Goal: Information Seeking & Learning: Check status

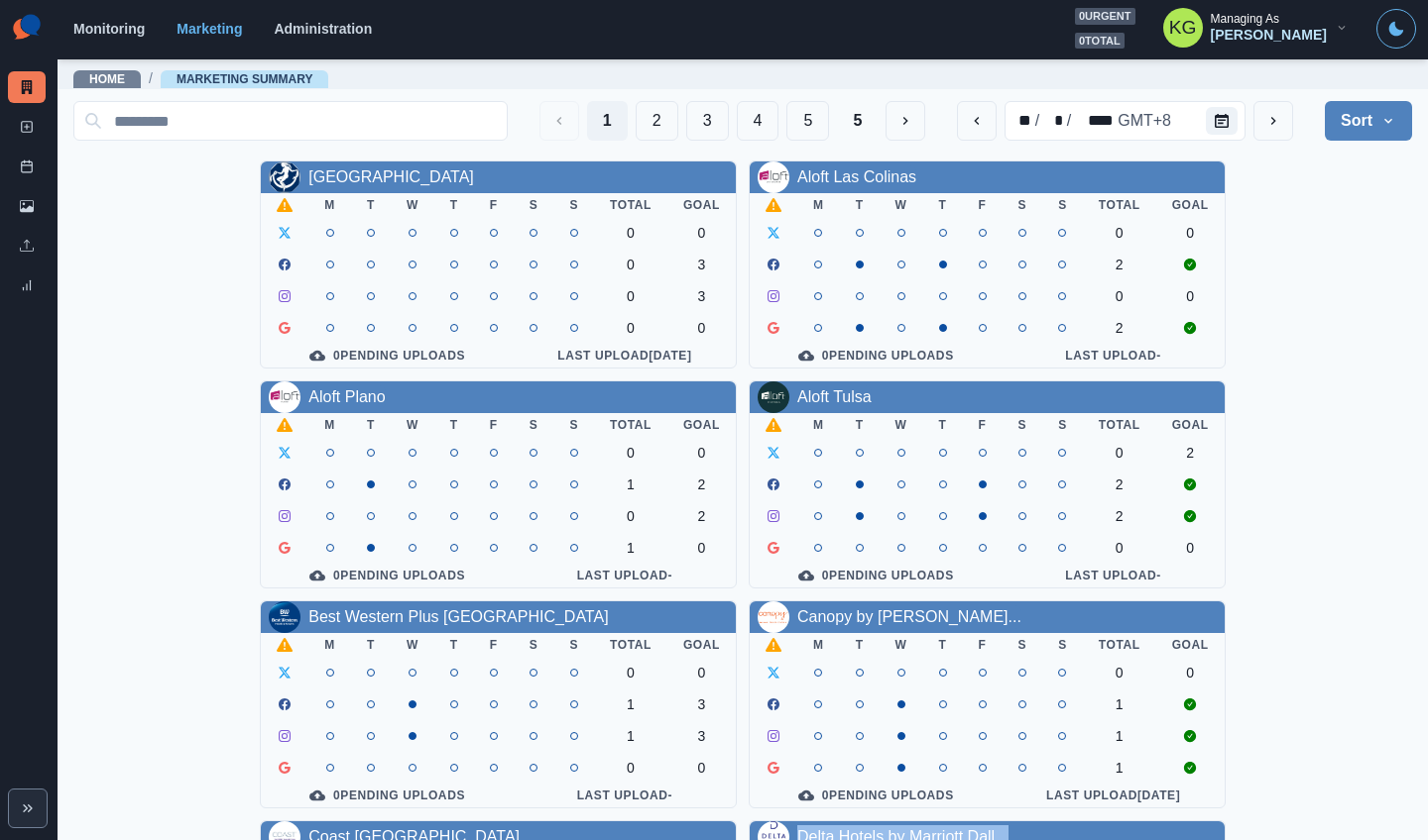
scroll to position [471, 0]
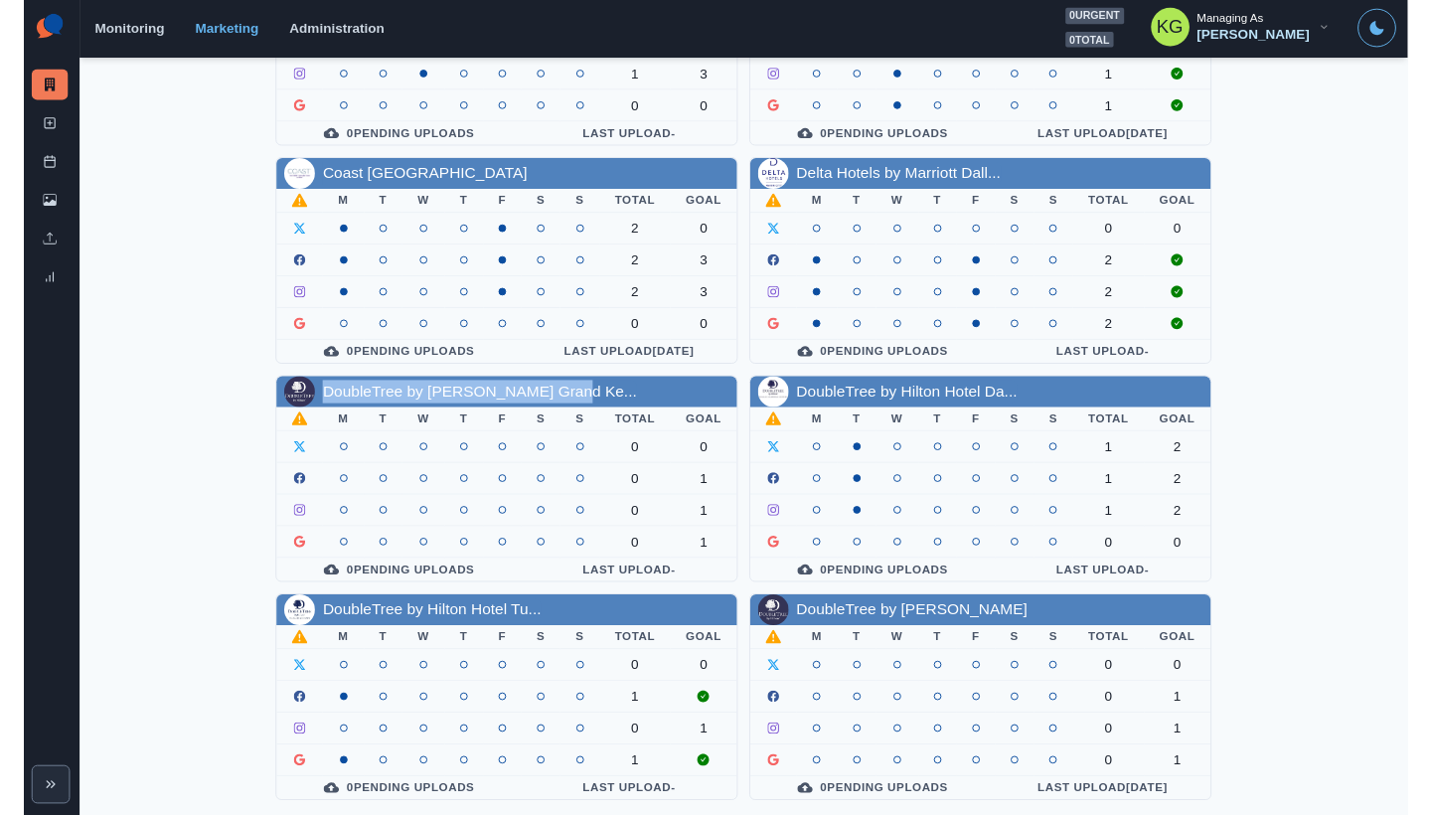
scroll to position [676, 0]
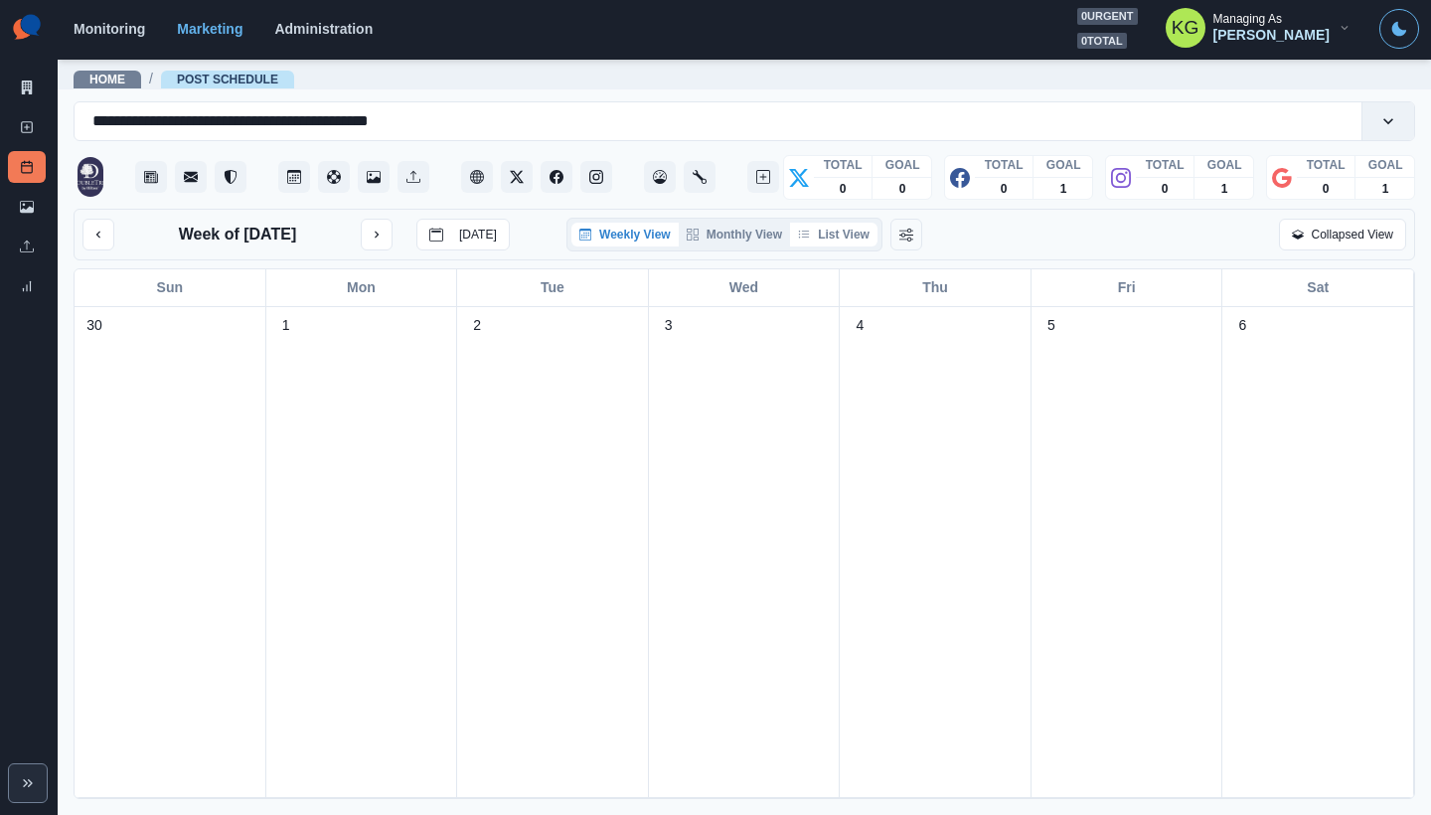
click at [860, 236] on button "List View" at bounding box center [833, 235] width 87 height 24
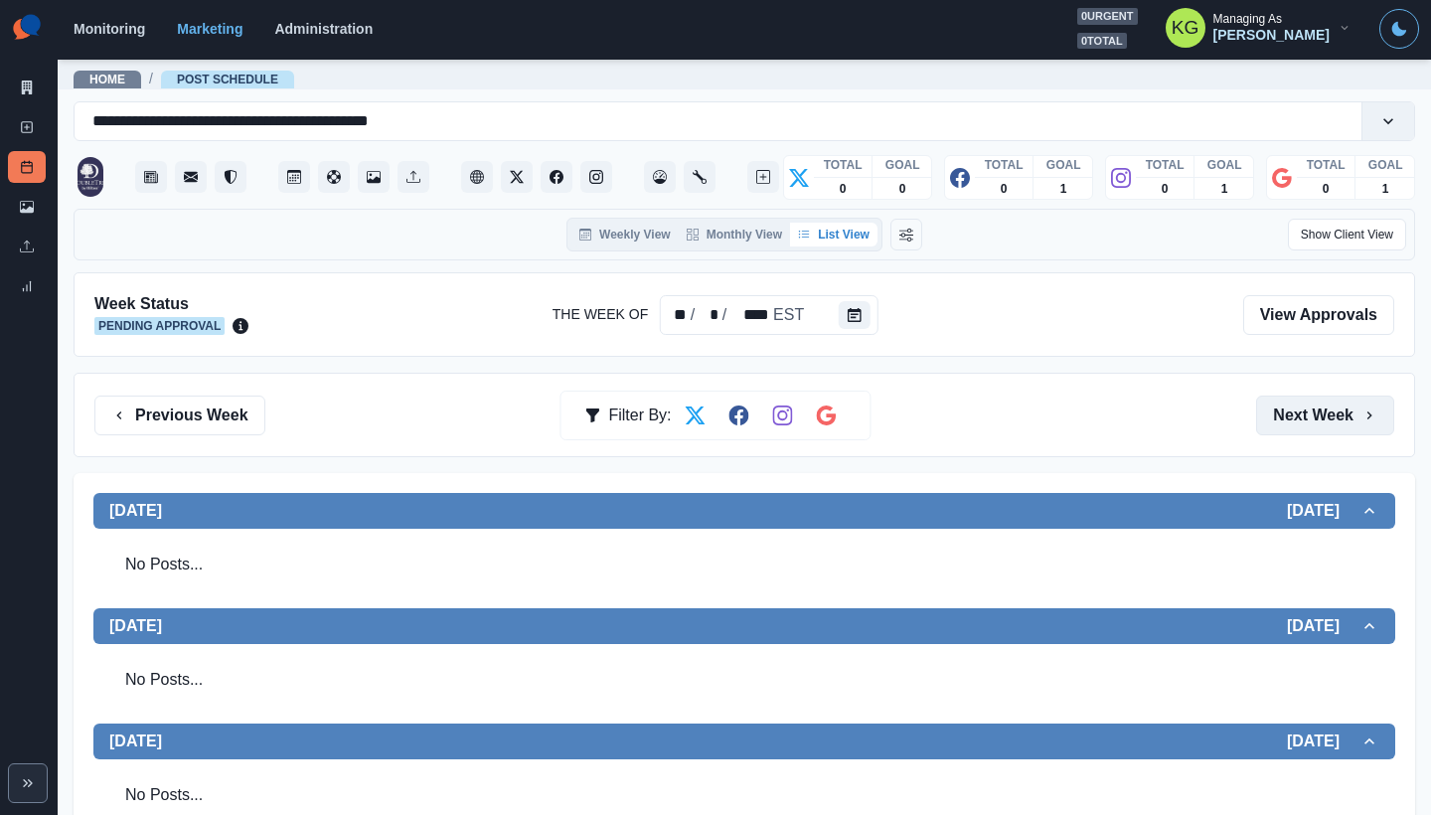
click at [1336, 404] on button "Next Week" at bounding box center [1325, 415] width 138 height 40
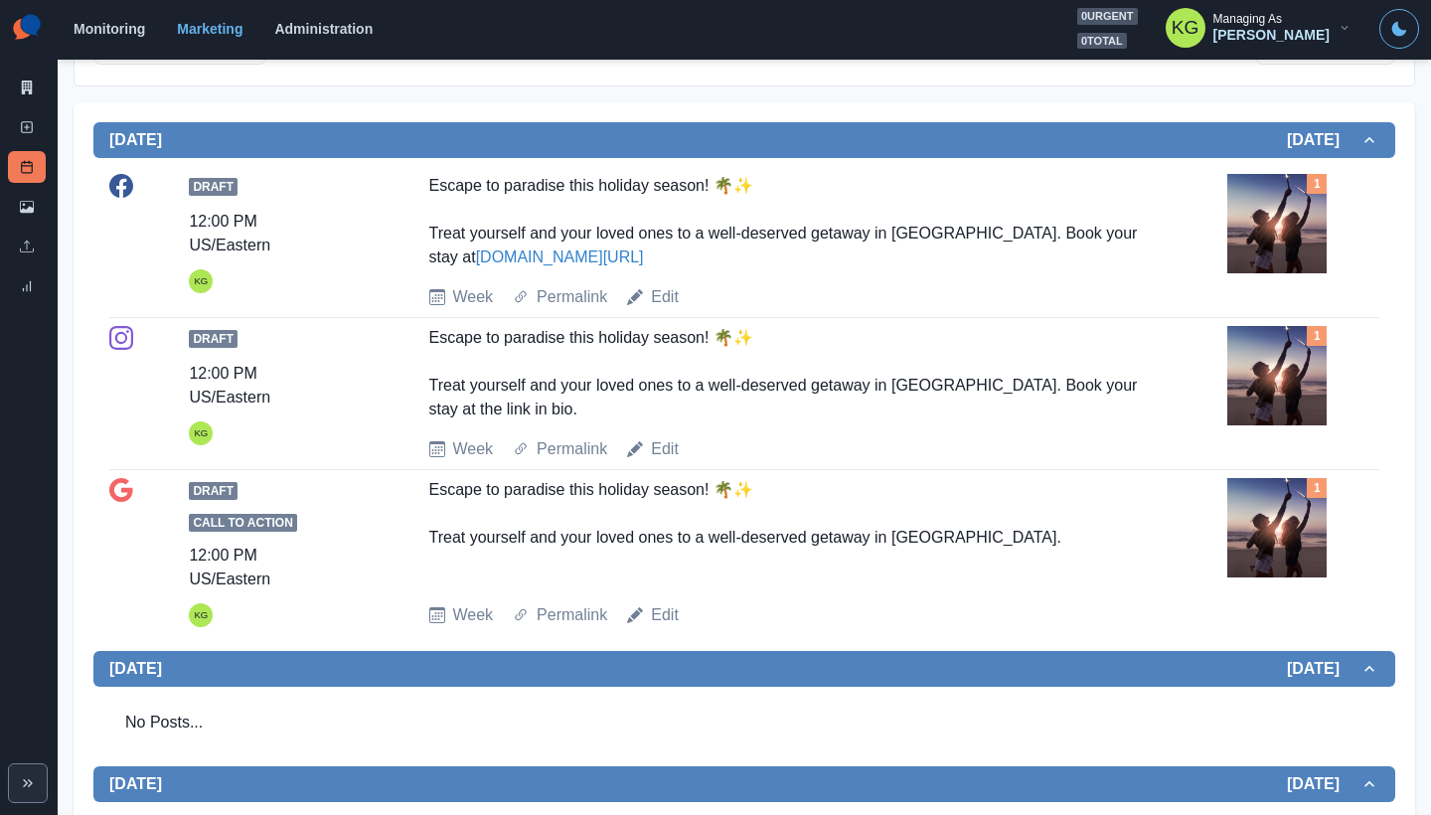
scroll to position [169, 0]
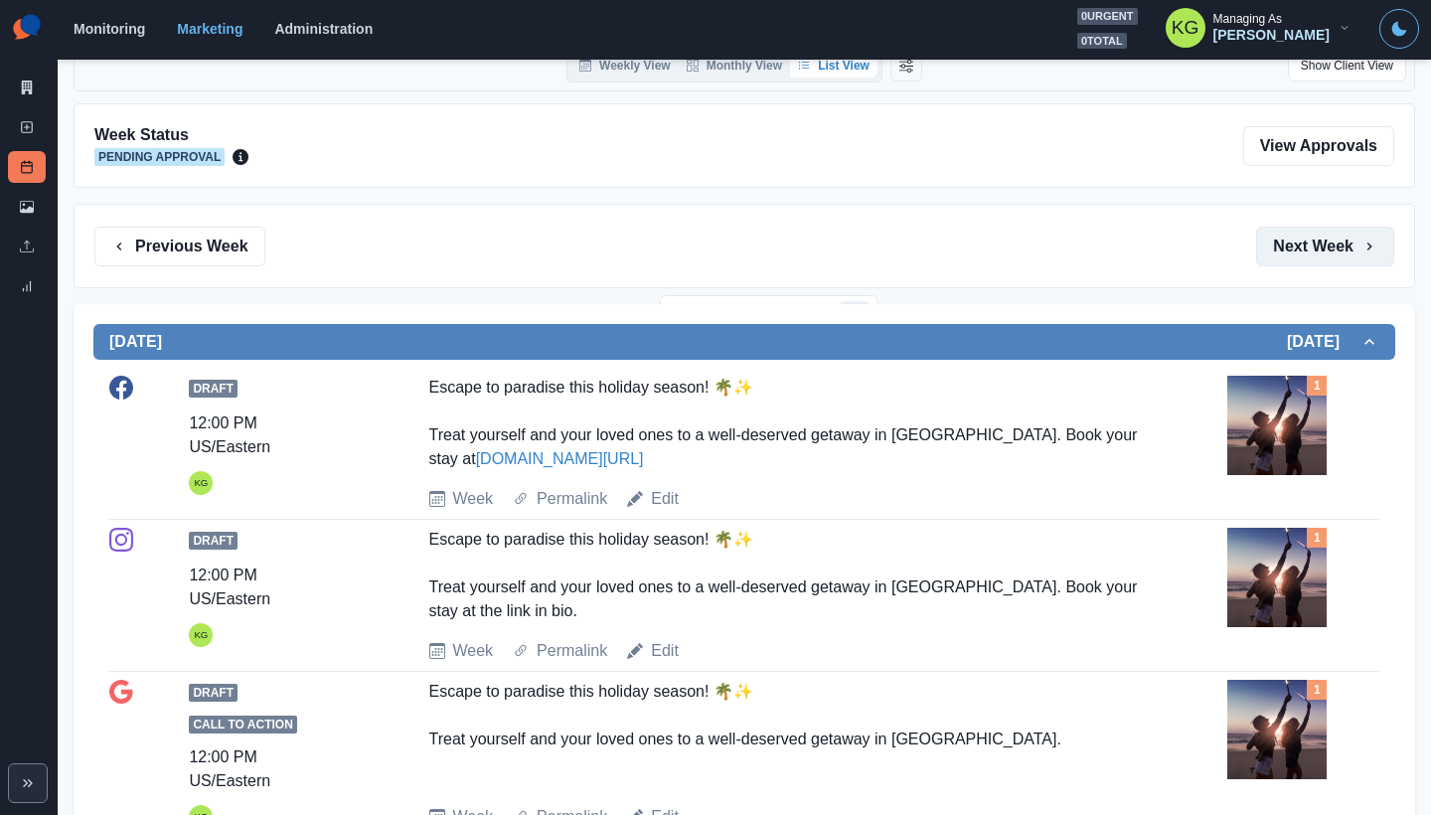
click at [1319, 241] on button "Next Week" at bounding box center [1325, 247] width 138 height 40
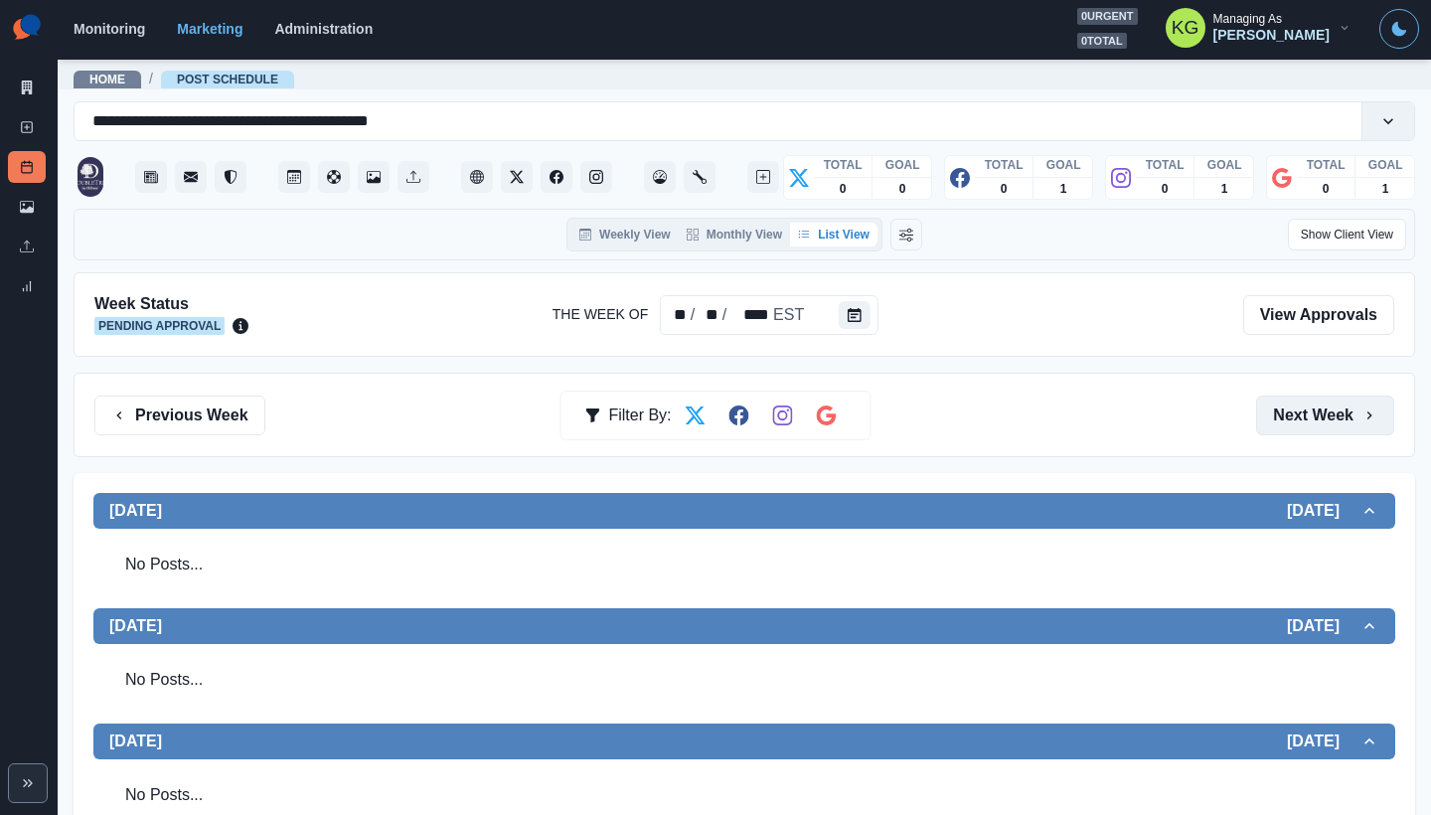
click at [1315, 398] on button "Next Week" at bounding box center [1325, 415] width 138 height 40
click at [1310, 406] on button "Next Week" at bounding box center [1325, 415] width 138 height 40
click at [196, 412] on button "Previous Week" at bounding box center [179, 415] width 171 height 40
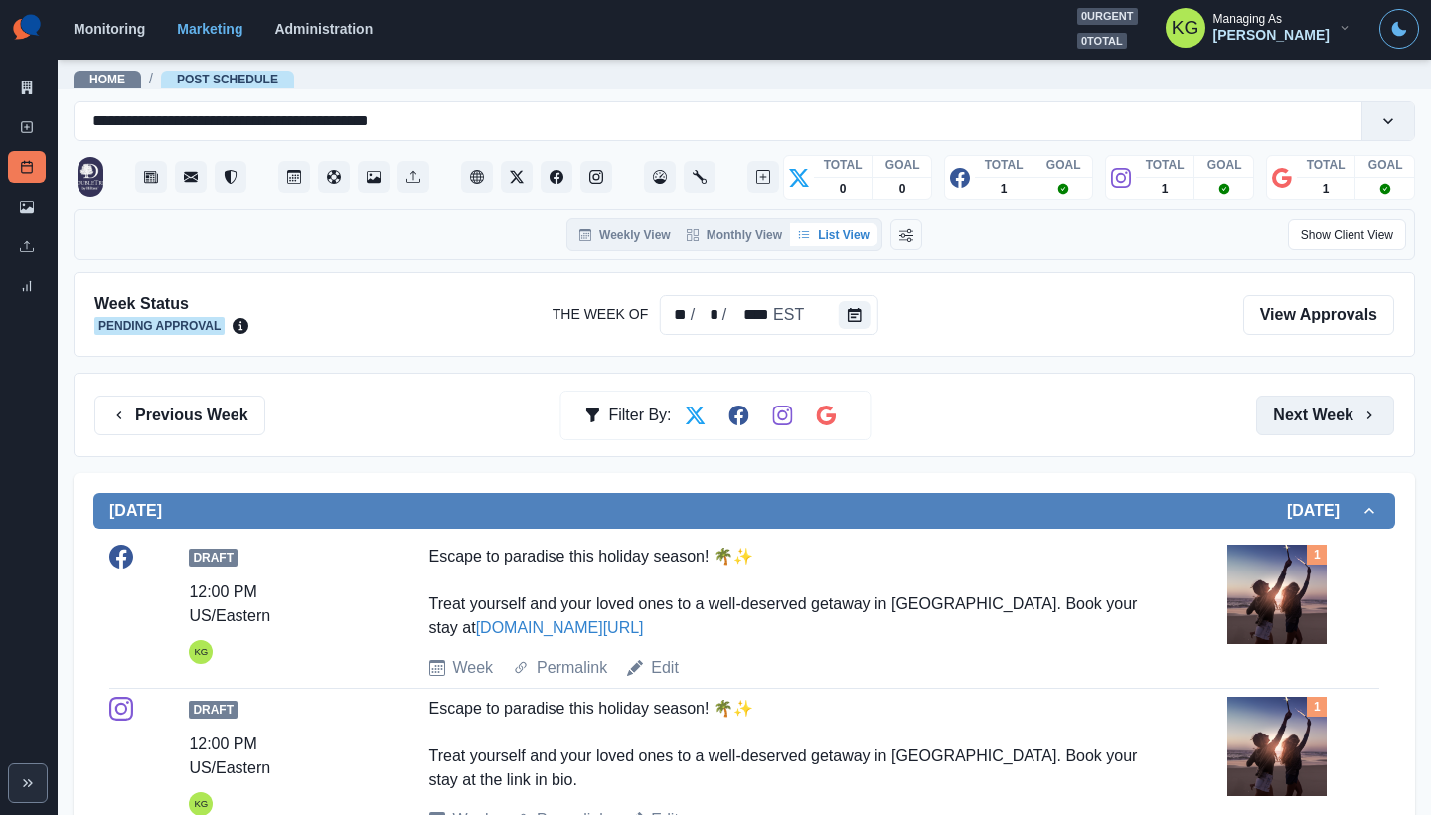
click at [1317, 412] on button "Next Week" at bounding box center [1325, 415] width 138 height 40
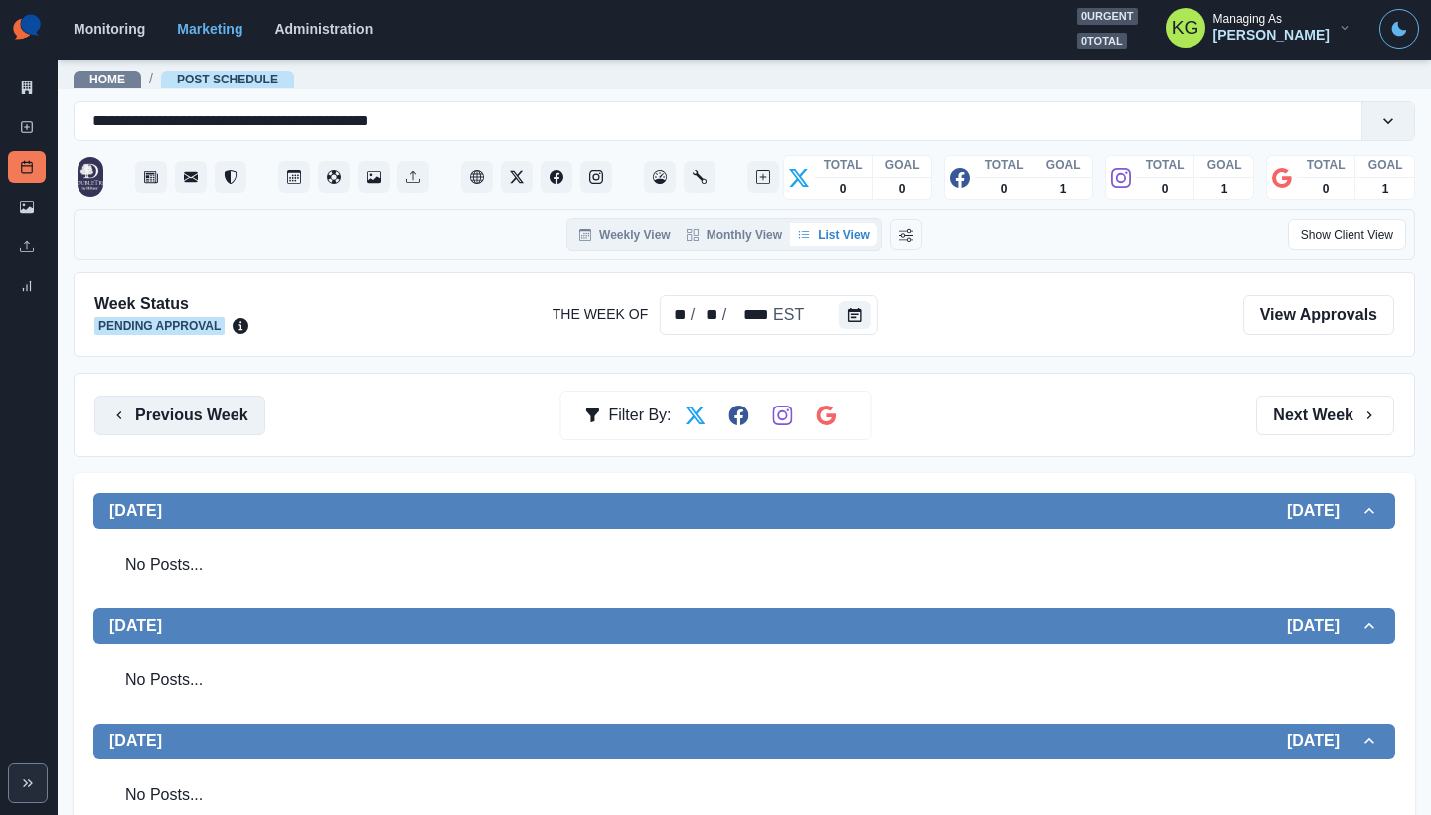
click at [194, 409] on button "Previous Week" at bounding box center [179, 415] width 171 height 40
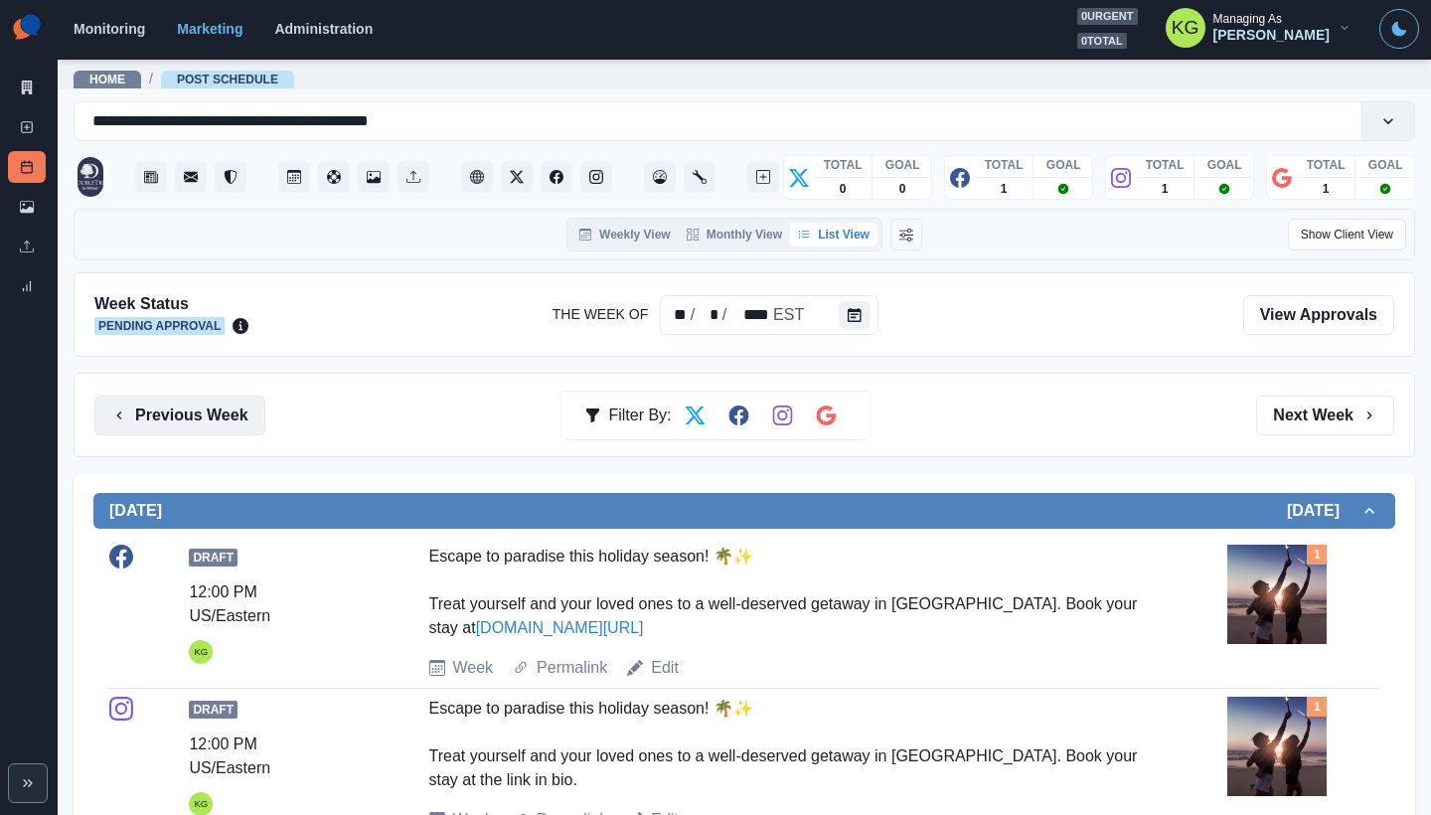
click at [194, 409] on button "Previous Week" at bounding box center [179, 415] width 171 height 40
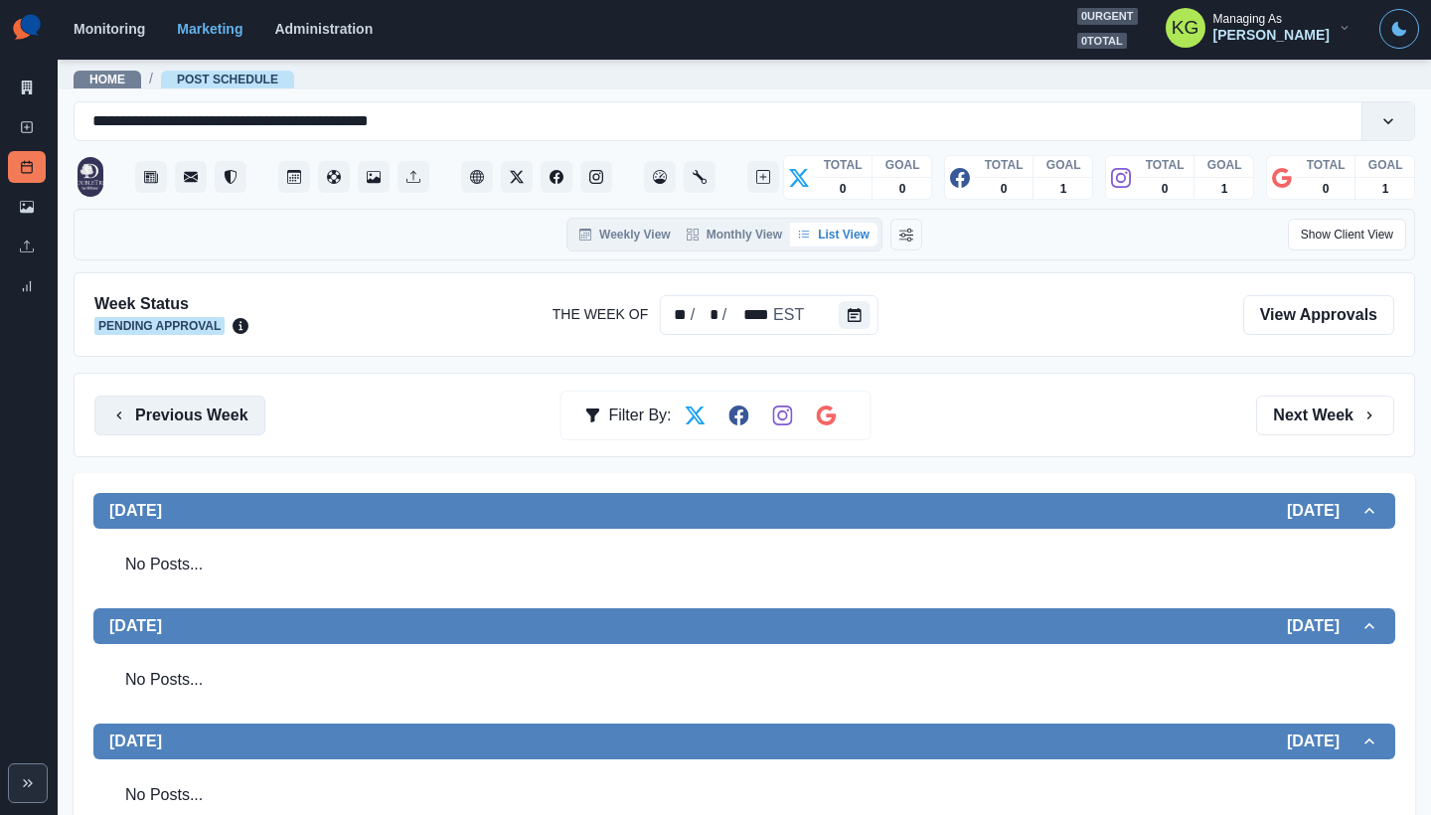
click at [194, 409] on button "Previous Week" at bounding box center [179, 415] width 171 height 40
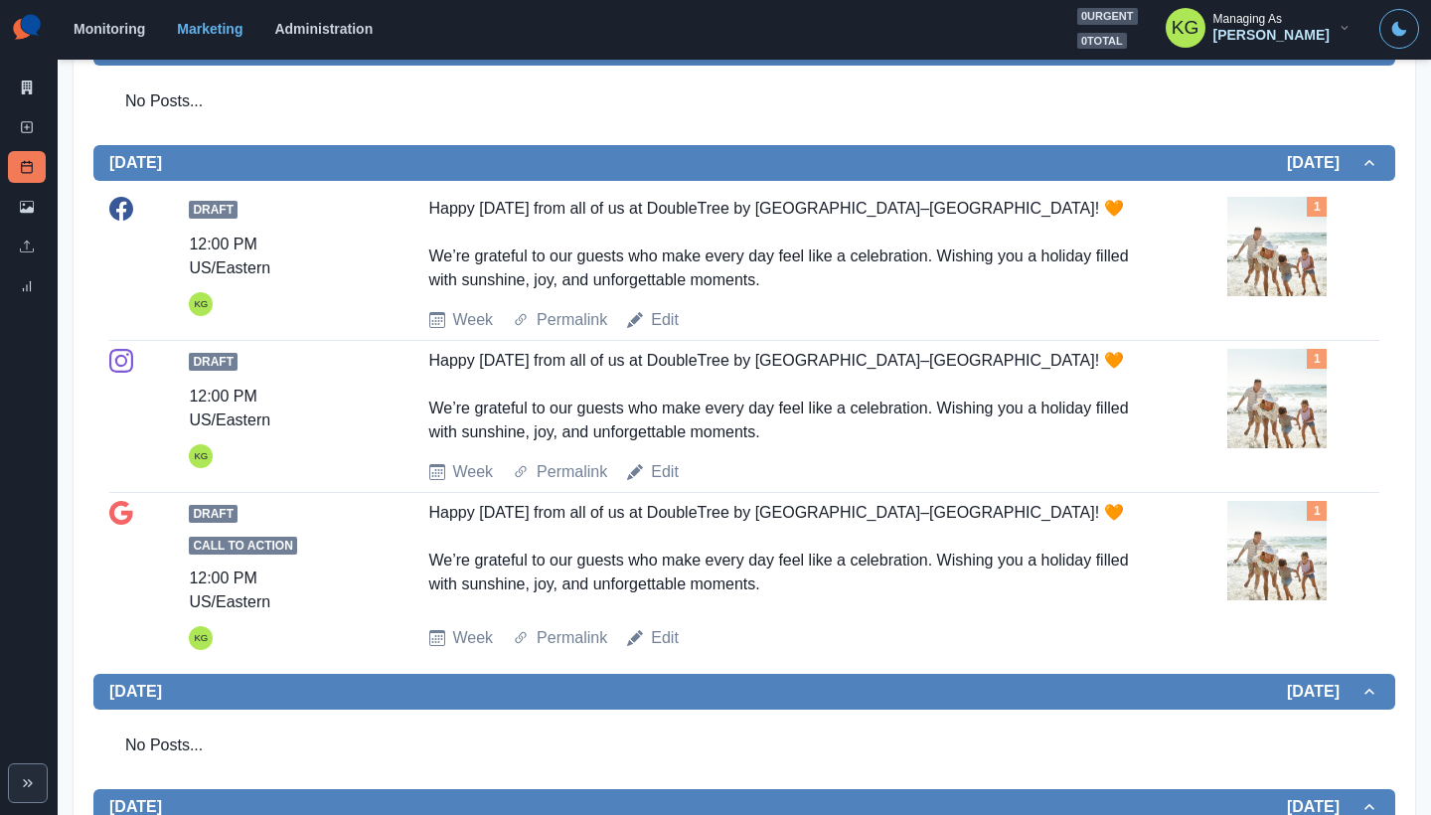
scroll to position [7, 0]
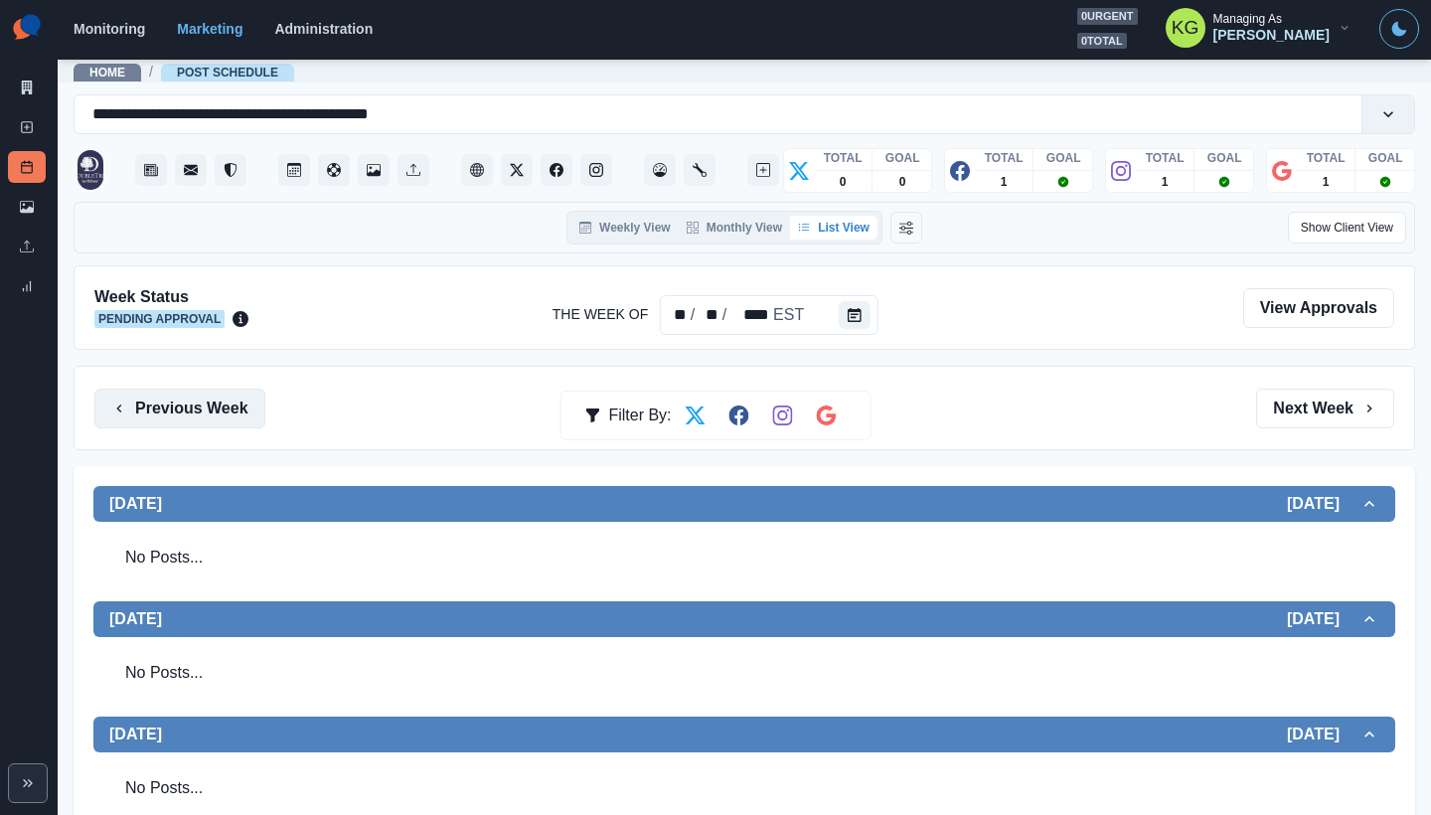
click at [196, 407] on button "Previous Week" at bounding box center [179, 408] width 171 height 40
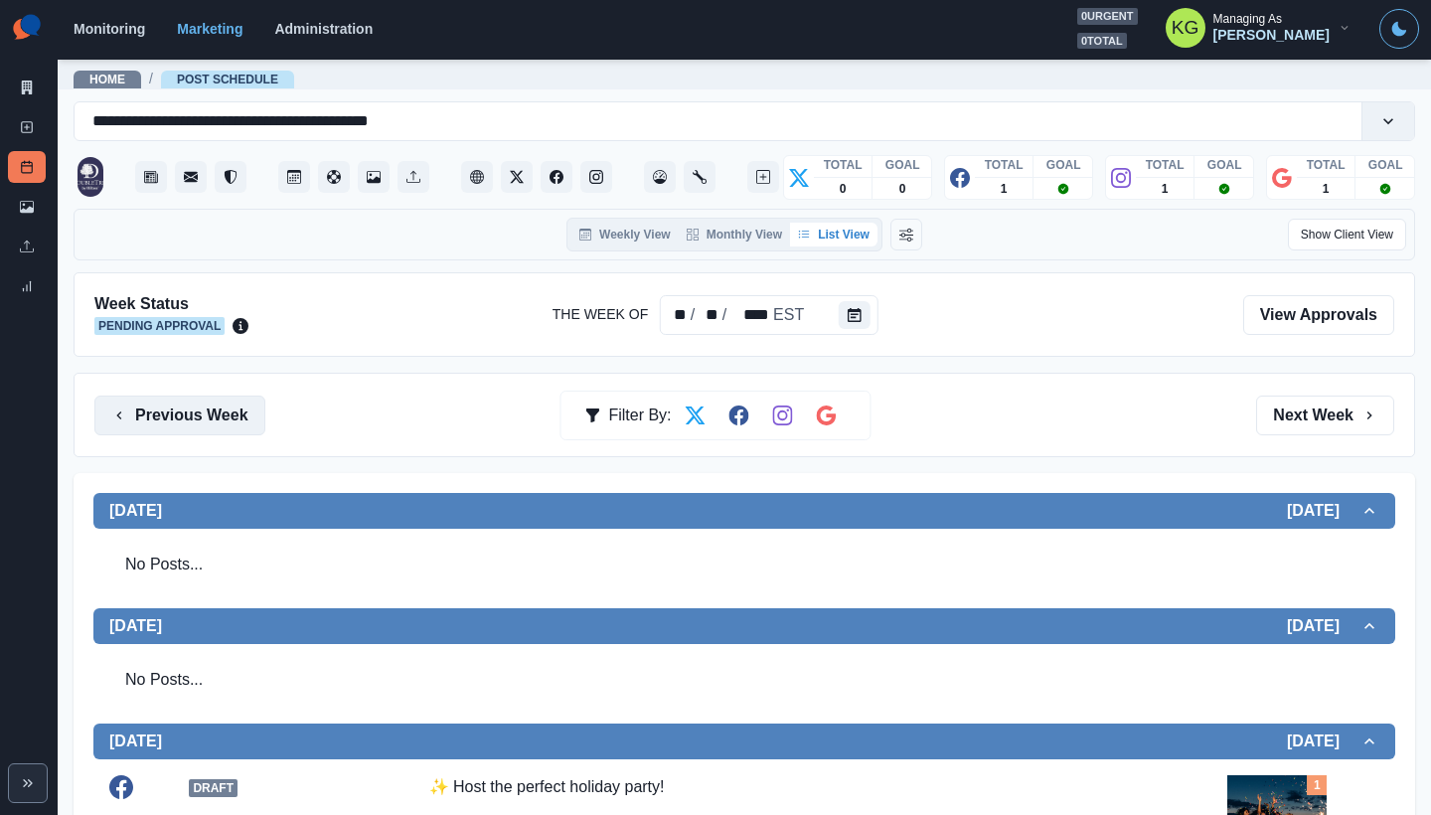
click at [207, 414] on button "Previous Week" at bounding box center [179, 415] width 171 height 40
click at [178, 415] on button "Previous Week" at bounding box center [179, 415] width 171 height 40
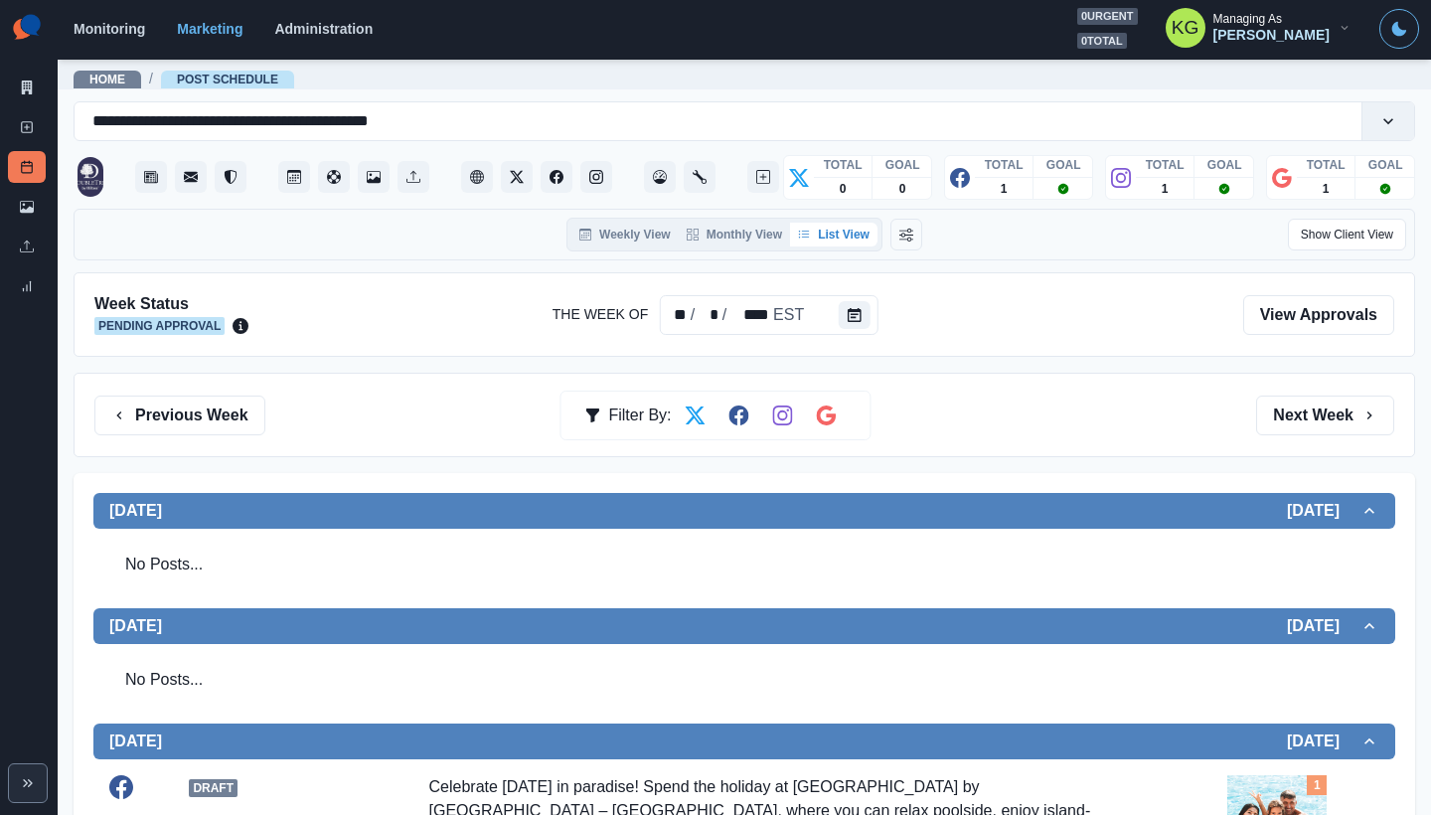
click at [281, 419] on div "Previous Week Filter By: Next Week" at bounding box center [744, 415] width 1300 height 40
click at [212, 416] on button "Previous Week" at bounding box center [179, 415] width 171 height 40
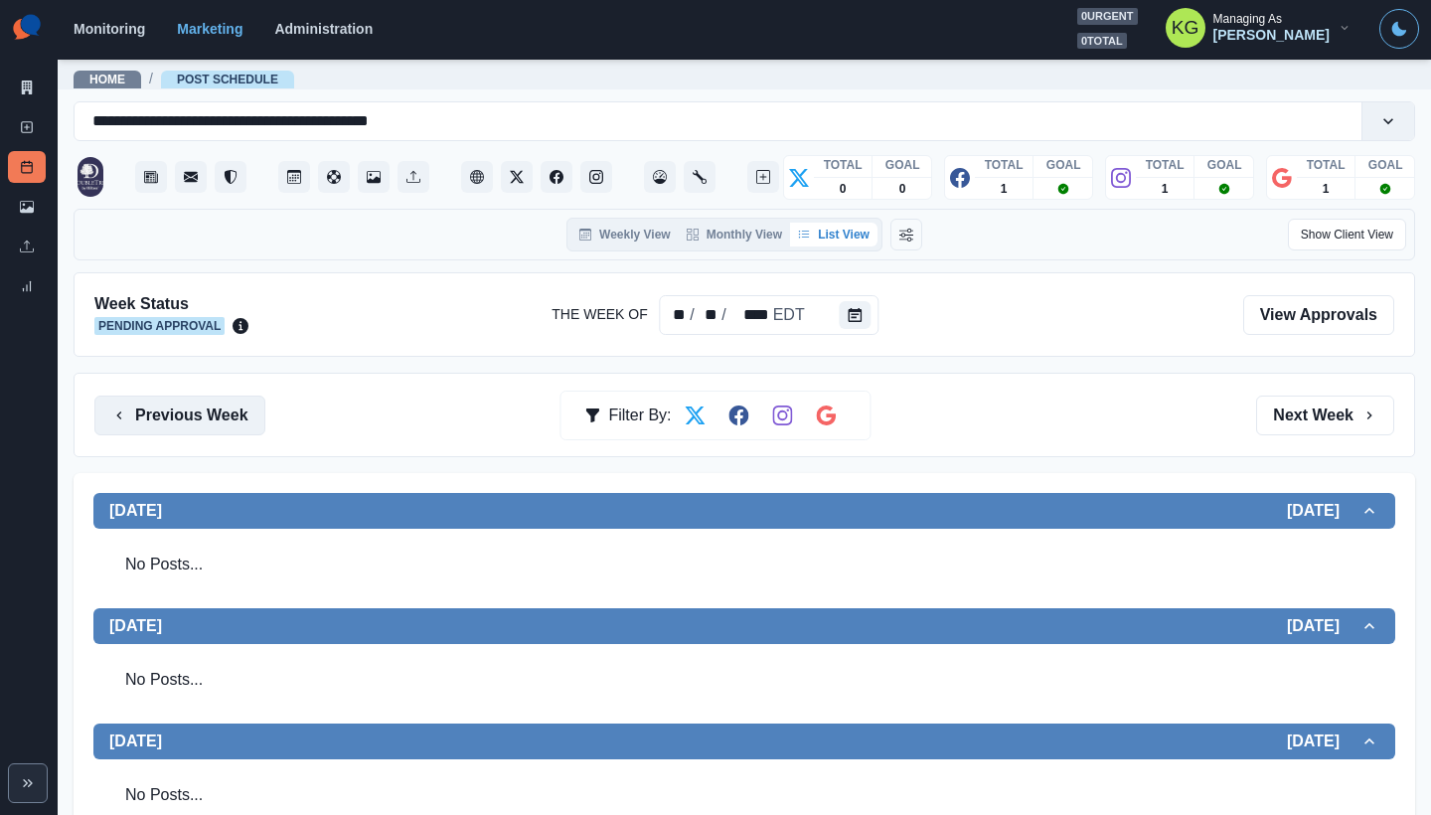
click at [150, 417] on button "Previous Week" at bounding box center [179, 415] width 171 height 40
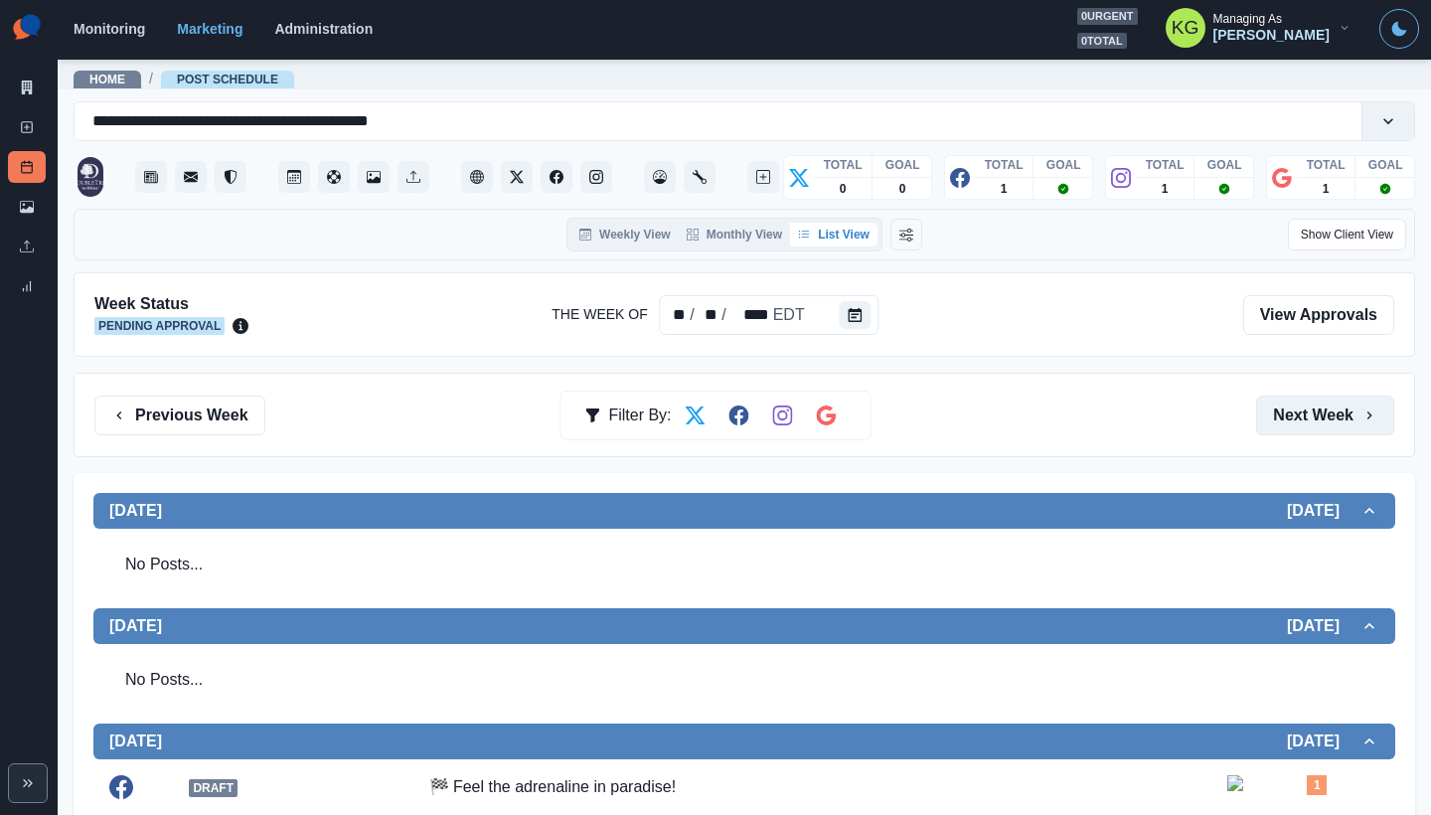
click at [1318, 417] on button "Next Week" at bounding box center [1325, 415] width 138 height 40
click at [1317, 417] on button "Next Week" at bounding box center [1325, 415] width 138 height 40
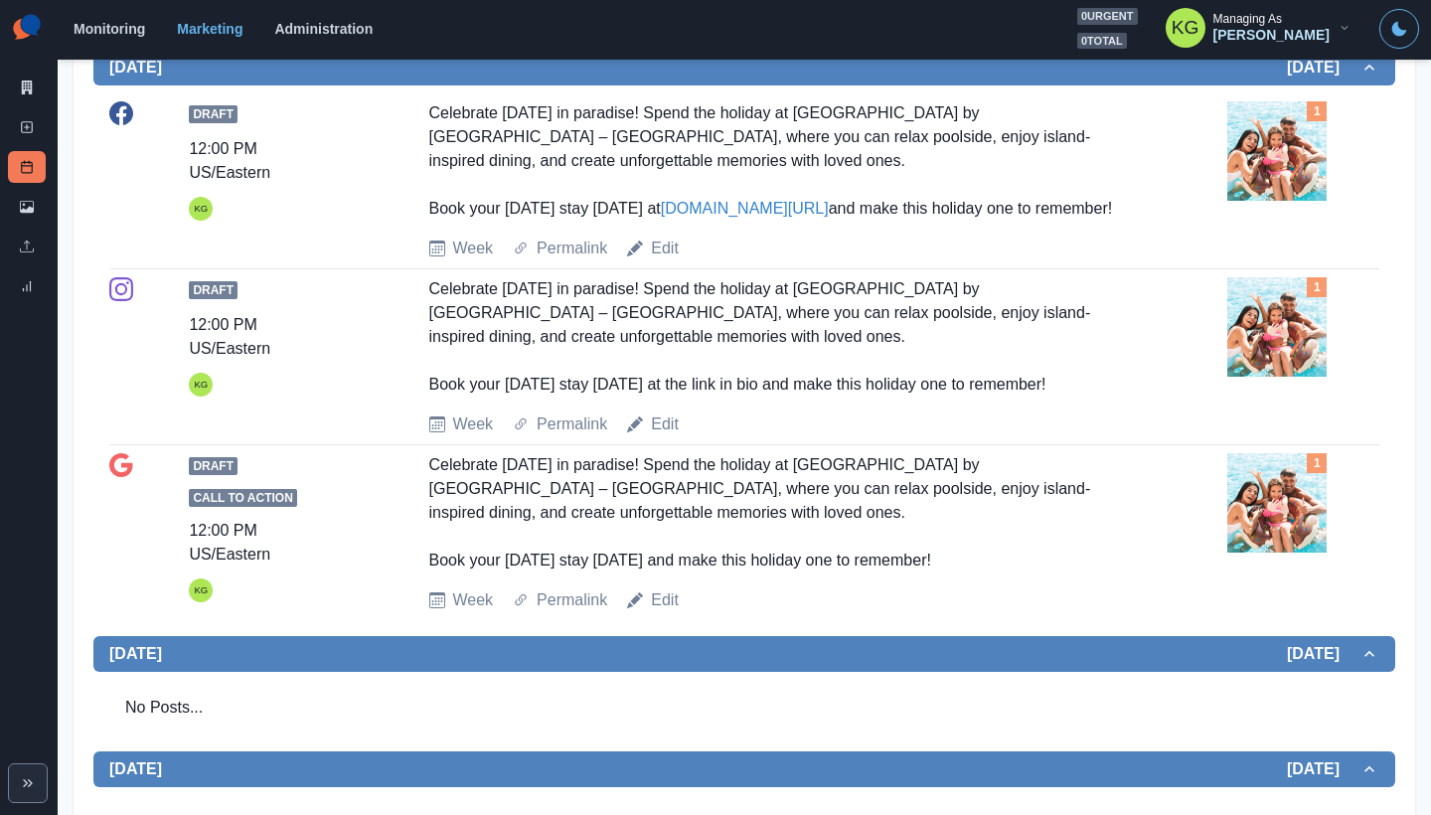
scroll to position [294, 0]
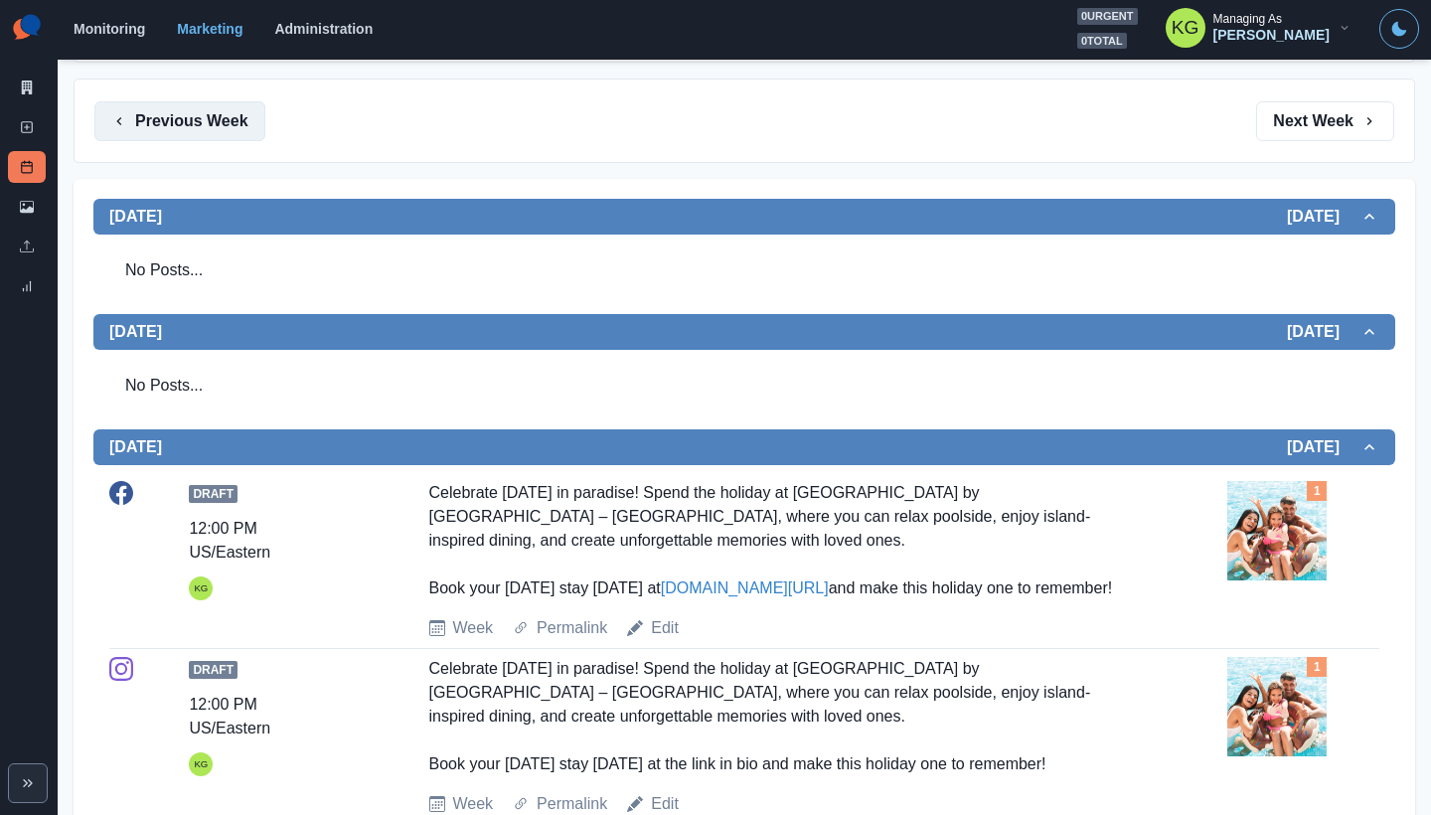
click at [188, 139] on button "Previous Week" at bounding box center [179, 121] width 171 height 40
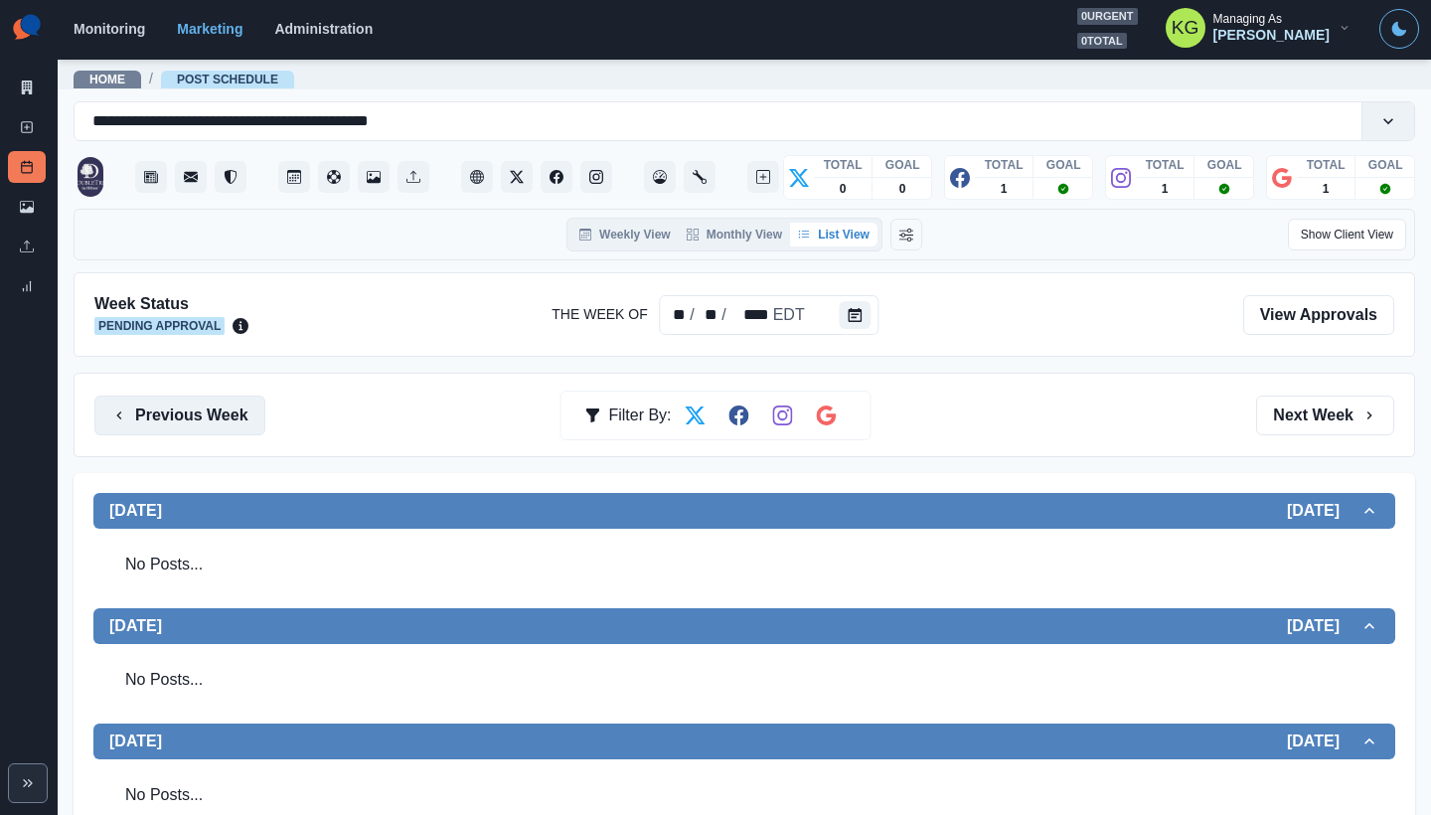
click at [182, 419] on button "Previous Week" at bounding box center [179, 415] width 171 height 40
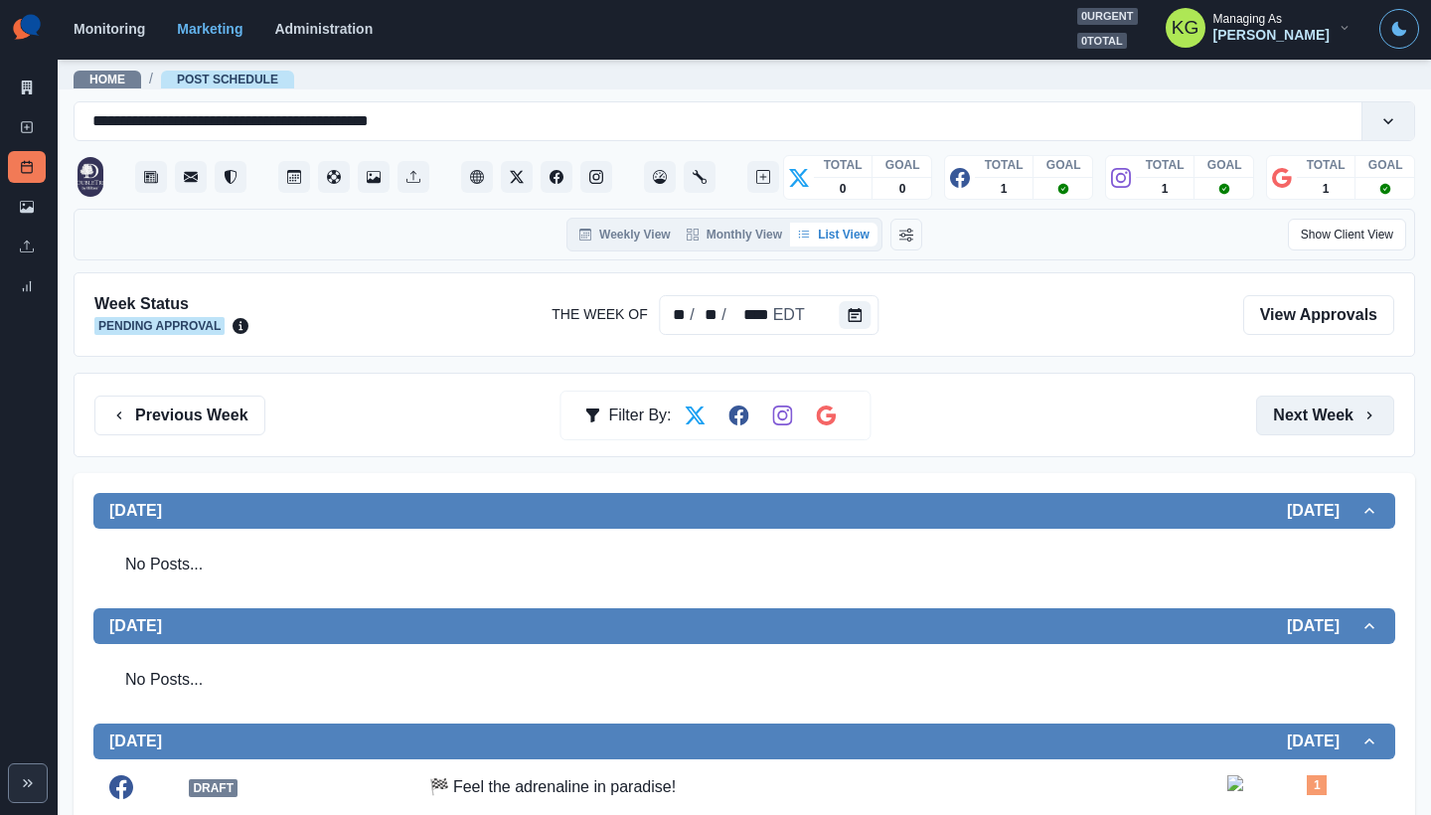
click at [1301, 398] on button "Next Week" at bounding box center [1325, 415] width 138 height 40
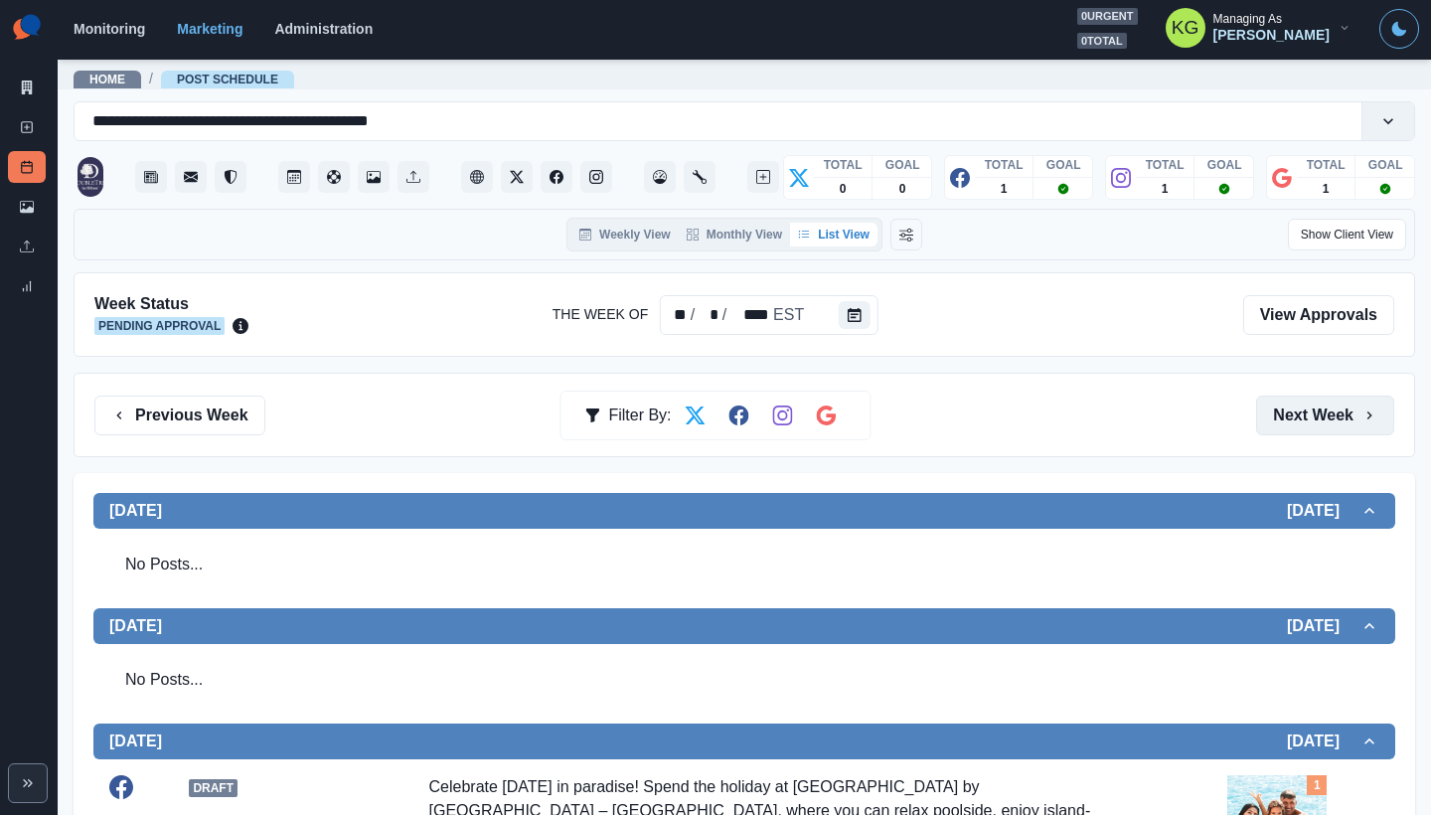
click at [1301, 398] on button "Next Week" at bounding box center [1325, 415] width 138 height 40
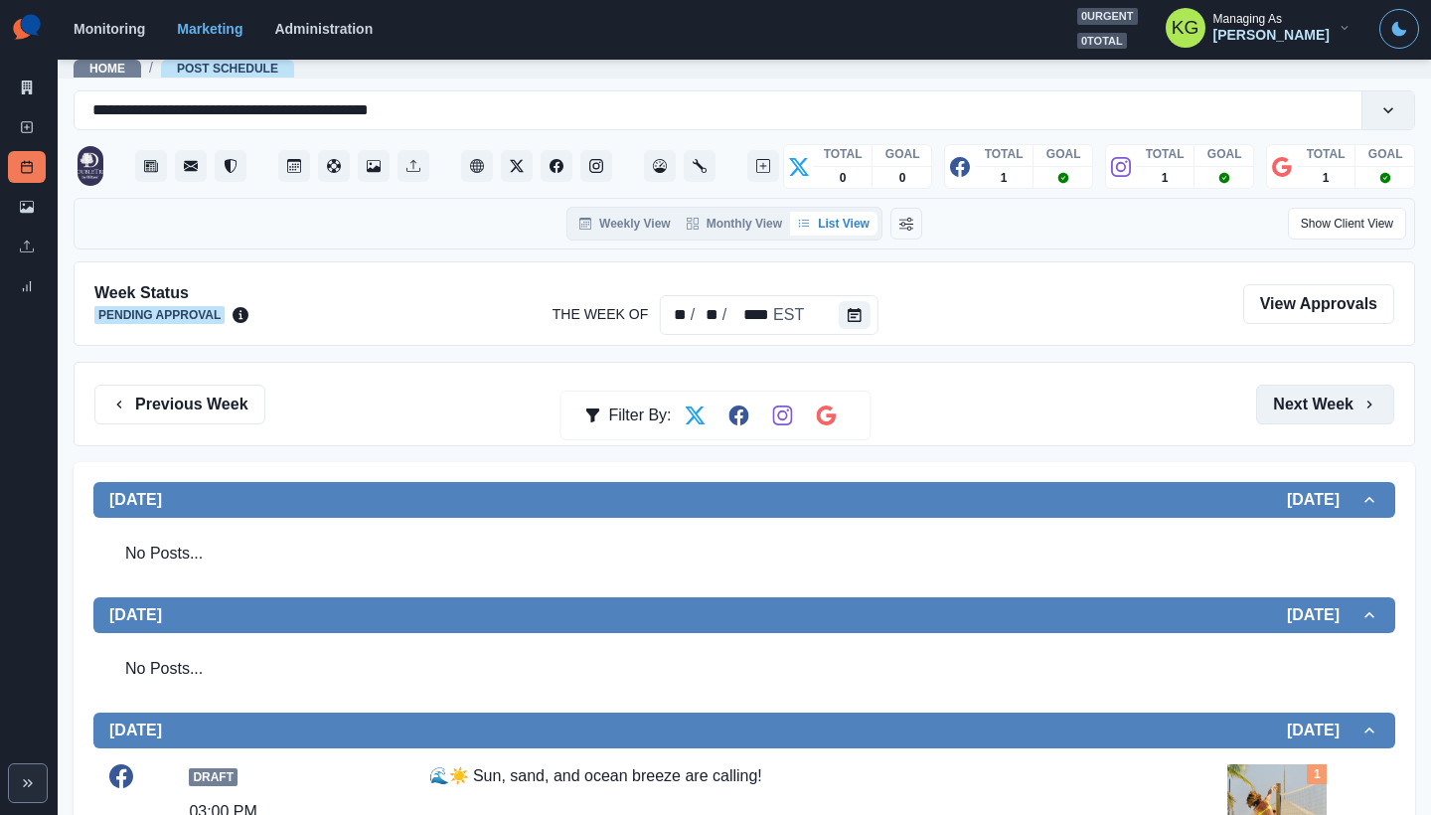
click at [1301, 398] on button "Next Week" at bounding box center [1325, 404] width 138 height 40
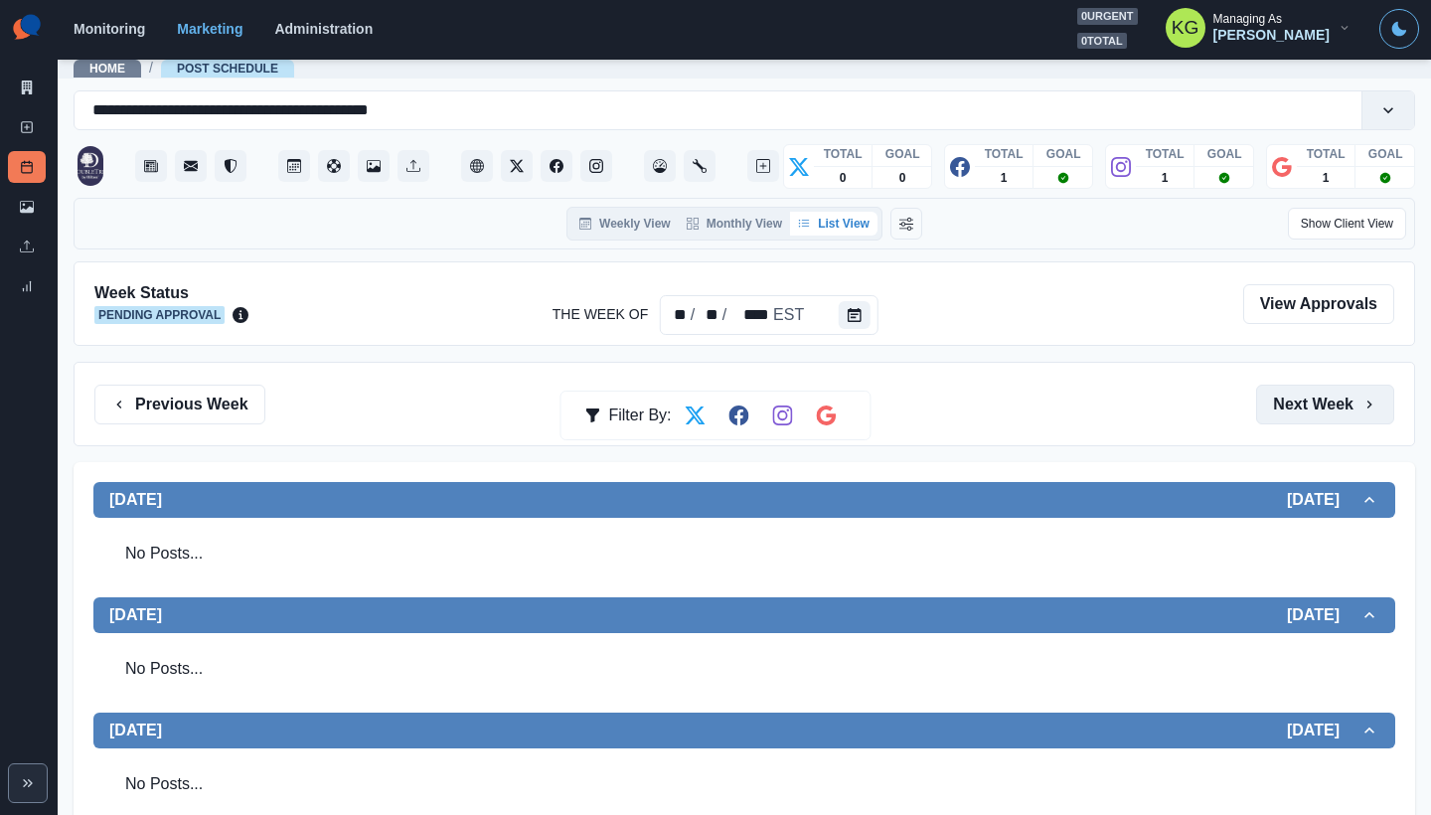
scroll to position [436, 0]
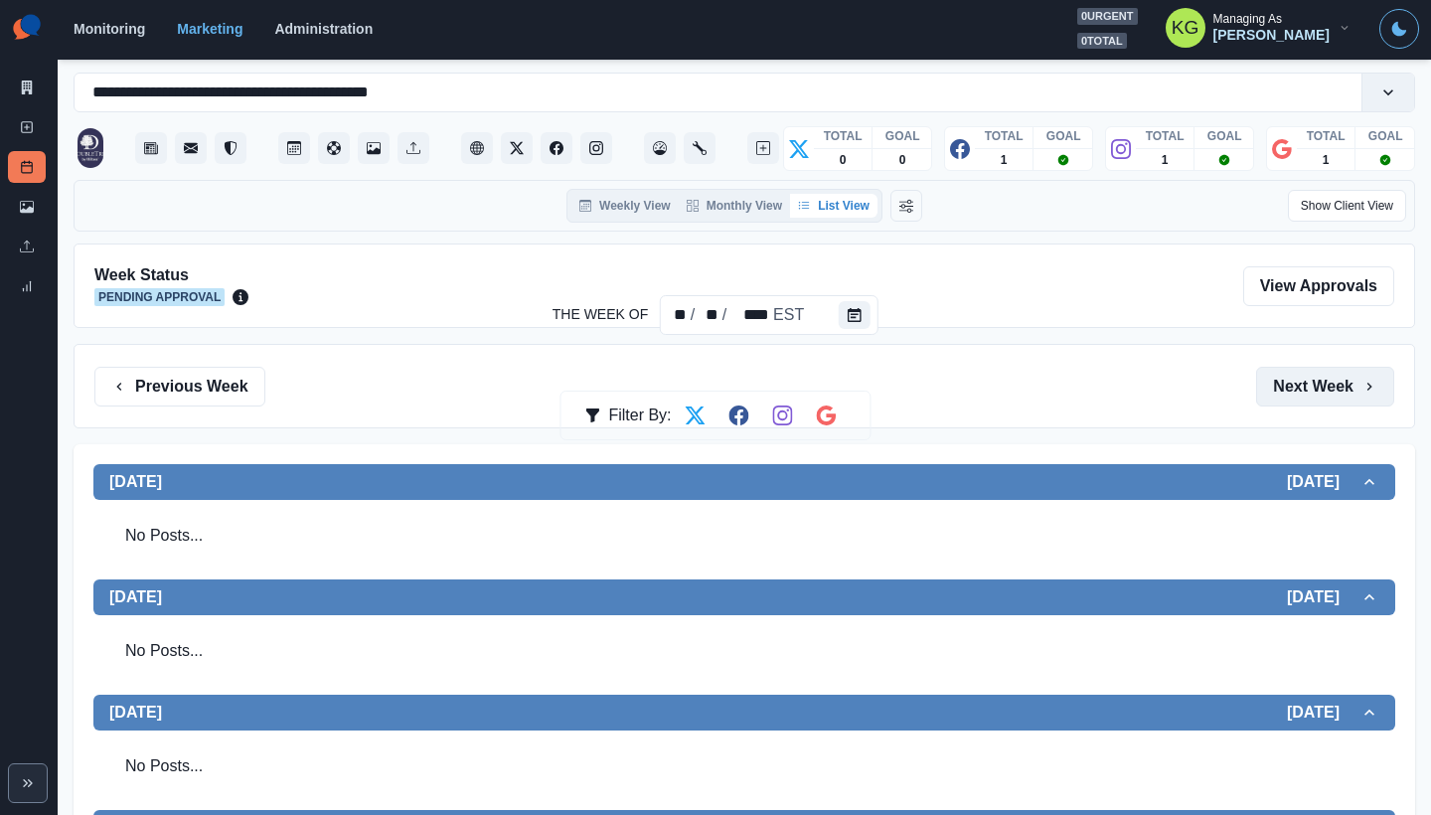
click at [1301, 398] on button "Next Week" at bounding box center [1325, 387] width 138 height 40
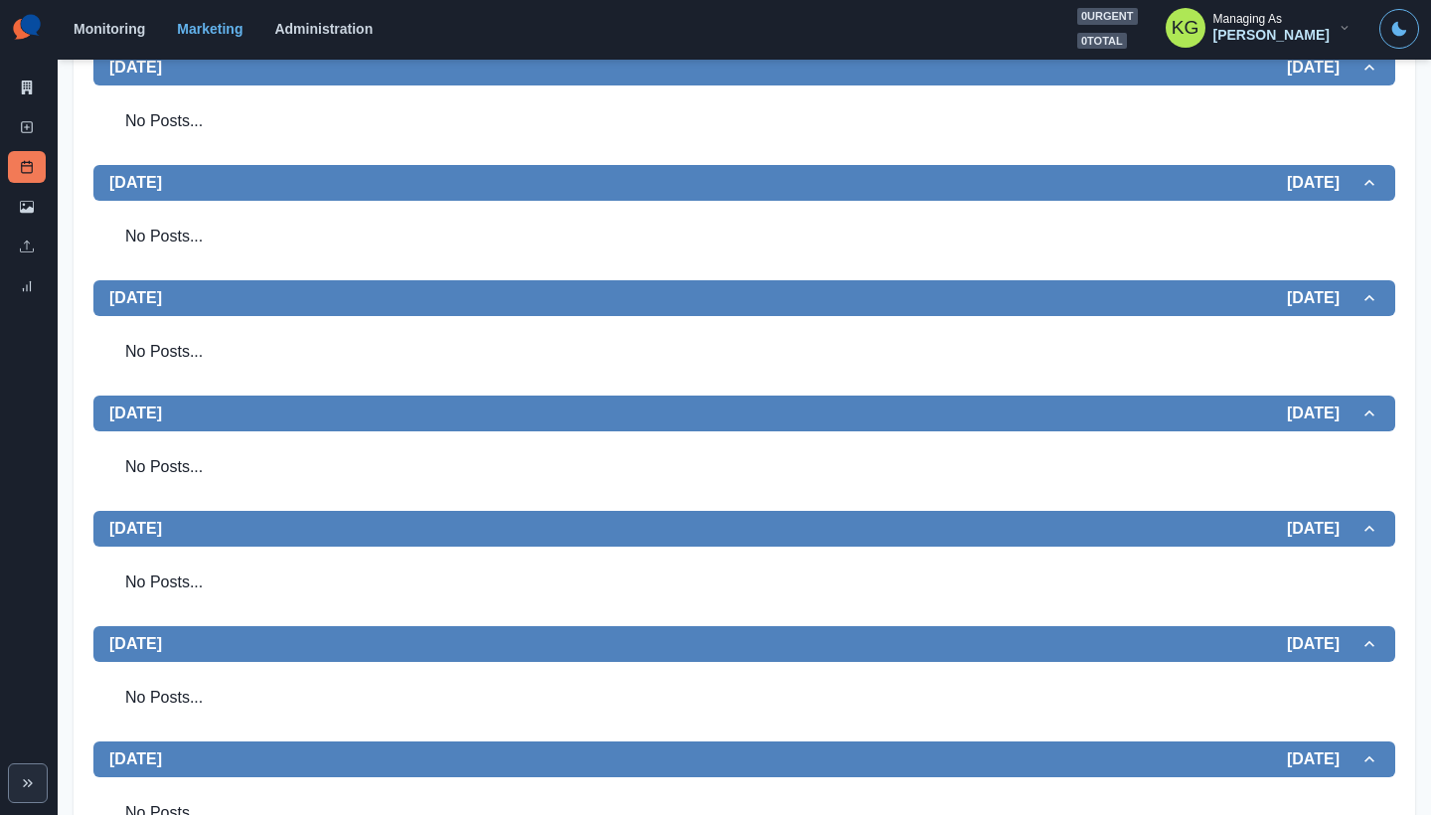
scroll to position [37, 0]
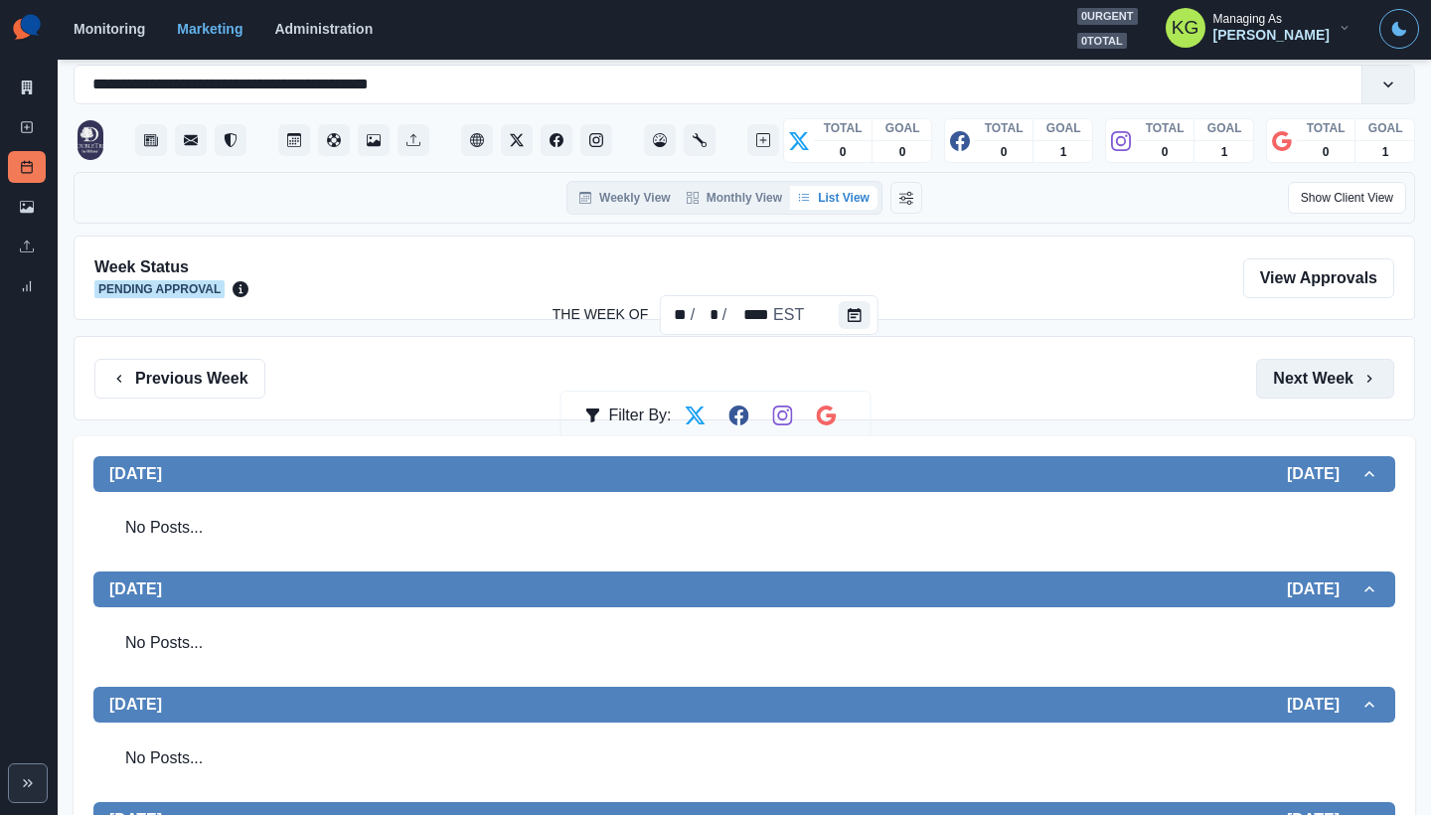
click at [1301, 389] on button "Next Week" at bounding box center [1325, 379] width 138 height 40
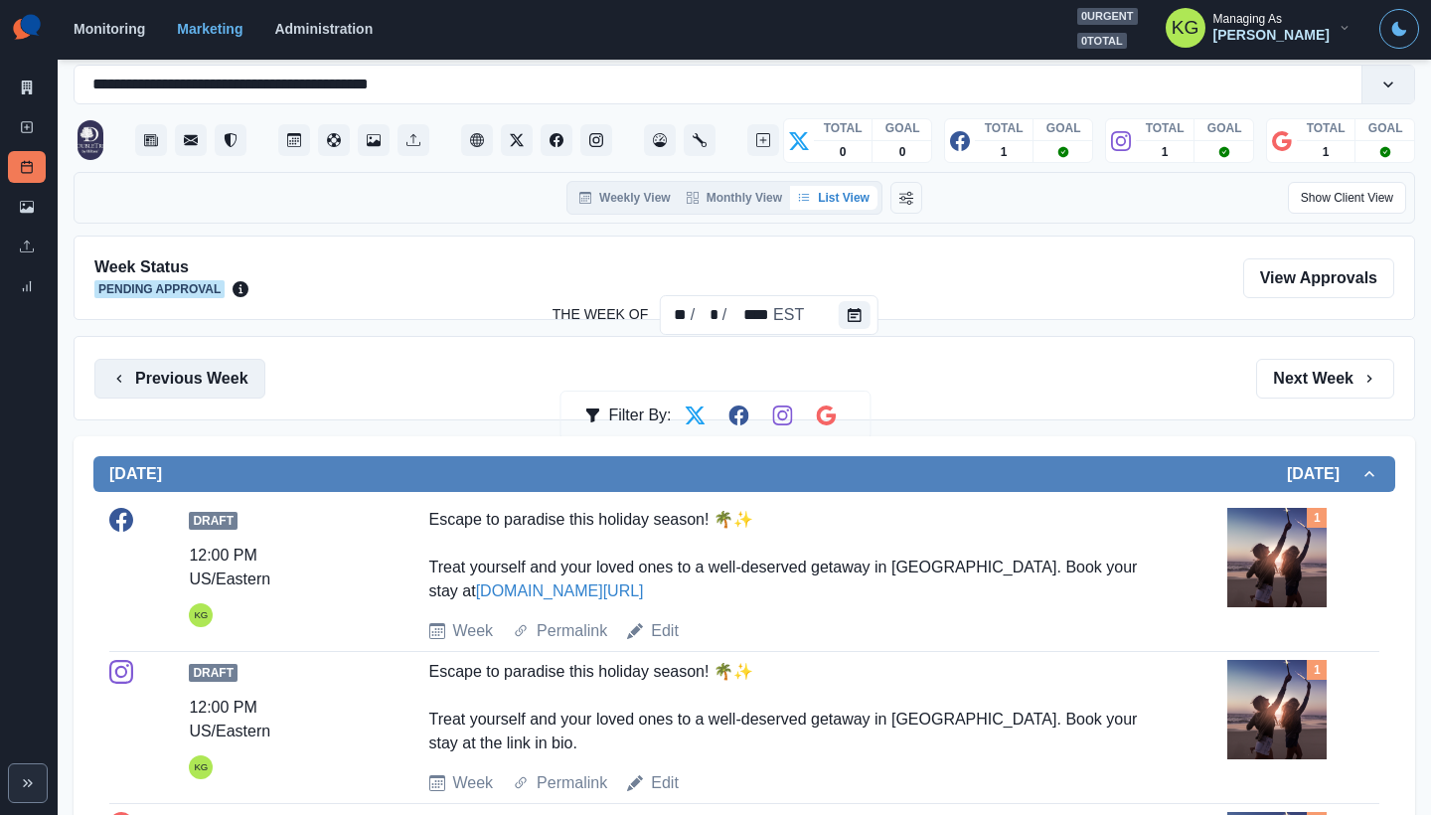
click at [215, 379] on button "Previous Week" at bounding box center [179, 379] width 171 height 40
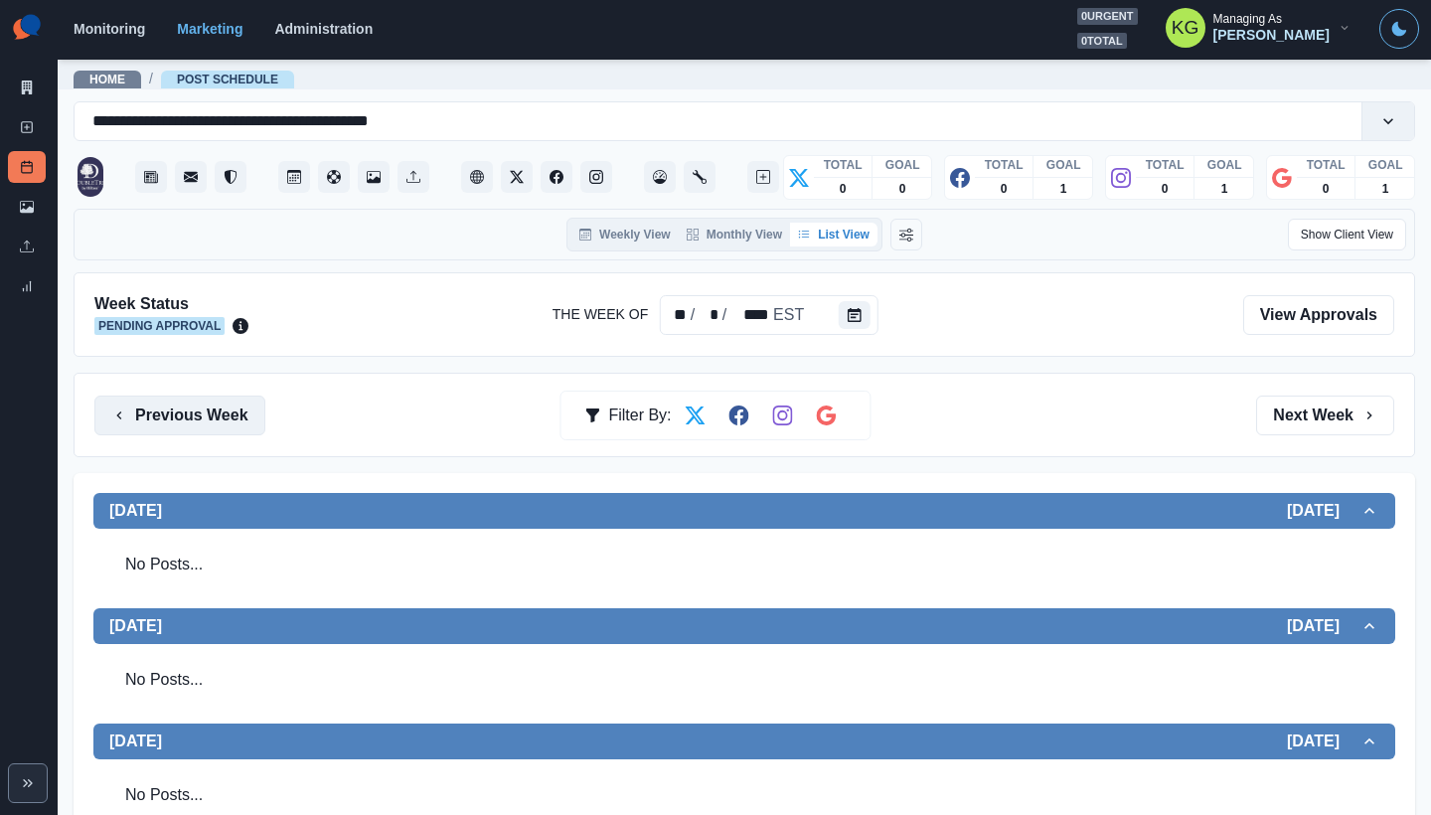
click at [189, 424] on button "Previous Week" at bounding box center [179, 415] width 171 height 40
click at [162, 410] on button "Previous Week" at bounding box center [179, 415] width 171 height 40
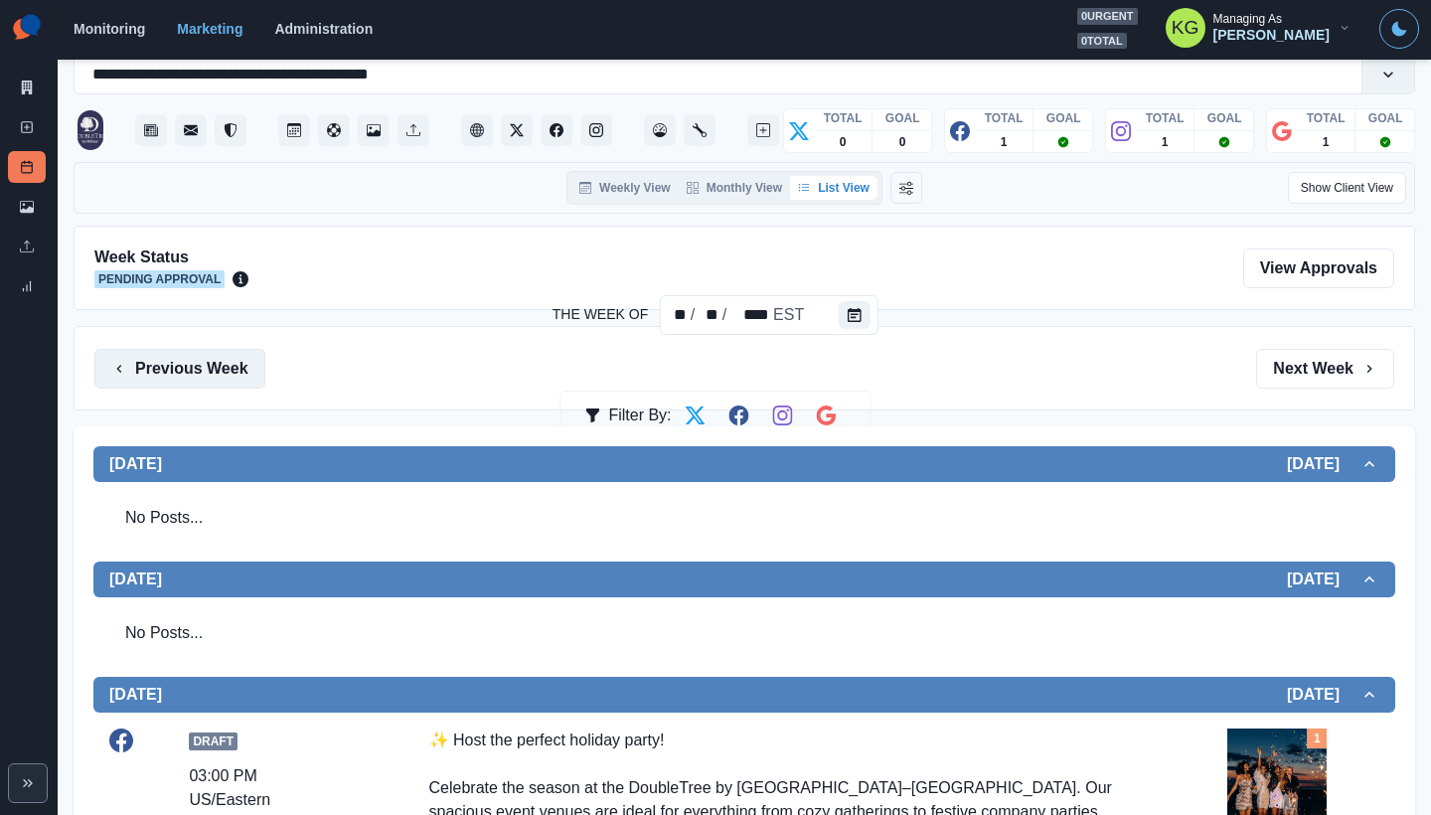
click at [145, 363] on button "Previous Week" at bounding box center [179, 369] width 171 height 40
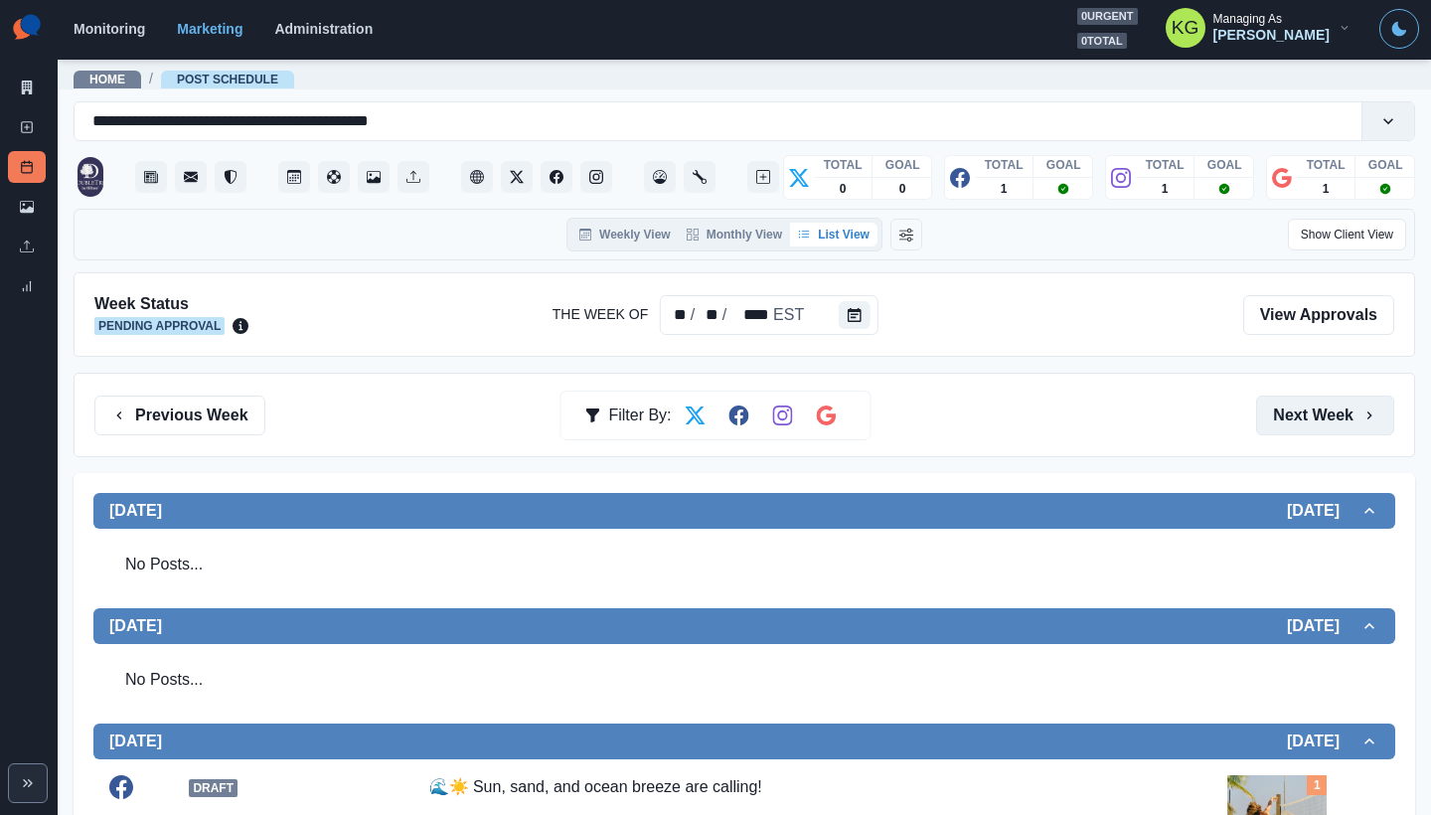
click at [1318, 407] on button "Next Week" at bounding box center [1325, 415] width 138 height 40
click at [1317, 410] on button "Next Week" at bounding box center [1325, 415] width 138 height 40
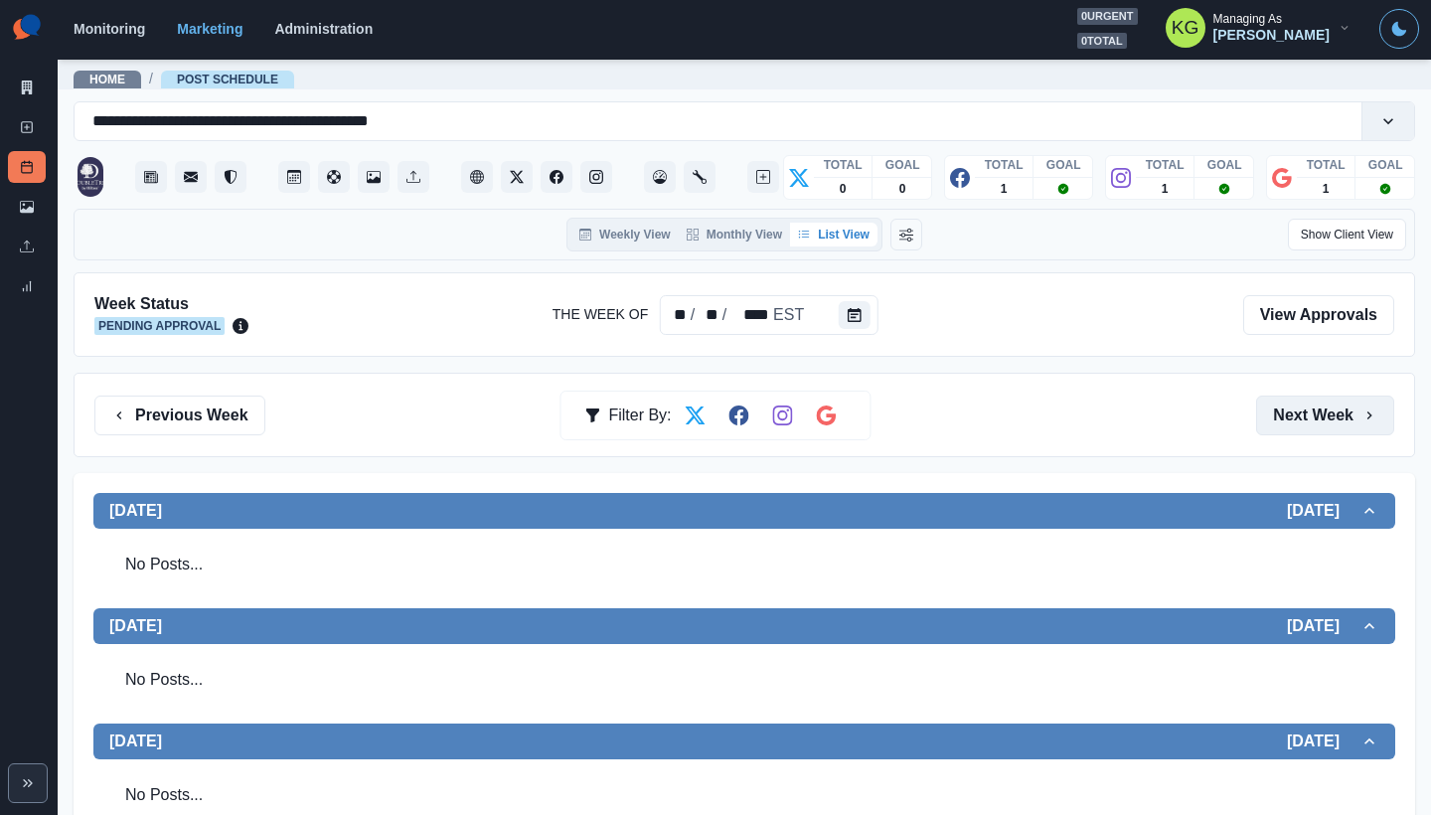
click at [1317, 410] on button "Next Week" at bounding box center [1325, 415] width 138 height 40
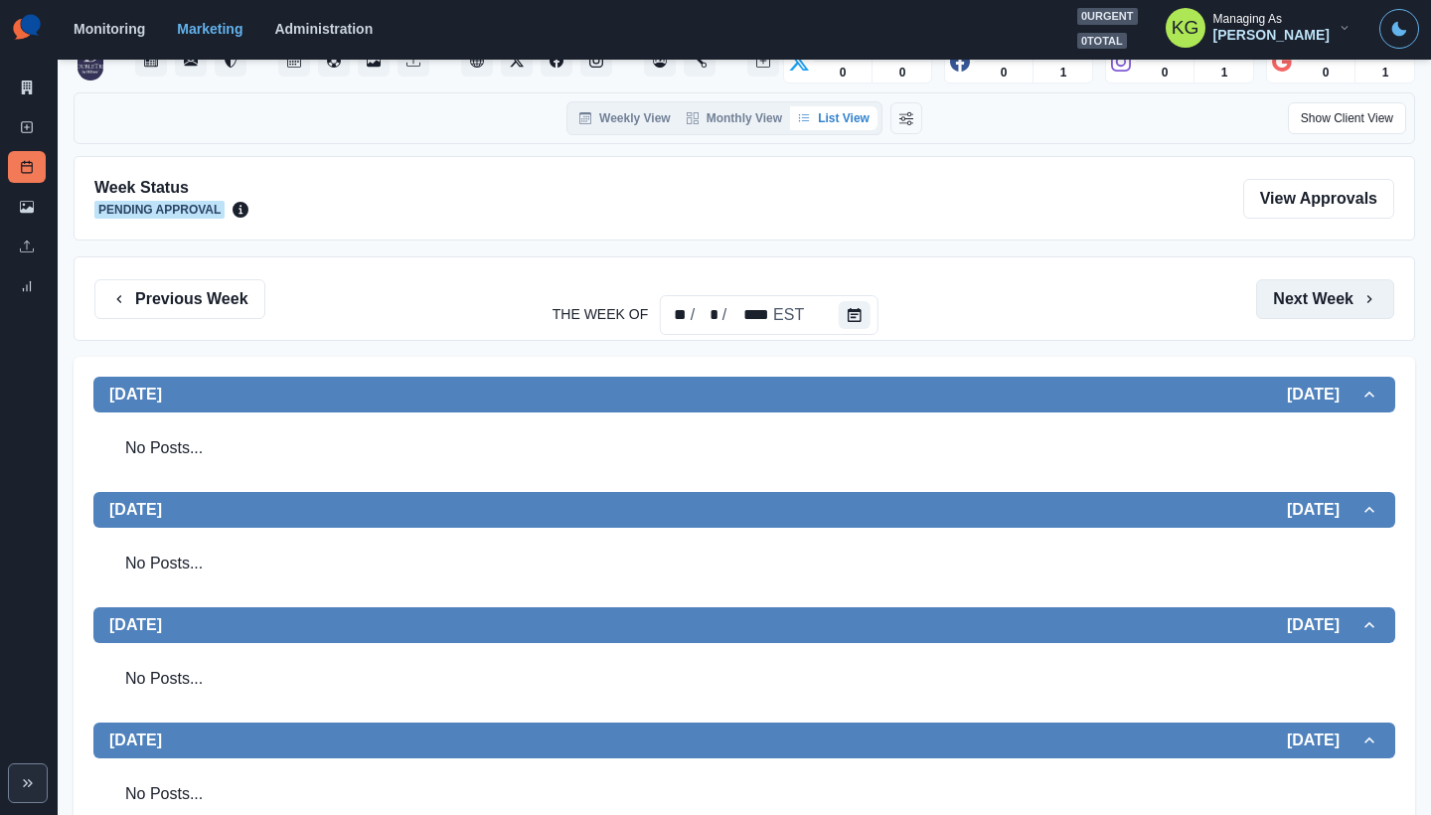
click at [1306, 301] on button "Next Week" at bounding box center [1325, 299] width 138 height 40
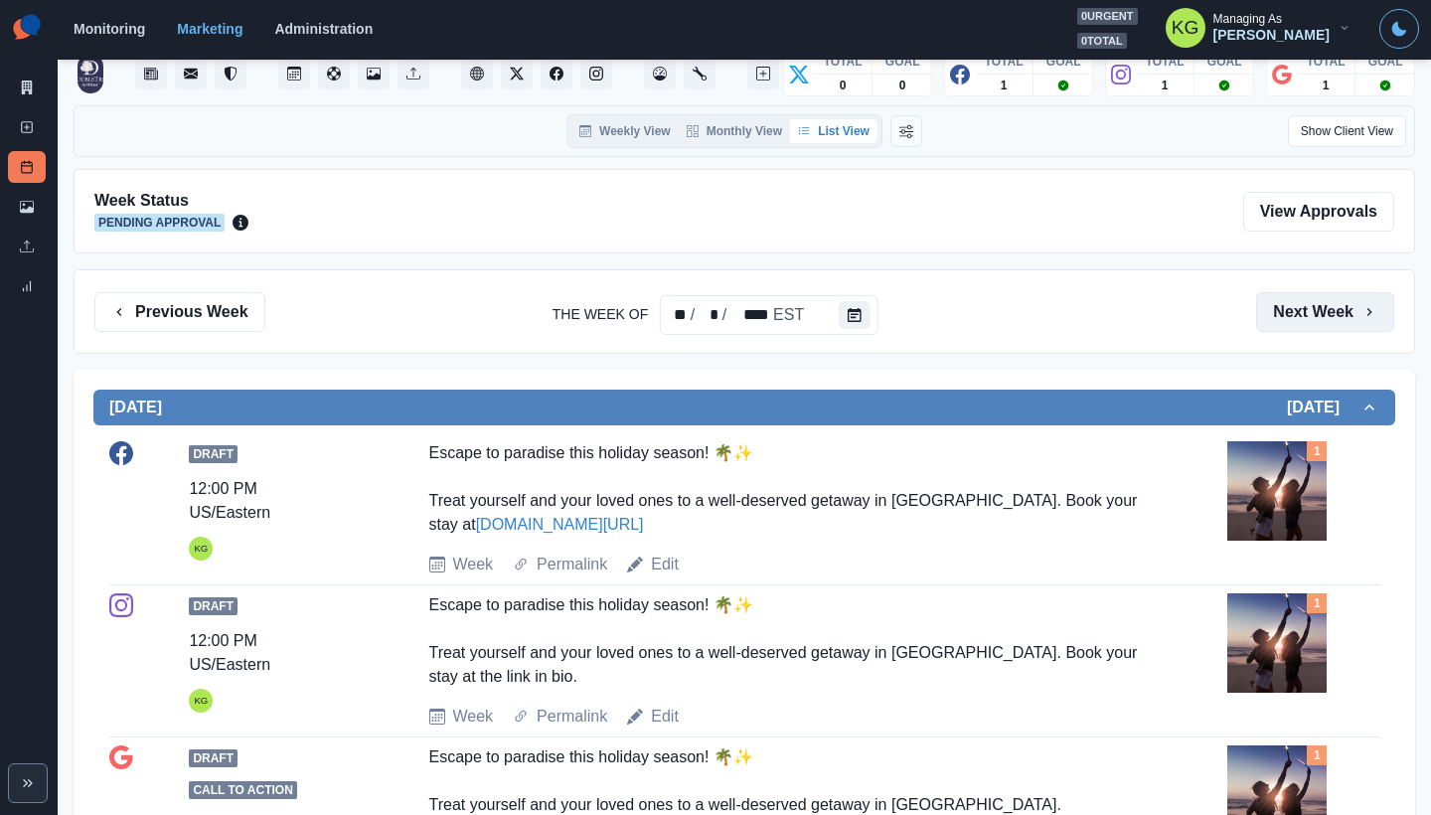
click at [1311, 325] on button "Next Week" at bounding box center [1325, 312] width 138 height 40
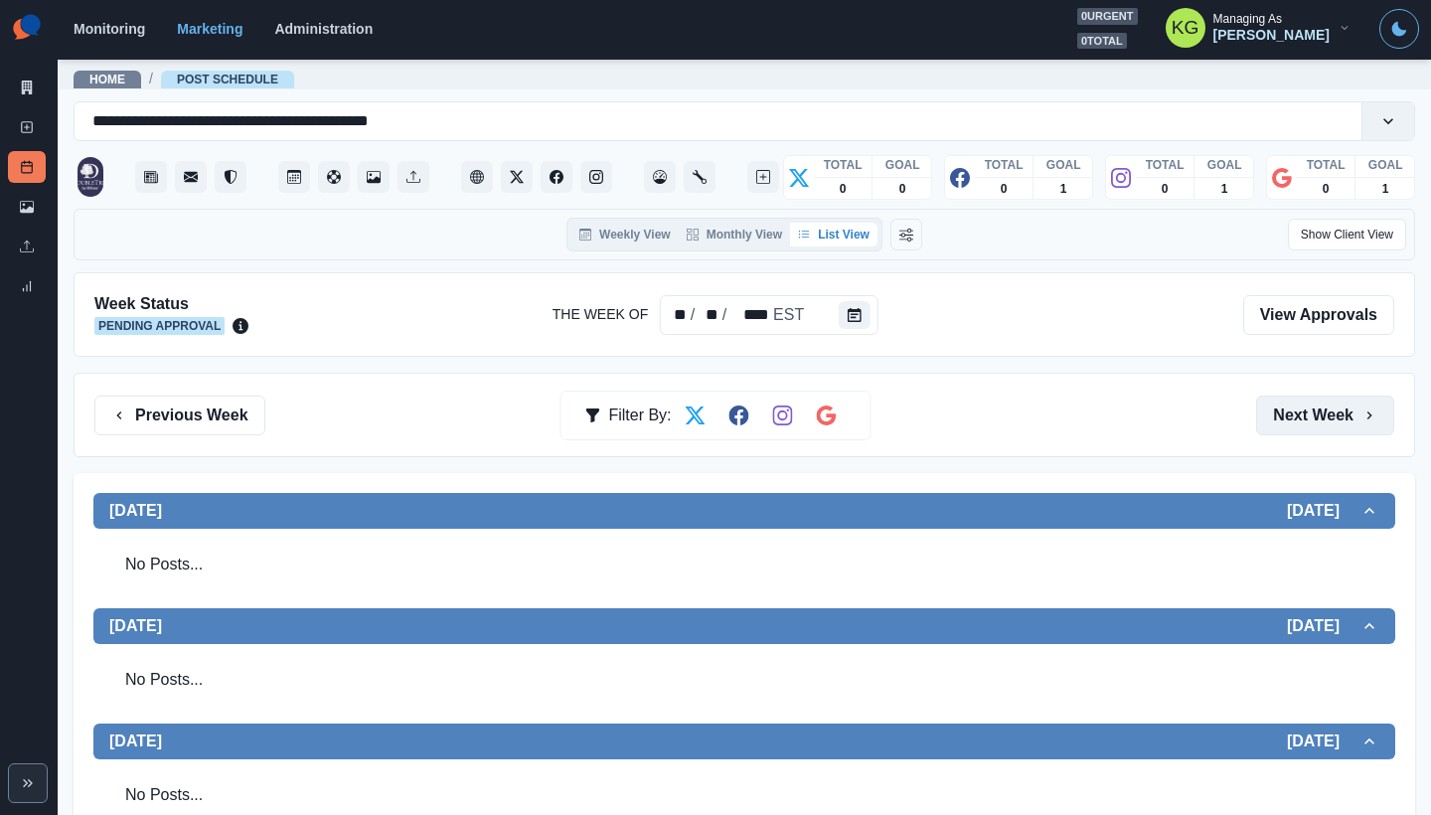
click at [1335, 434] on button "Next Week" at bounding box center [1325, 415] width 138 height 40
click at [1332, 424] on button "Next Week" at bounding box center [1325, 415] width 138 height 40
click at [209, 423] on button "Previous Week" at bounding box center [179, 415] width 171 height 40
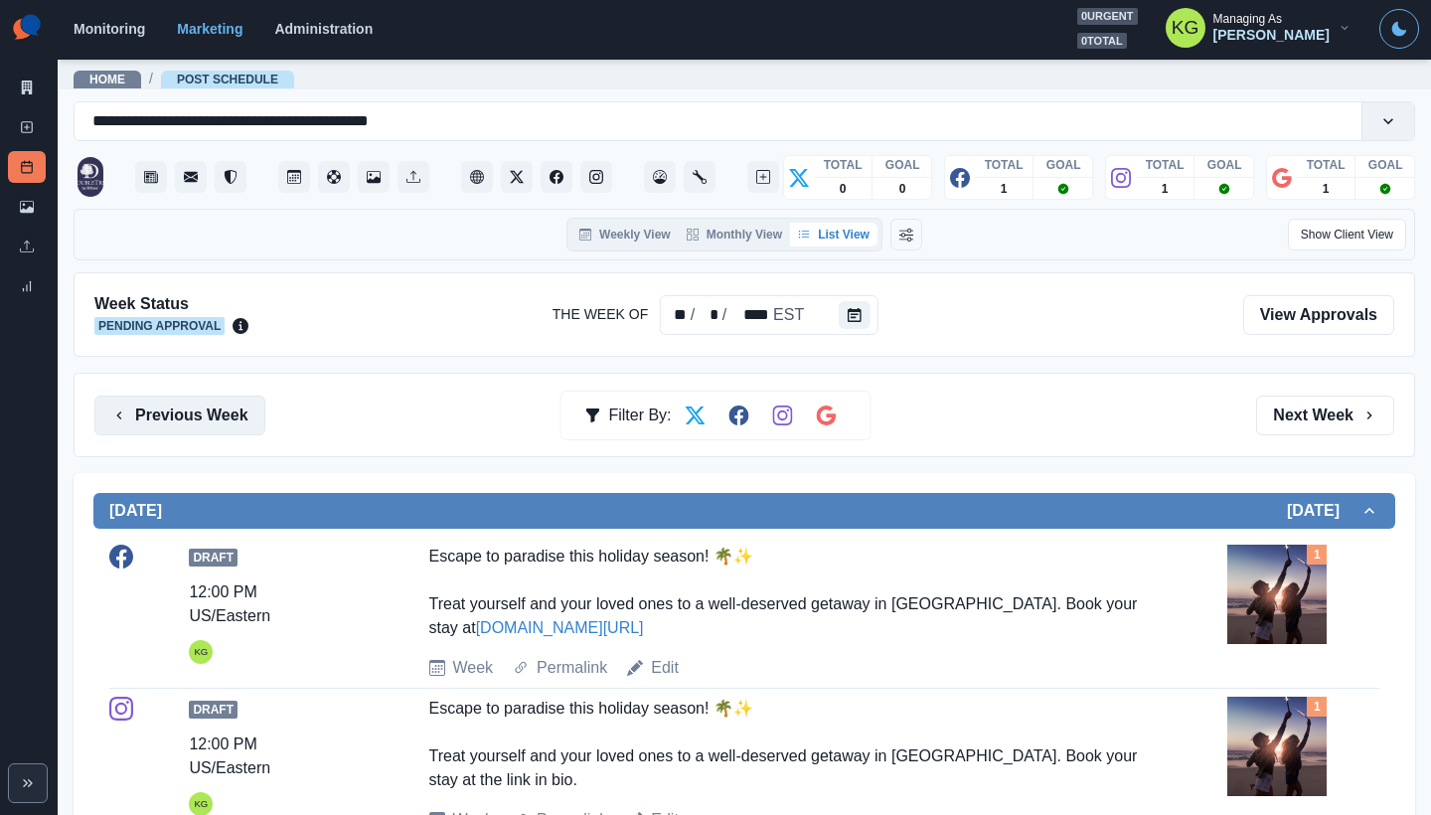
click at [209, 423] on button "Previous Week" at bounding box center [179, 415] width 171 height 40
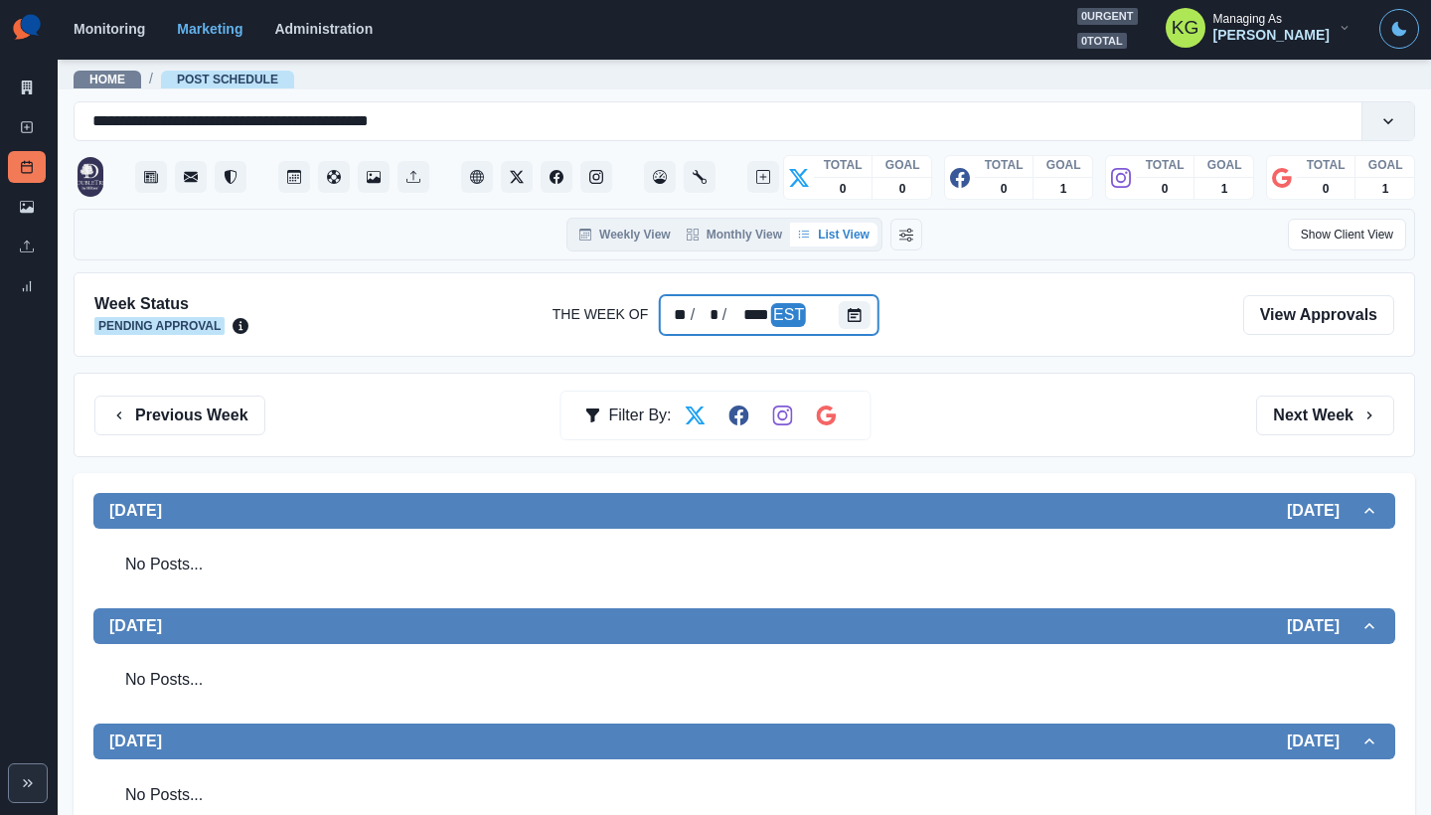
click at [855, 331] on div at bounding box center [859, 315] width 40 height 40
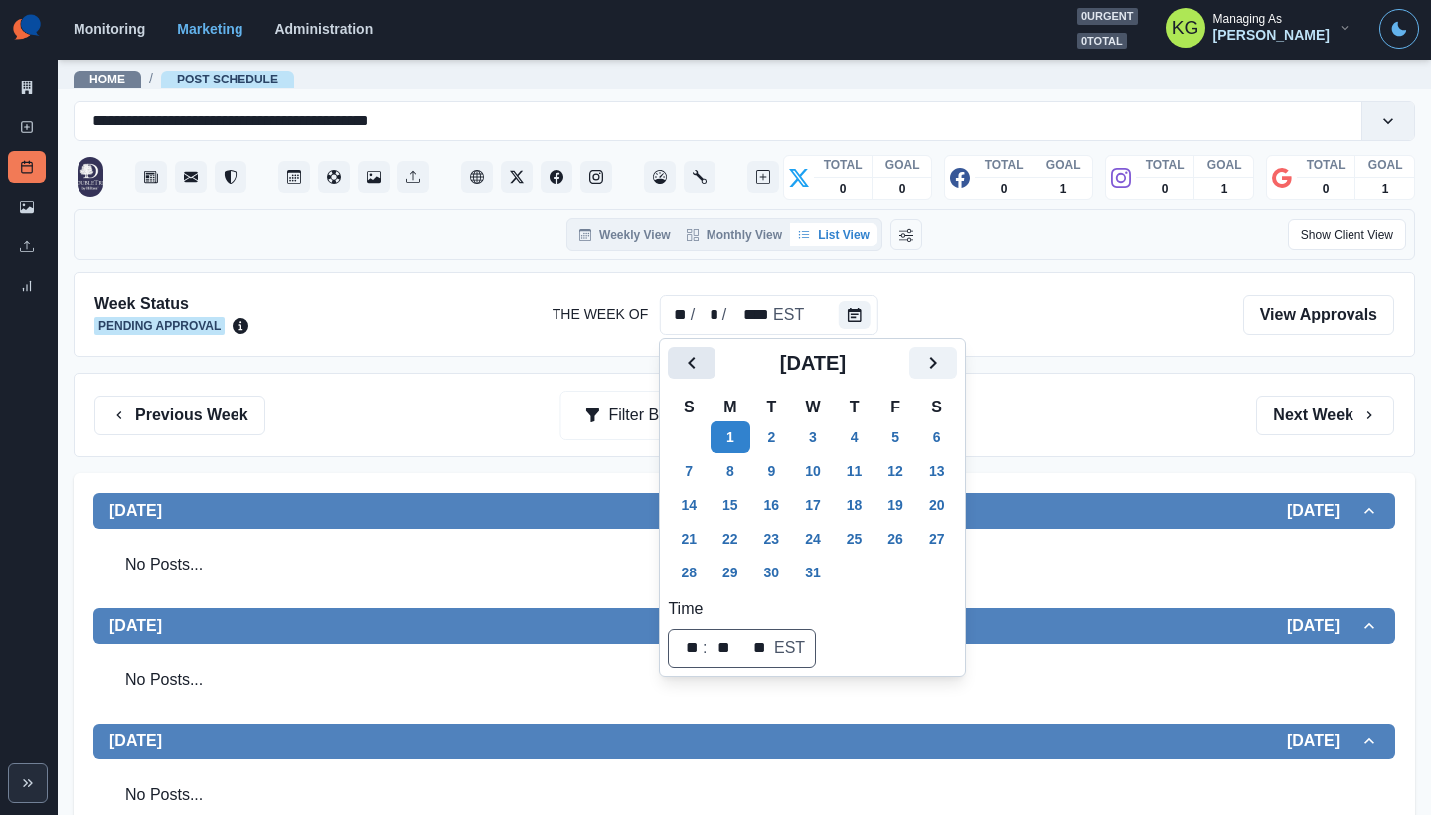
click at [677, 357] on button "Previous" at bounding box center [692, 363] width 48 height 32
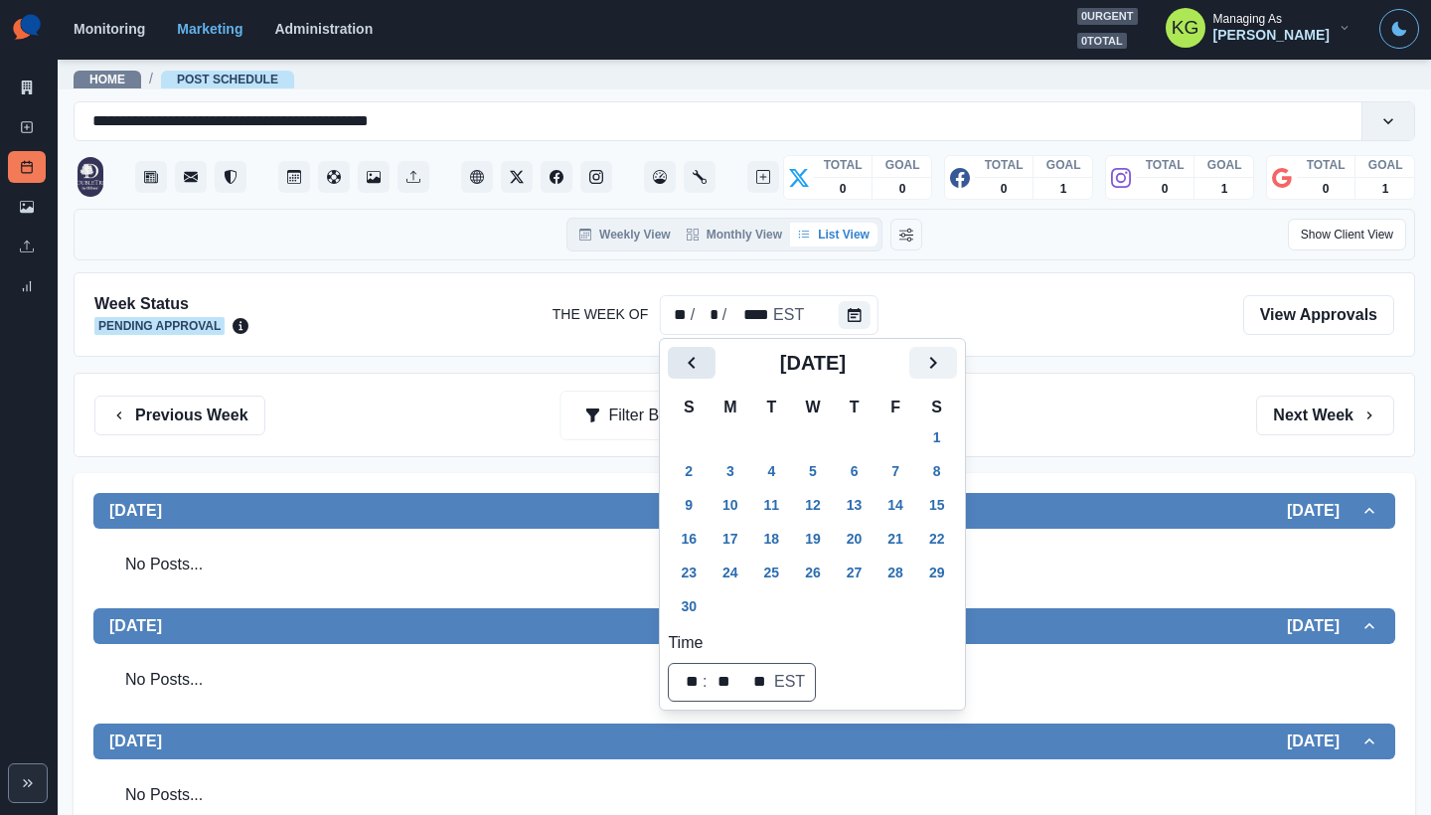
click at [677, 357] on button "Previous" at bounding box center [692, 363] width 48 height 32
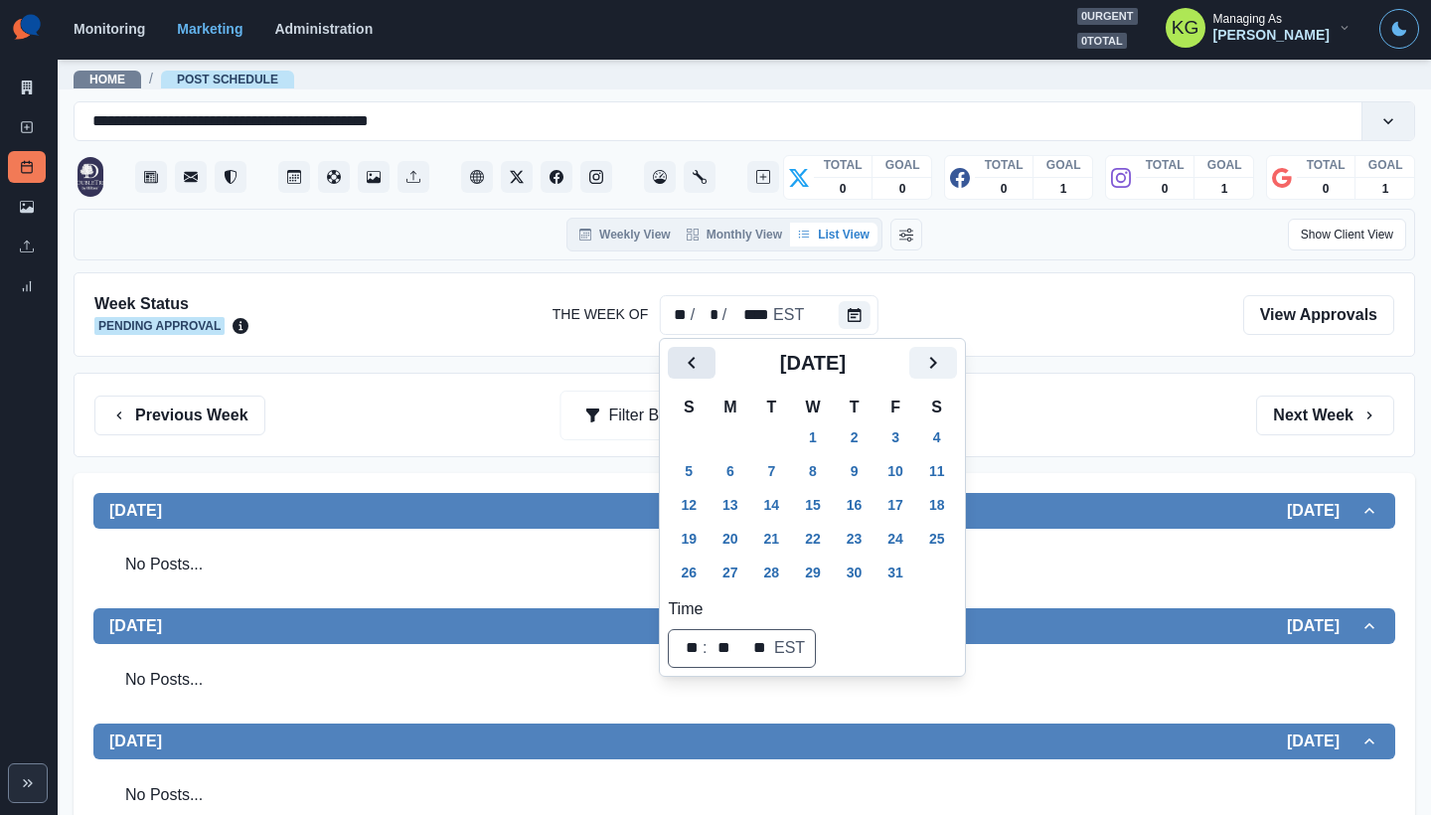
click at [677, 357] on button "Previous" at bounding box center [692, 363] width 48 height 32
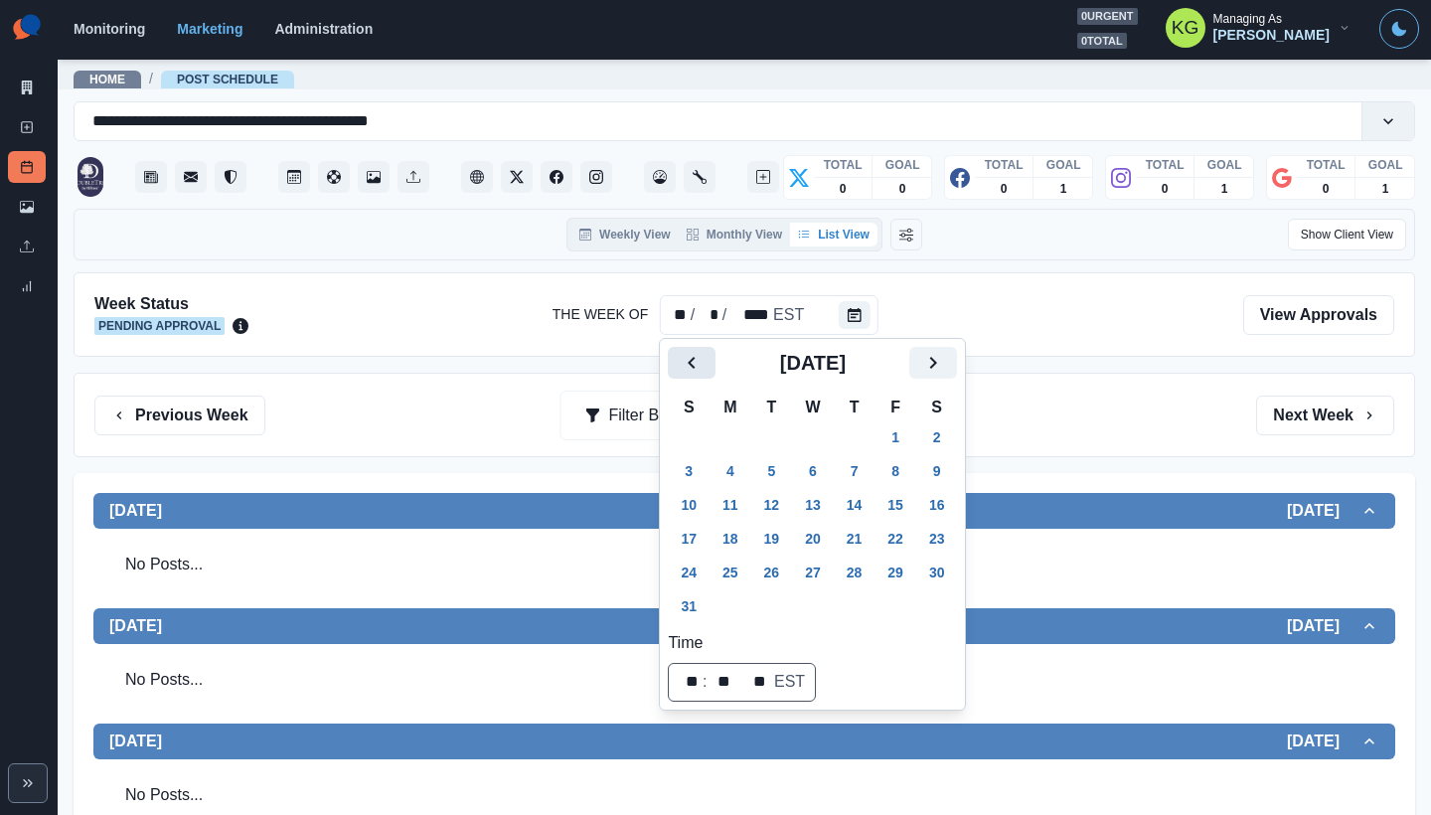
click at [677, 357] on button "Previous" at bounding box center [692, 363] width 48 height 32
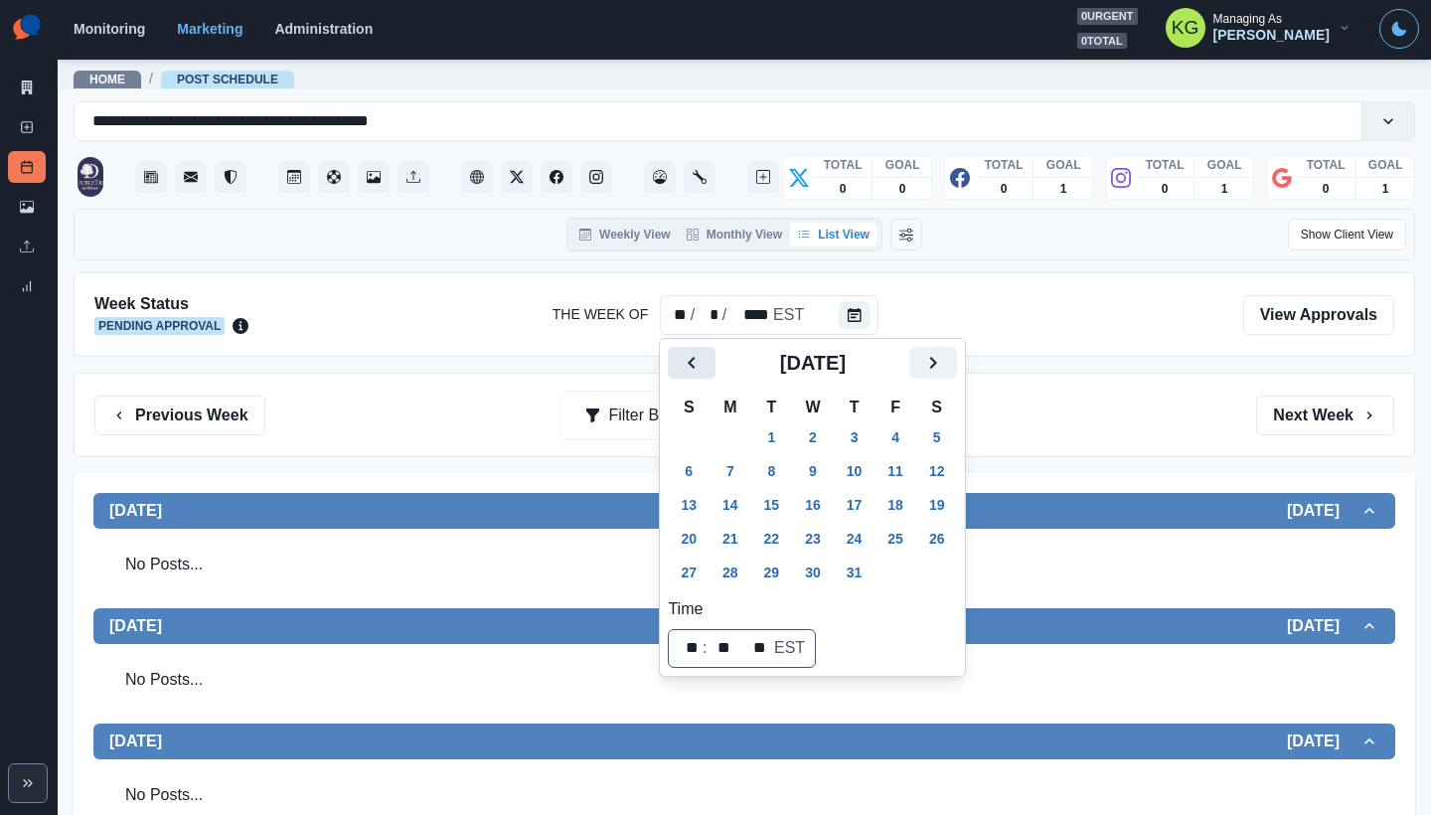
click at [677, 357] on button "Previous" at bounding box center [692, 363] width 48 height 32
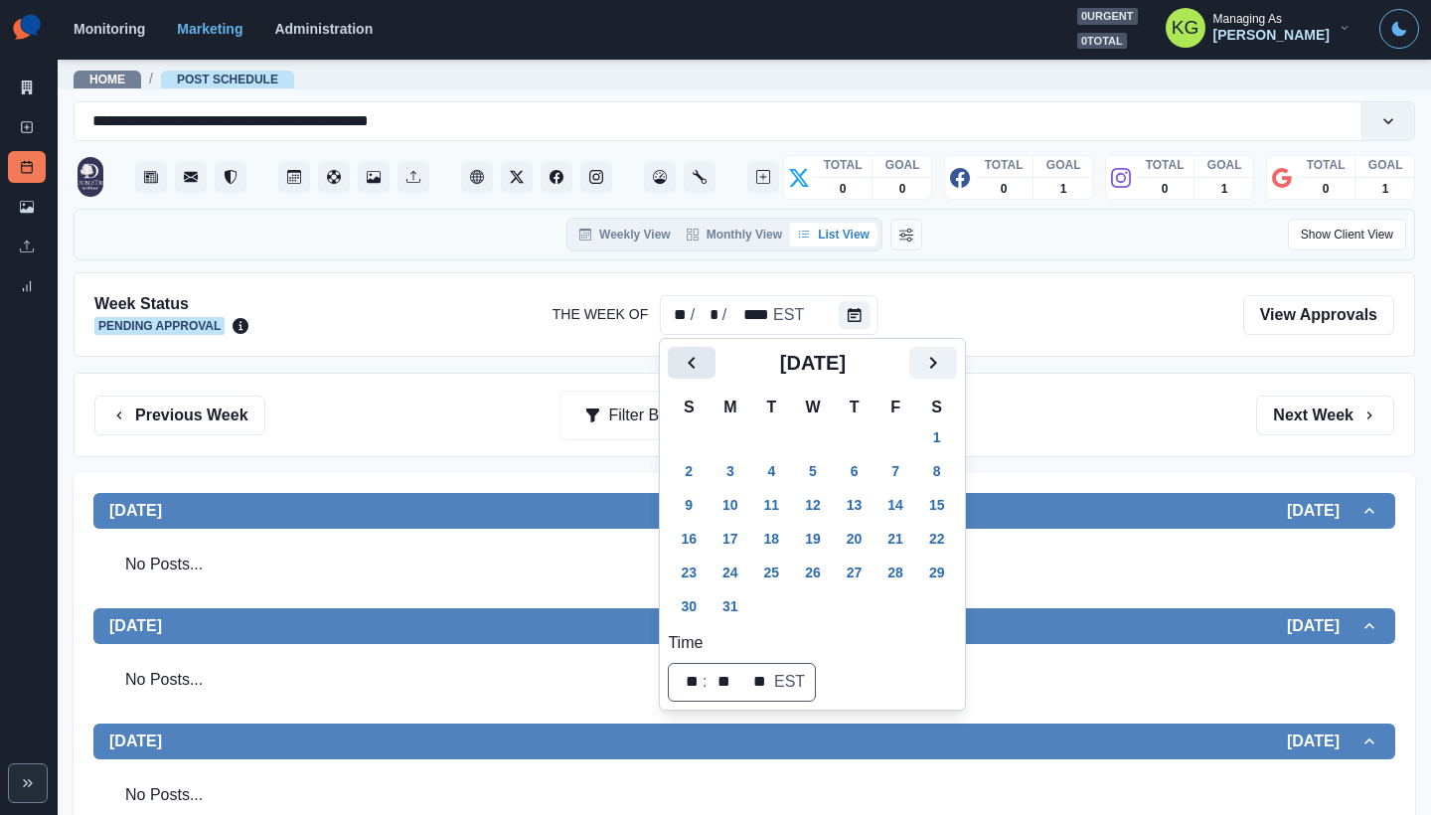
click at [677, 357] on button "Previous" at bounding box center [692, 363] width 48 height 32
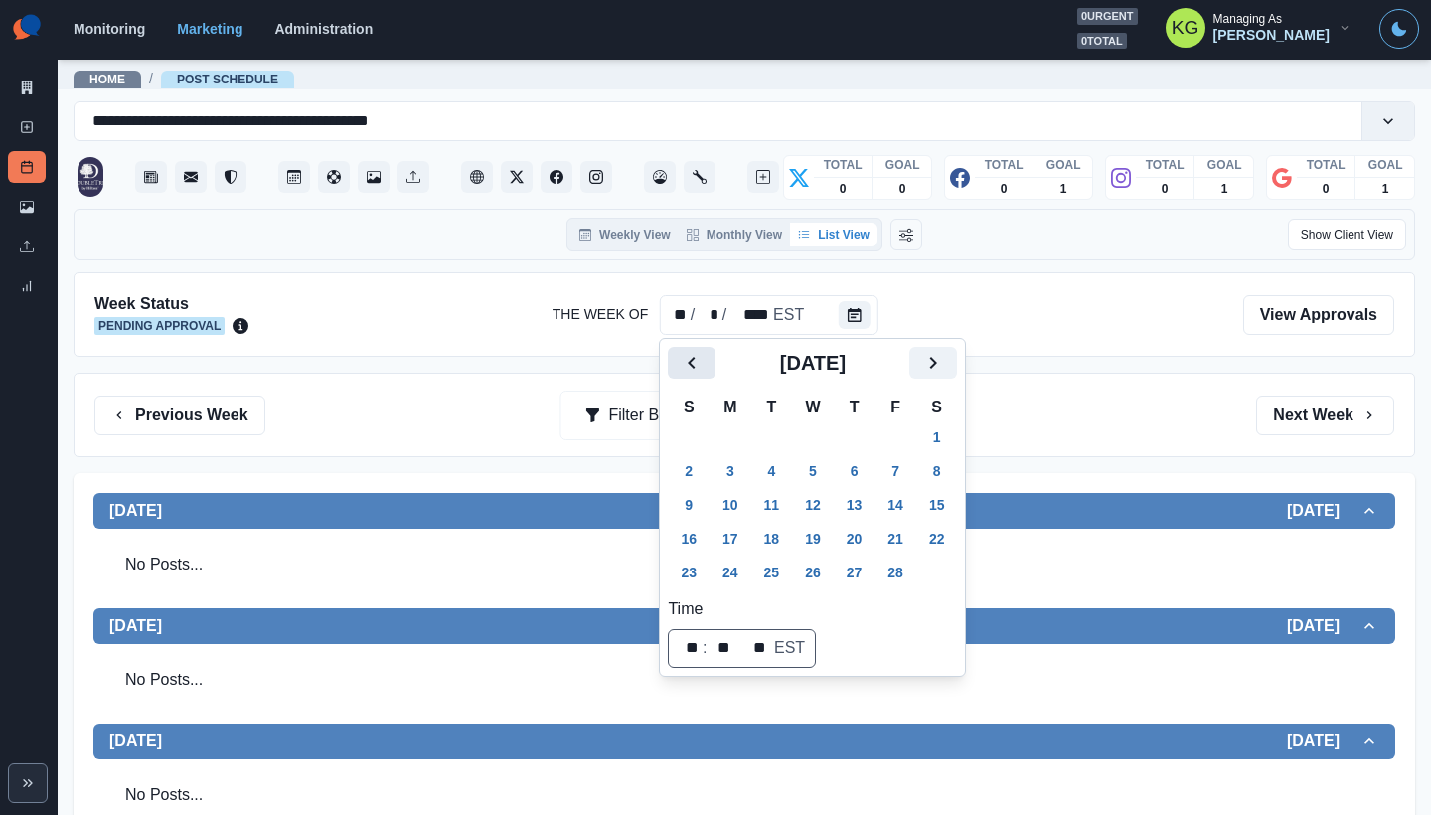
click at [677, 357] on button "Previous" at bounding box center [692, 363] width 48 height 32
click at [941, 361] on icon "Next" at bounding box center [933, 363] width 24 height 24
click at [737, 440] on button "2" at bounding box center [730, 437] width 40 height 32
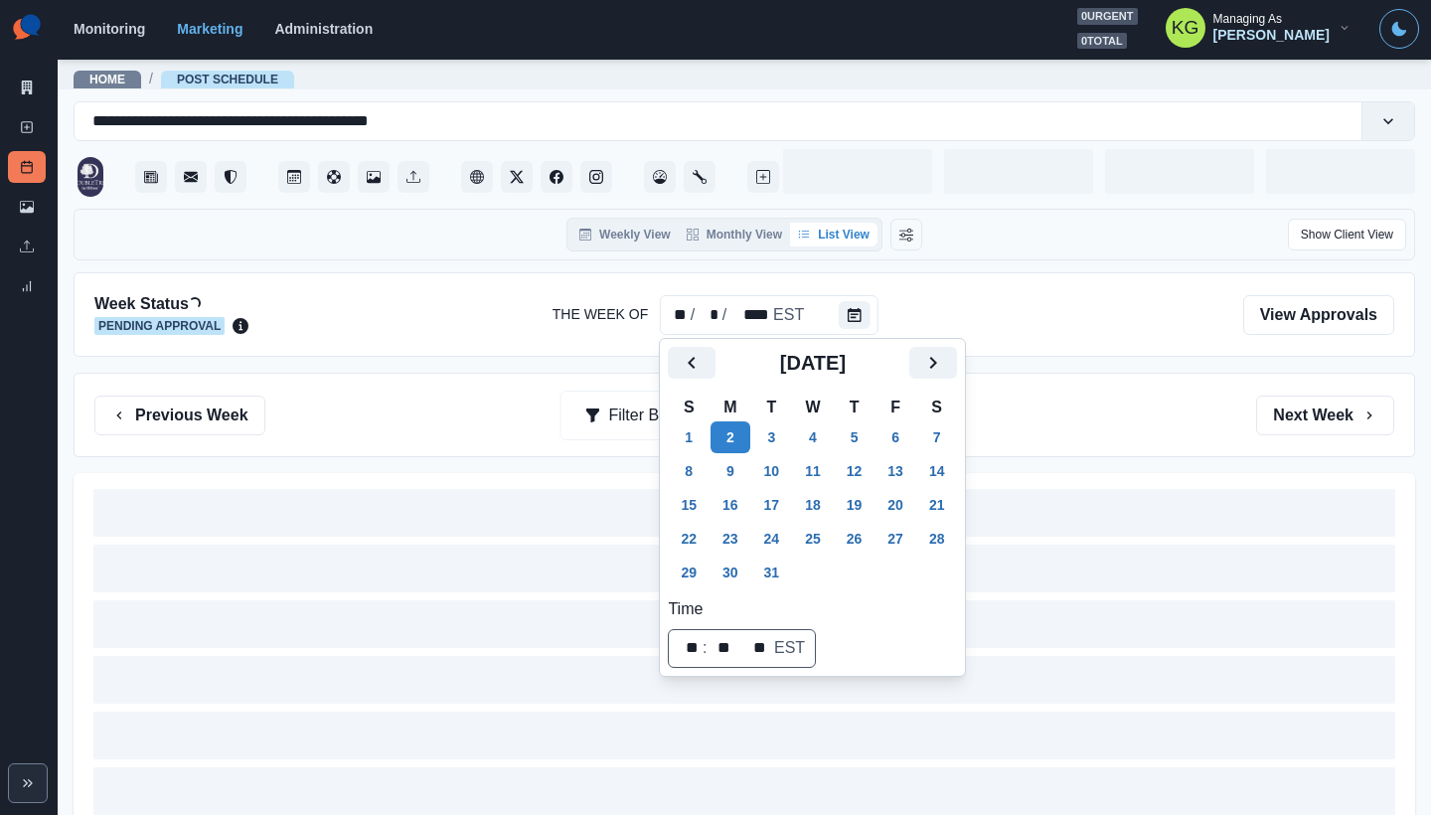
click at [1106, 406] on div "Previous Week Filter By: Next Week" at bounding box center [744, 415] width 1300 height 40
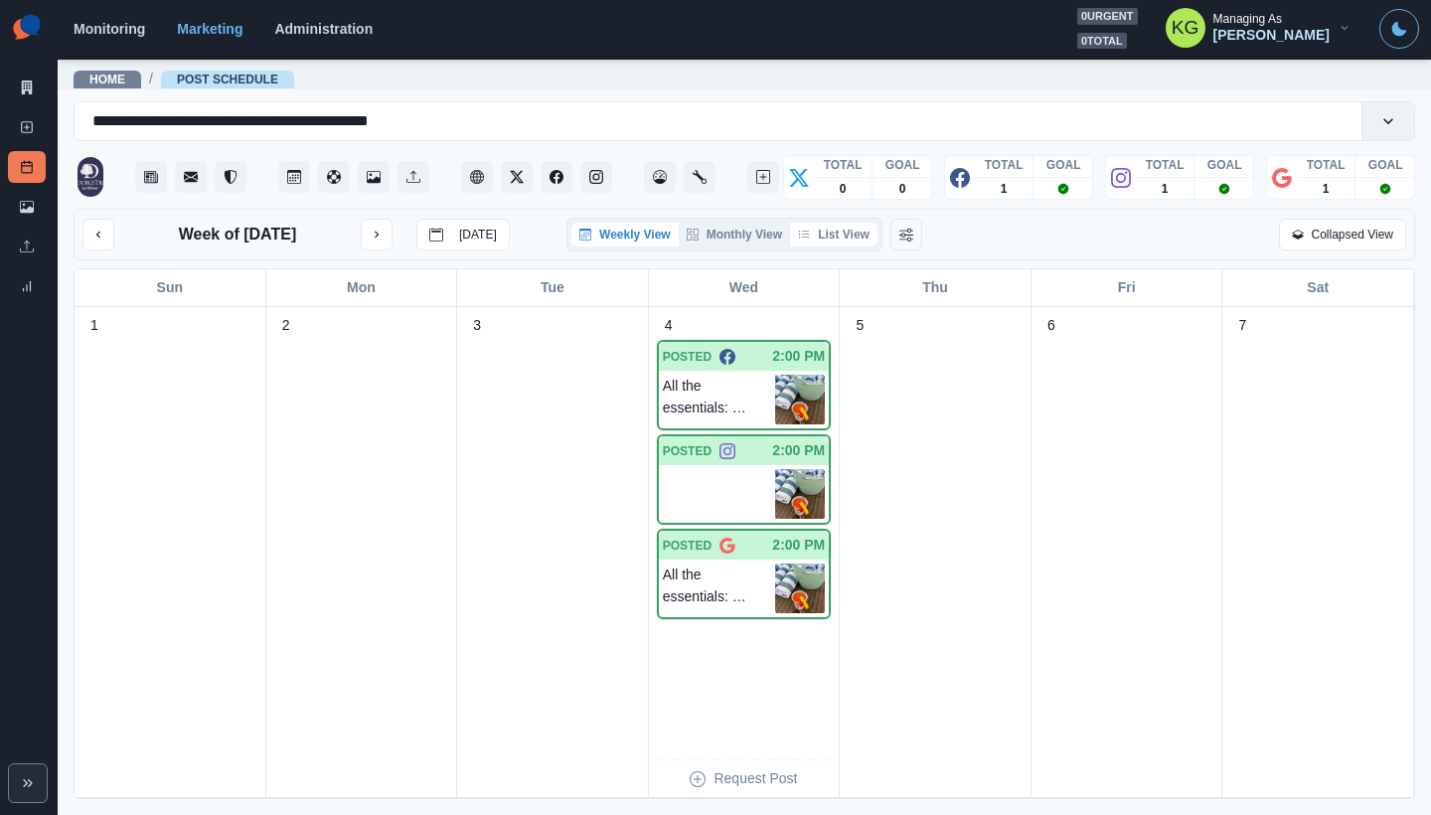
click at [852, 232] on button "List View" at bounding box center [833, 235] width 87 height 24
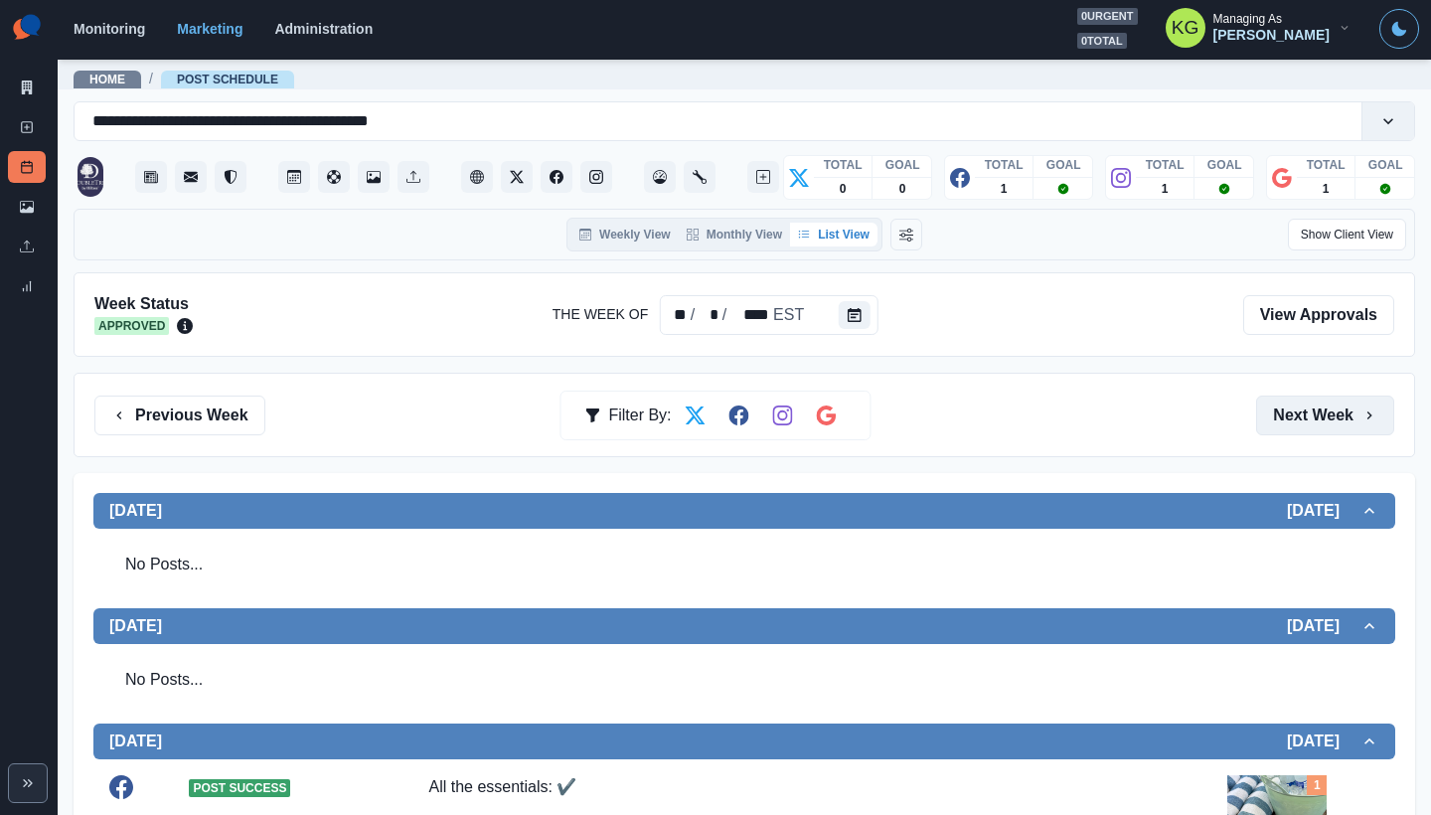
click at [1279, 418] on button "Next Week" at bounding box center [1325, 415] width 138 height 40
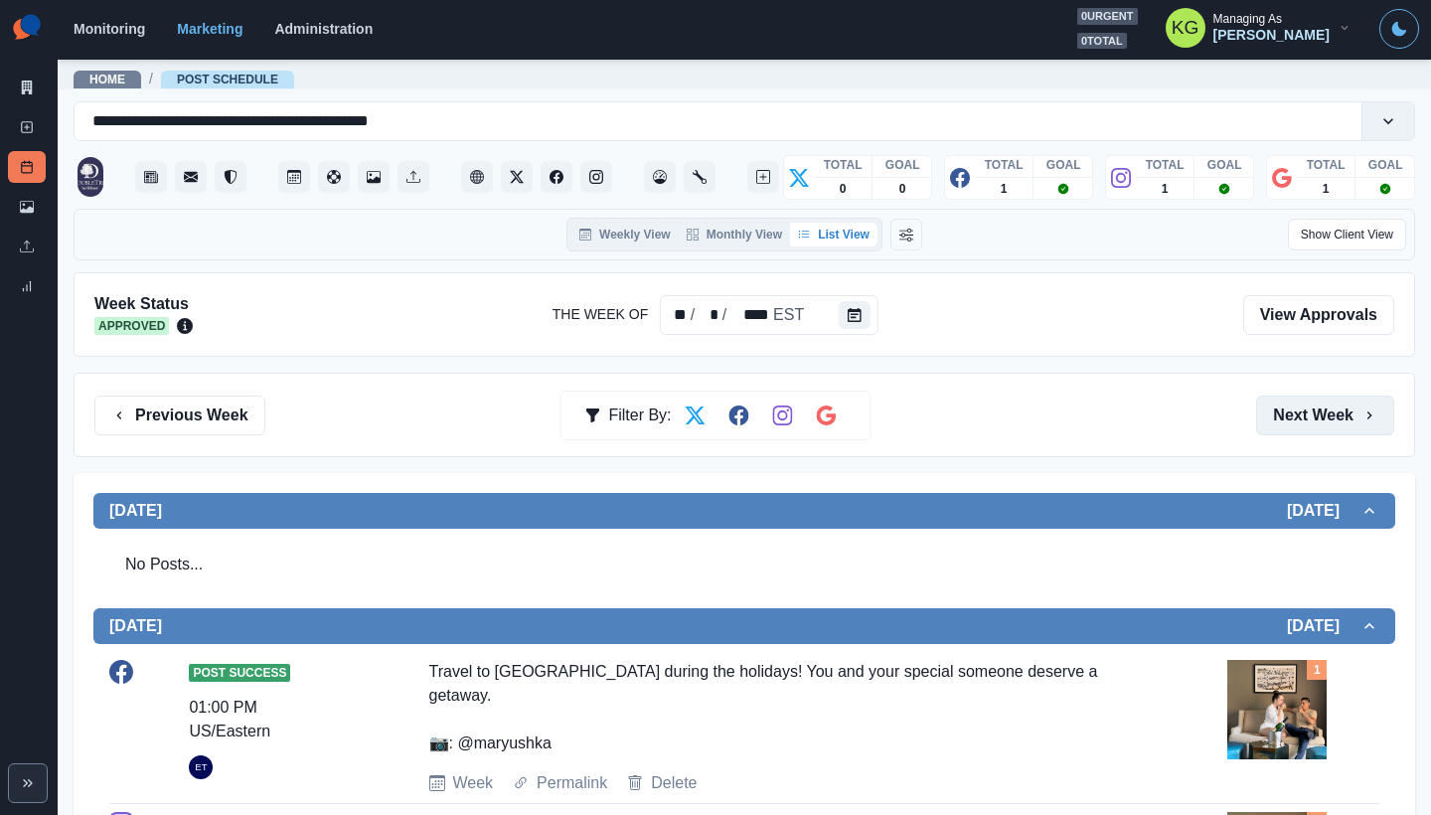
click at [1320, 422] on button "Next Week" at bounding box center [1325, 415] width 138 height 40
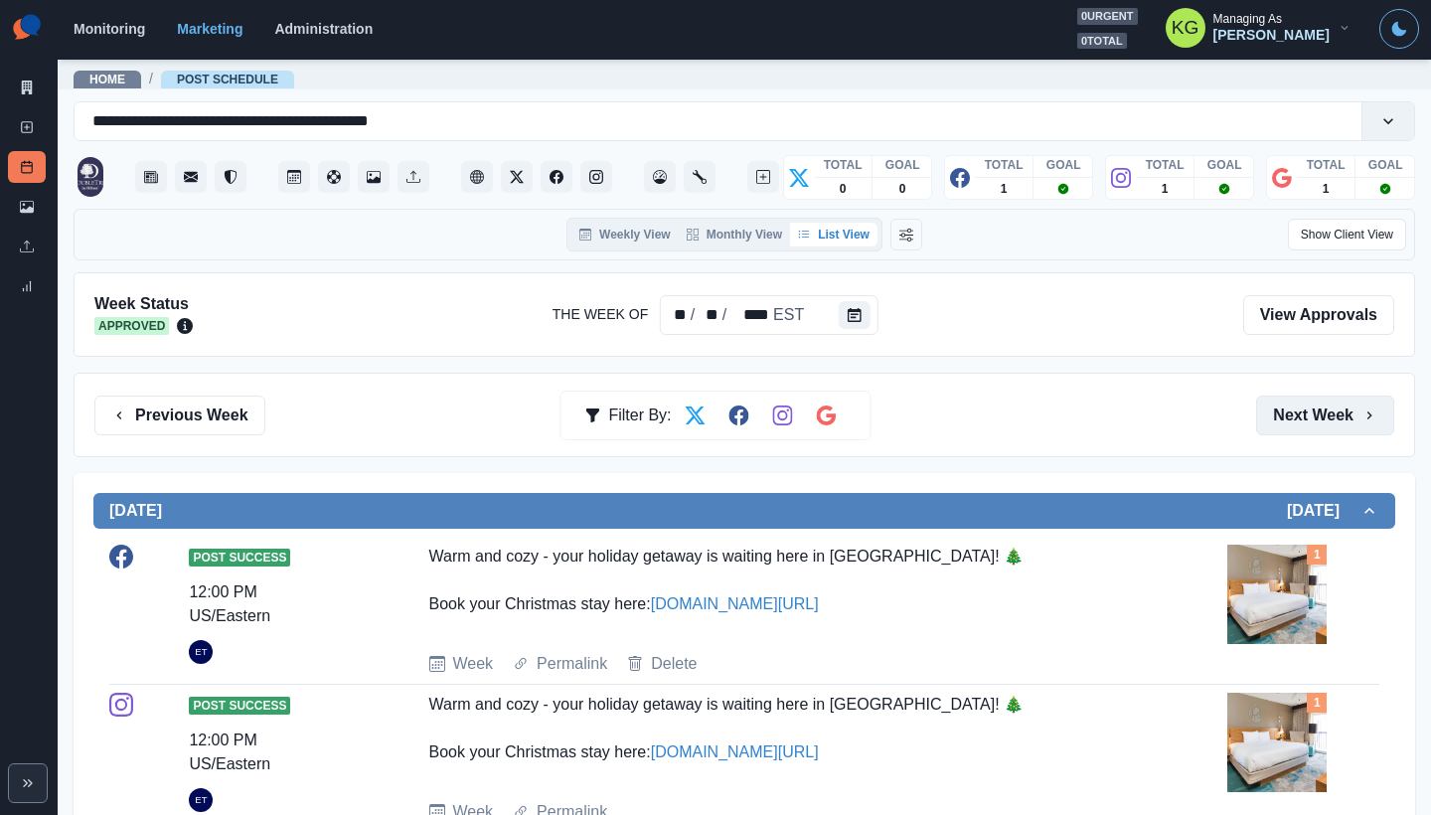
click at [1320, 422] on button "Next Week" at bounding box center [1325, 415] width 138 height 40
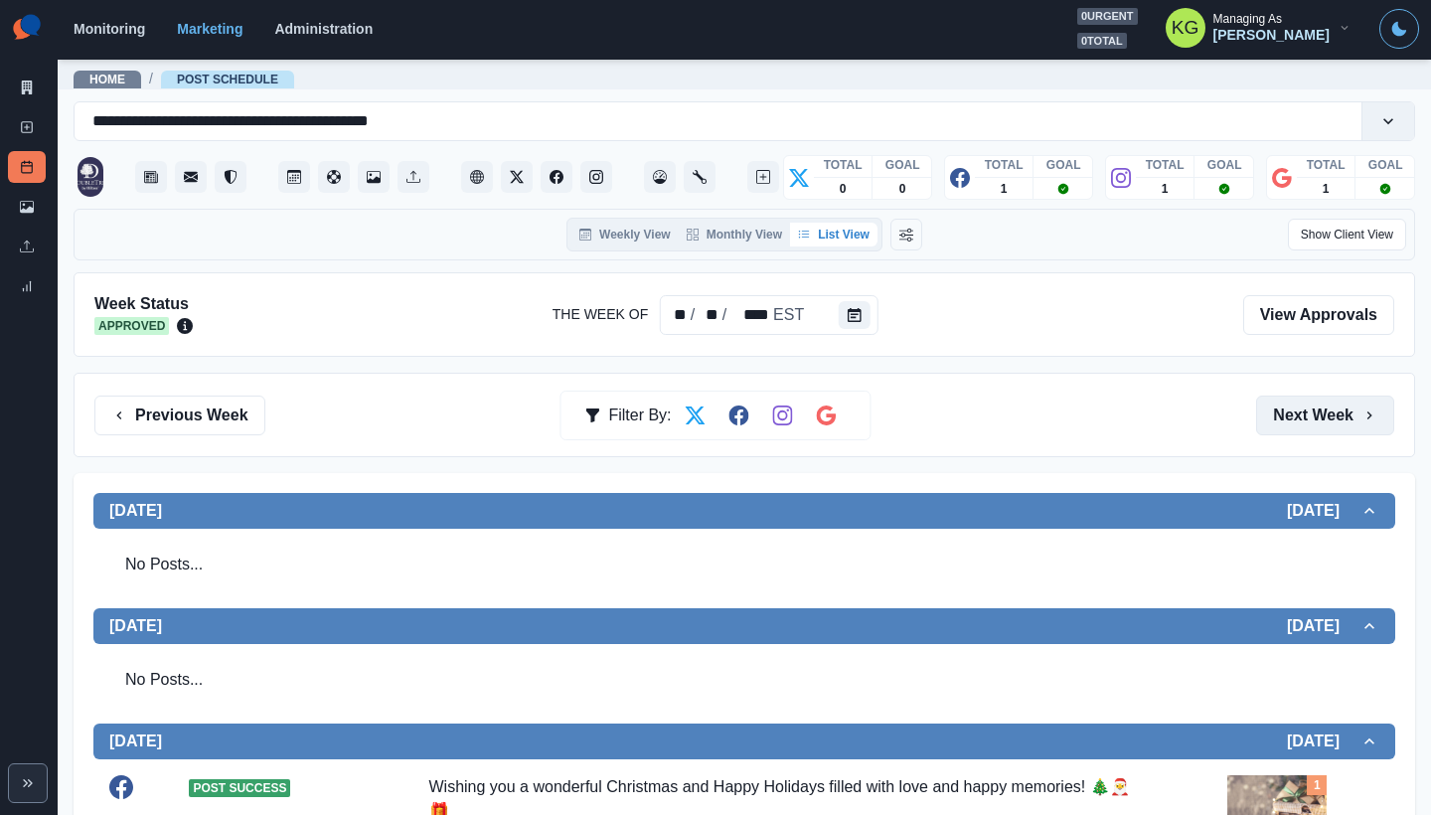
click at [1313, 411] on button "Next Week" at bounding box center [1325, 415] width 138 height 40
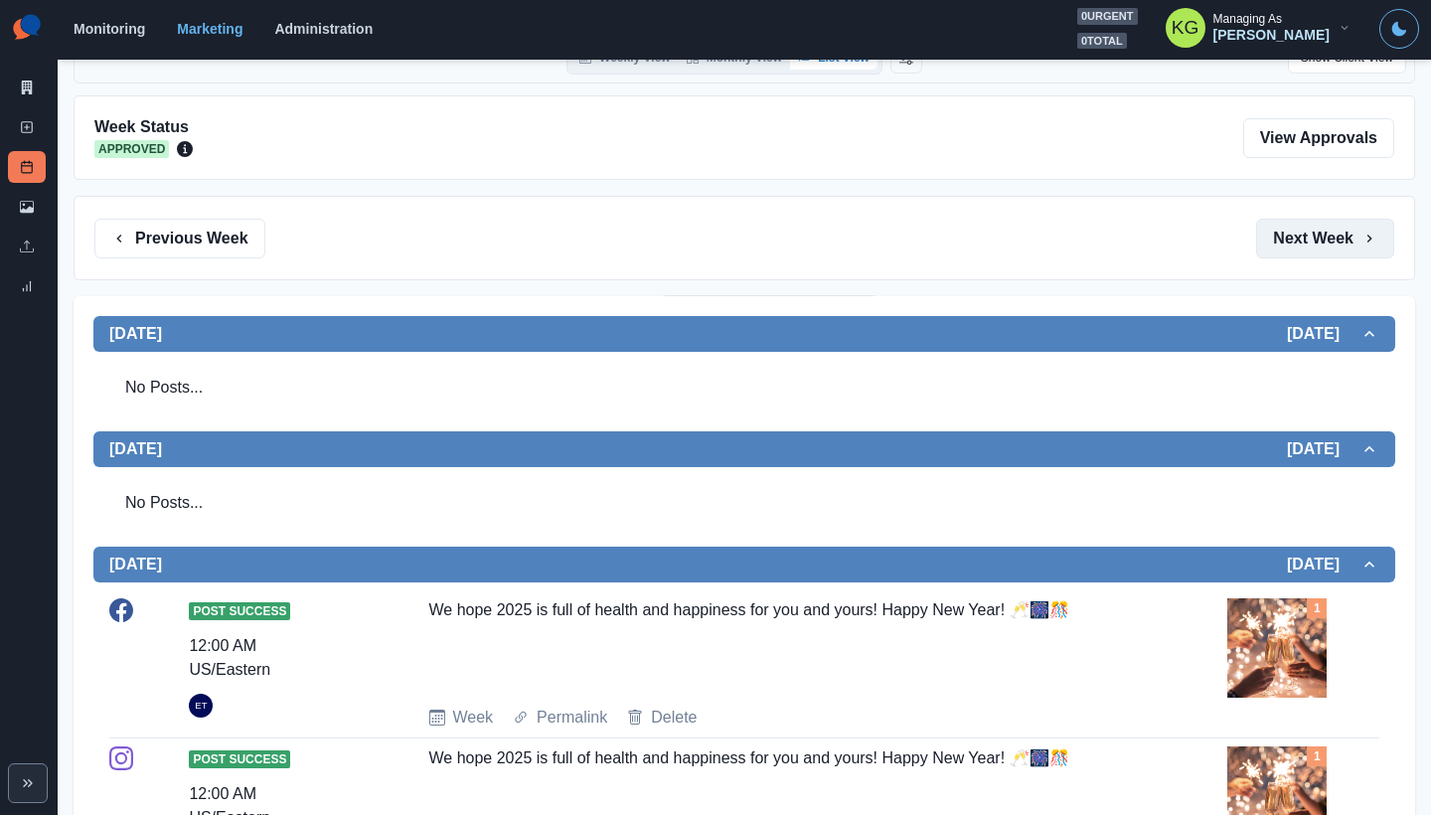
scroll to position [325, 0]
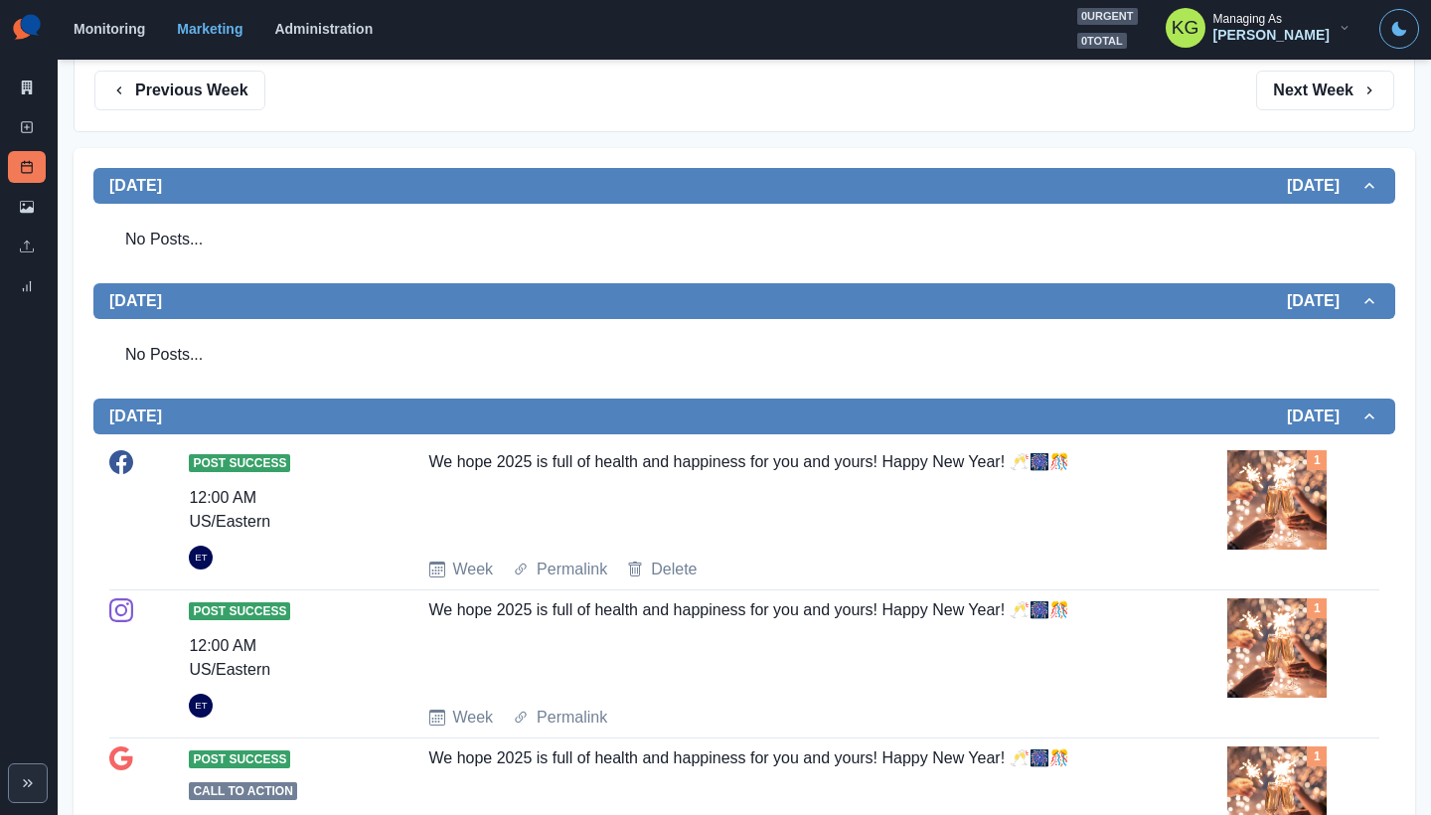
click at [1256, 522] on img at bounding box center [1276, 499] width 99 height 99
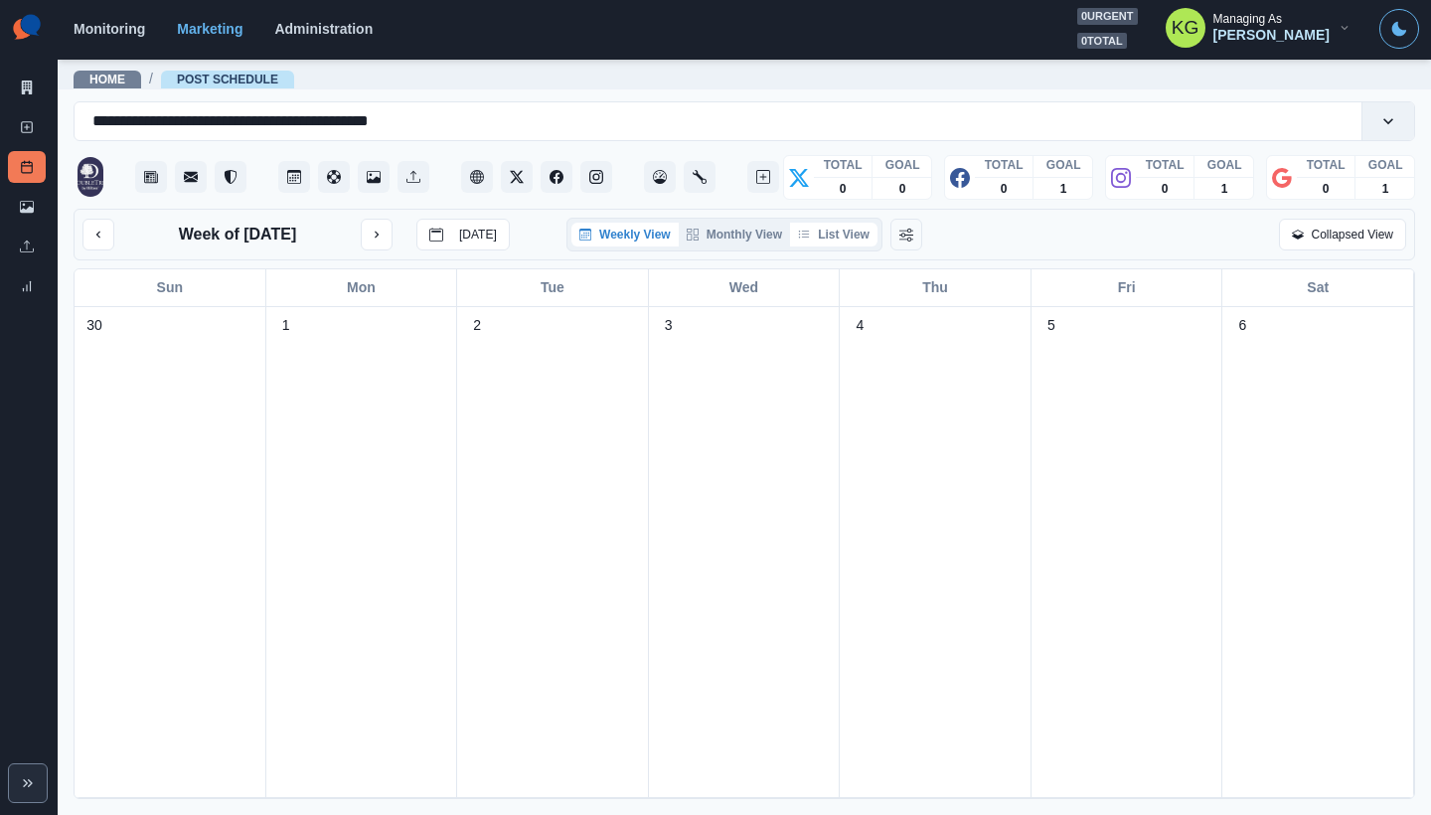
click at [841, 238] on button "List View" at bounding box center [833, 235] width 87 height 24
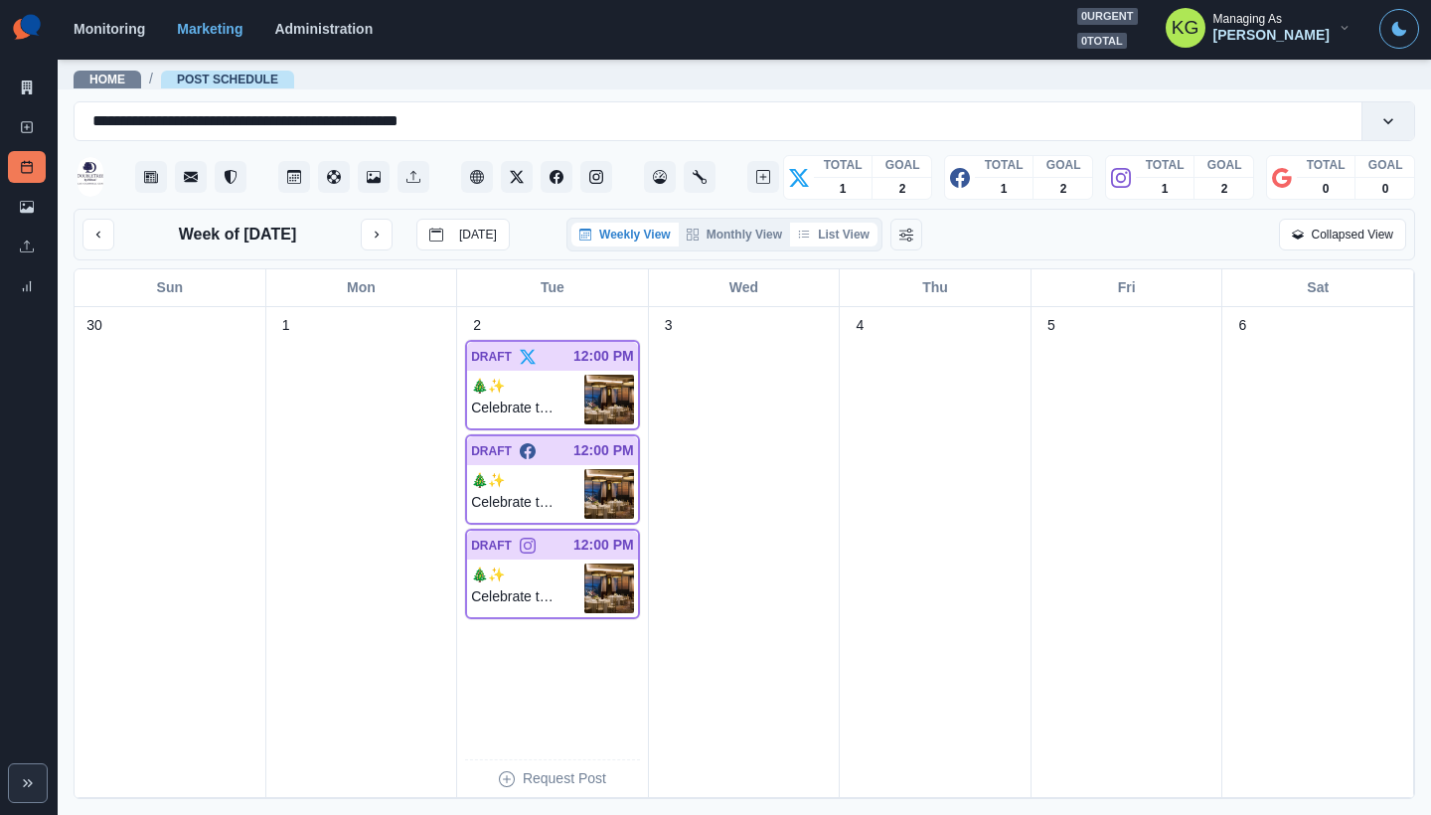
click at [838, 242] on button "List View" at bounding box center [833, 235] width 87 height 24
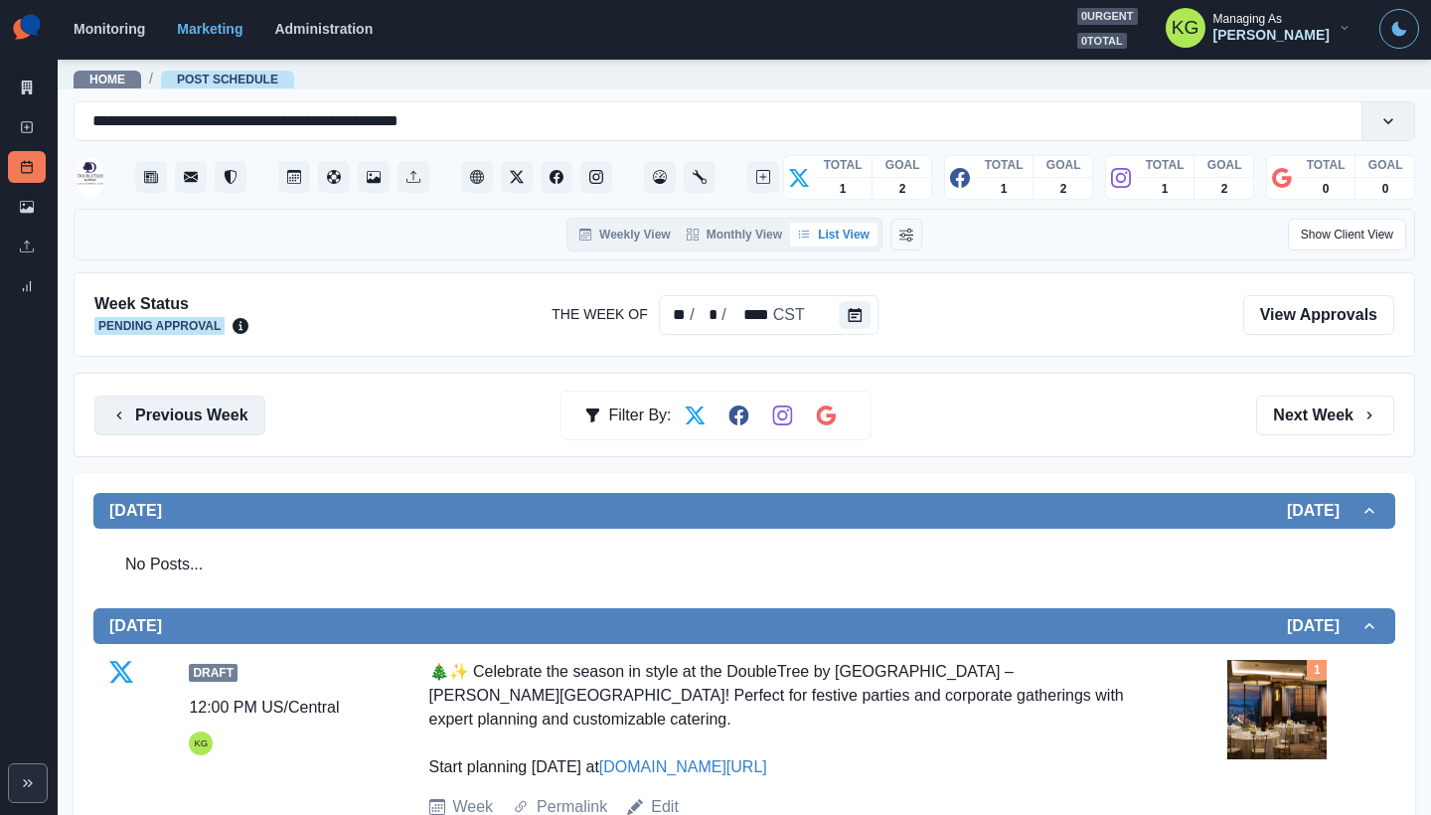
click at [249, 425] on button "Previous Week" at bounding box center [179, 415] width 171 height 40
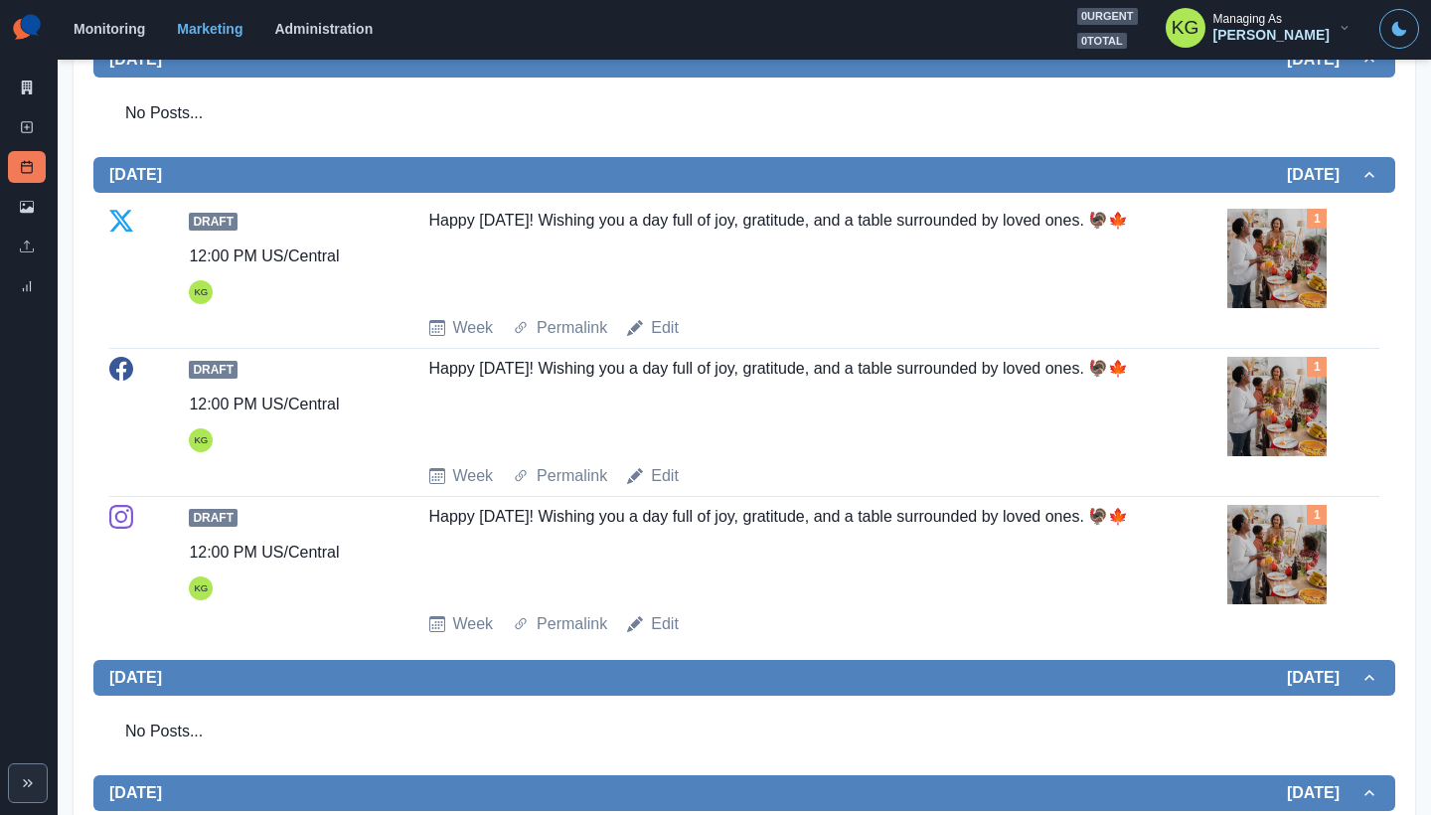
scroll to position [101, 0]
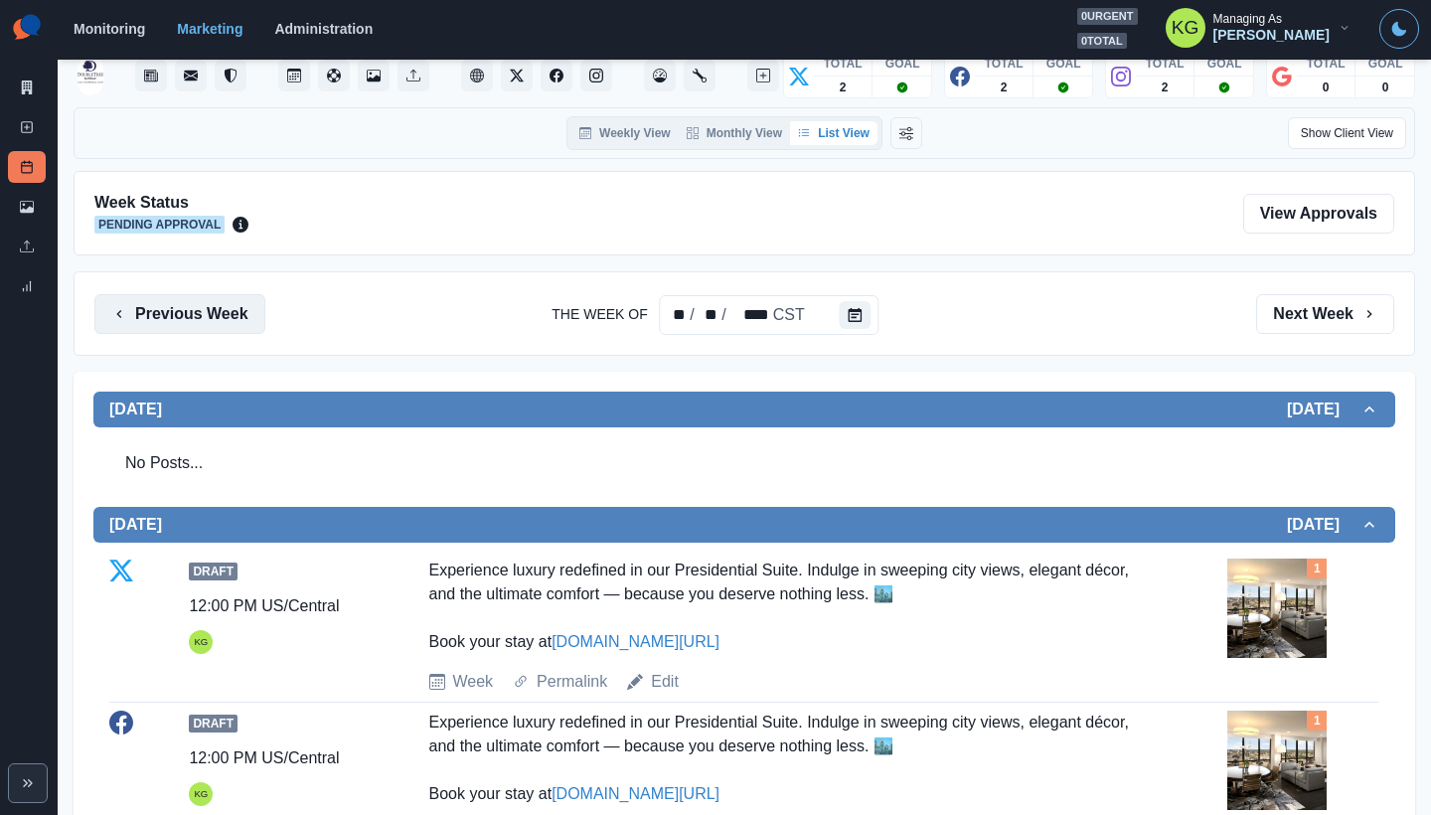
click at [207, 317] on button "Previous Week" at bounding box center [179, 314] width 171 height 40
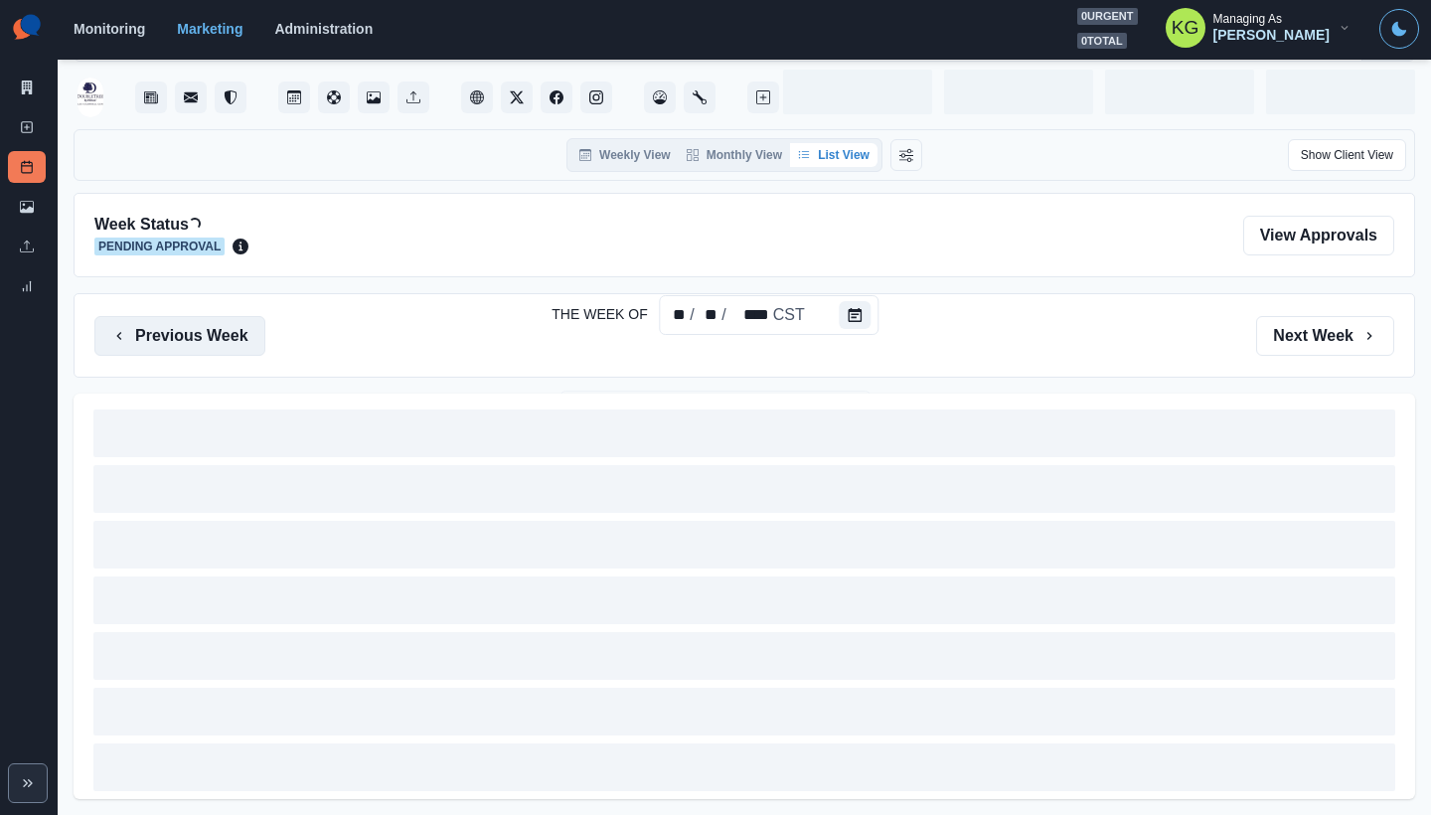
scroll to position [79, 0]
click at [213, 320] on button "Previous Week" at bounding box center [179, 336] width 171 height 40
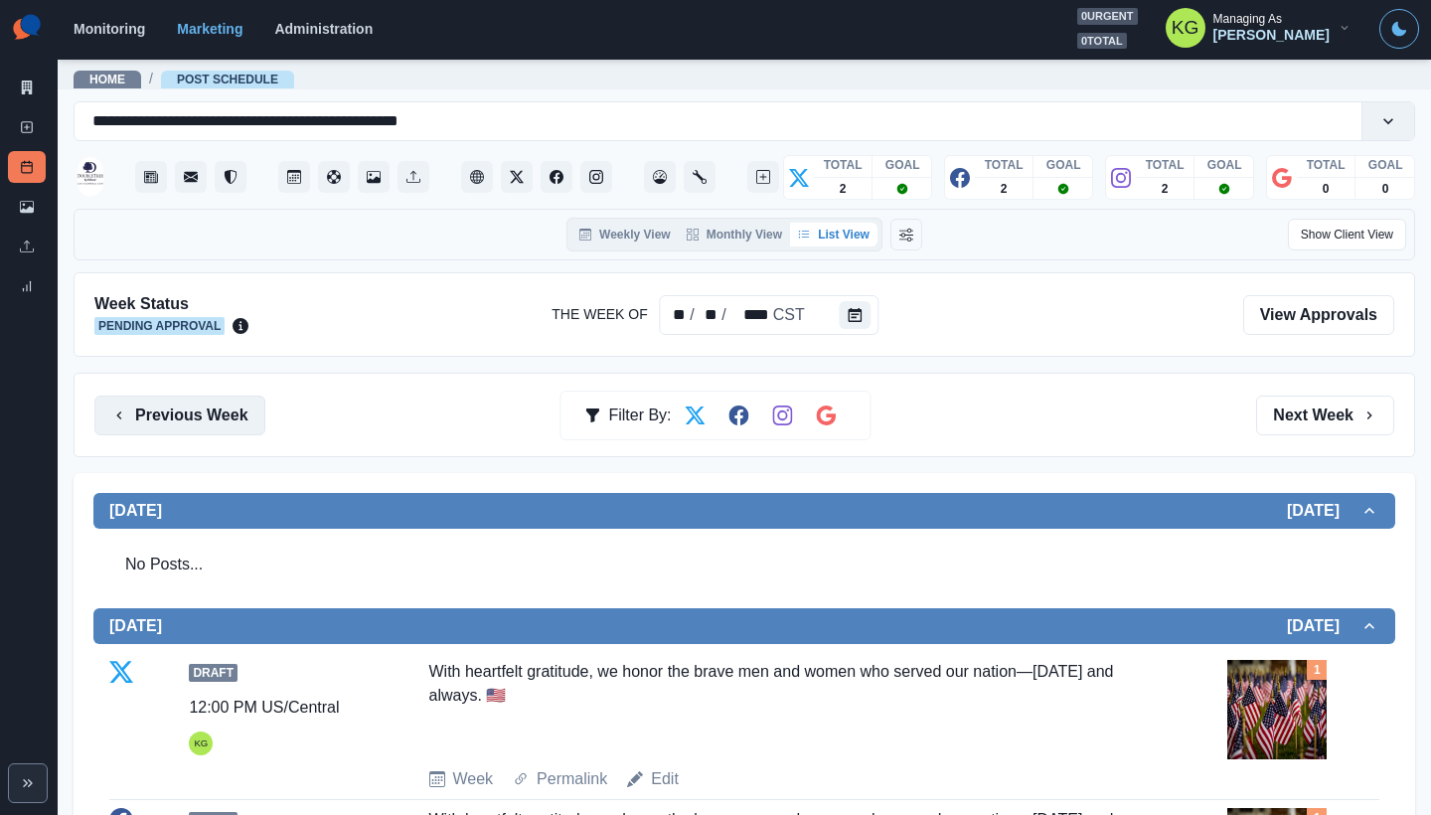
click at [251, 408] on button "Previous Week" at bounding box center [179, 415] width 171 height 40
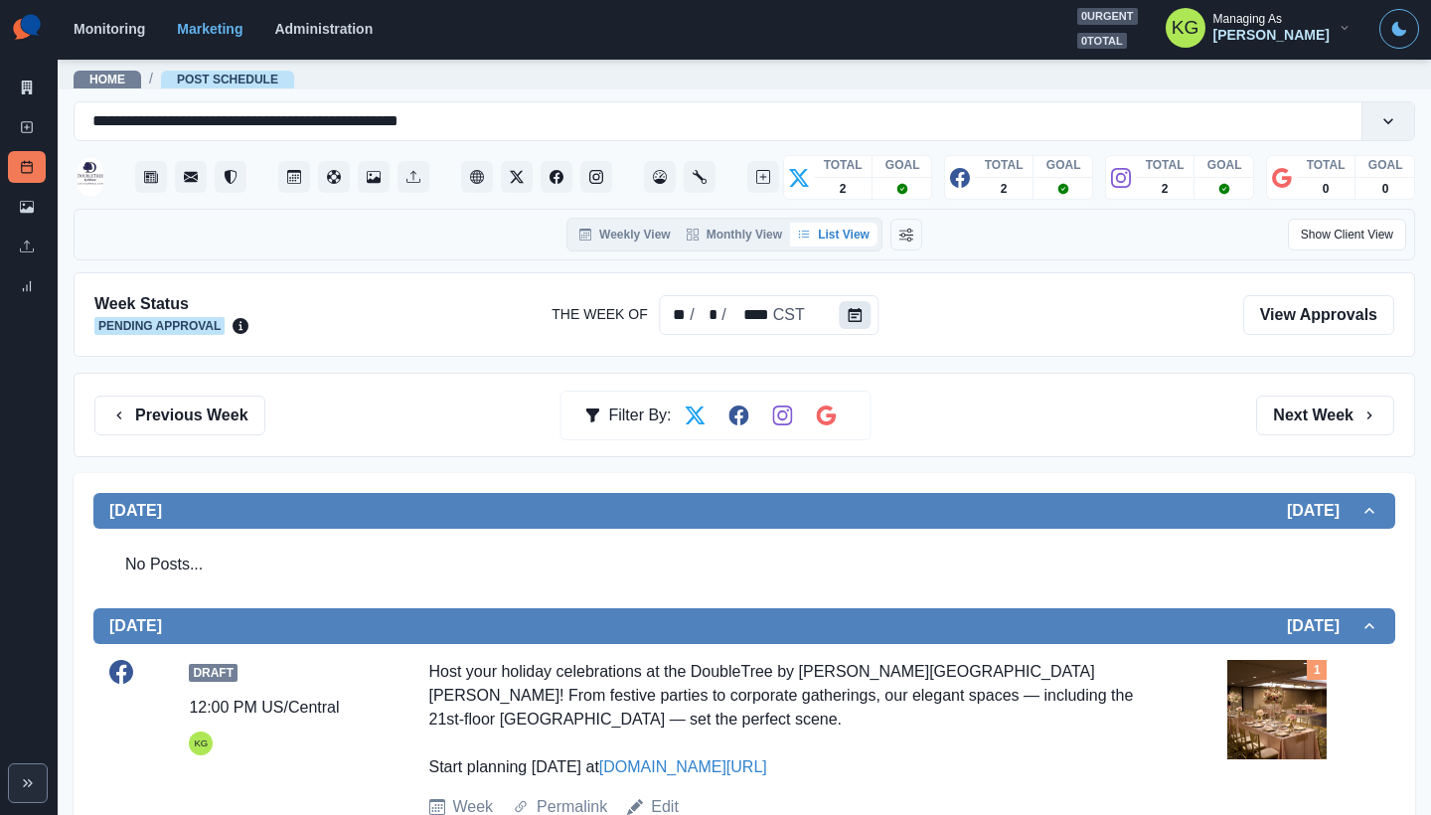
click at [857, 317] on icon "Calendar" at bounding box center [855, 315] width 14 height 14
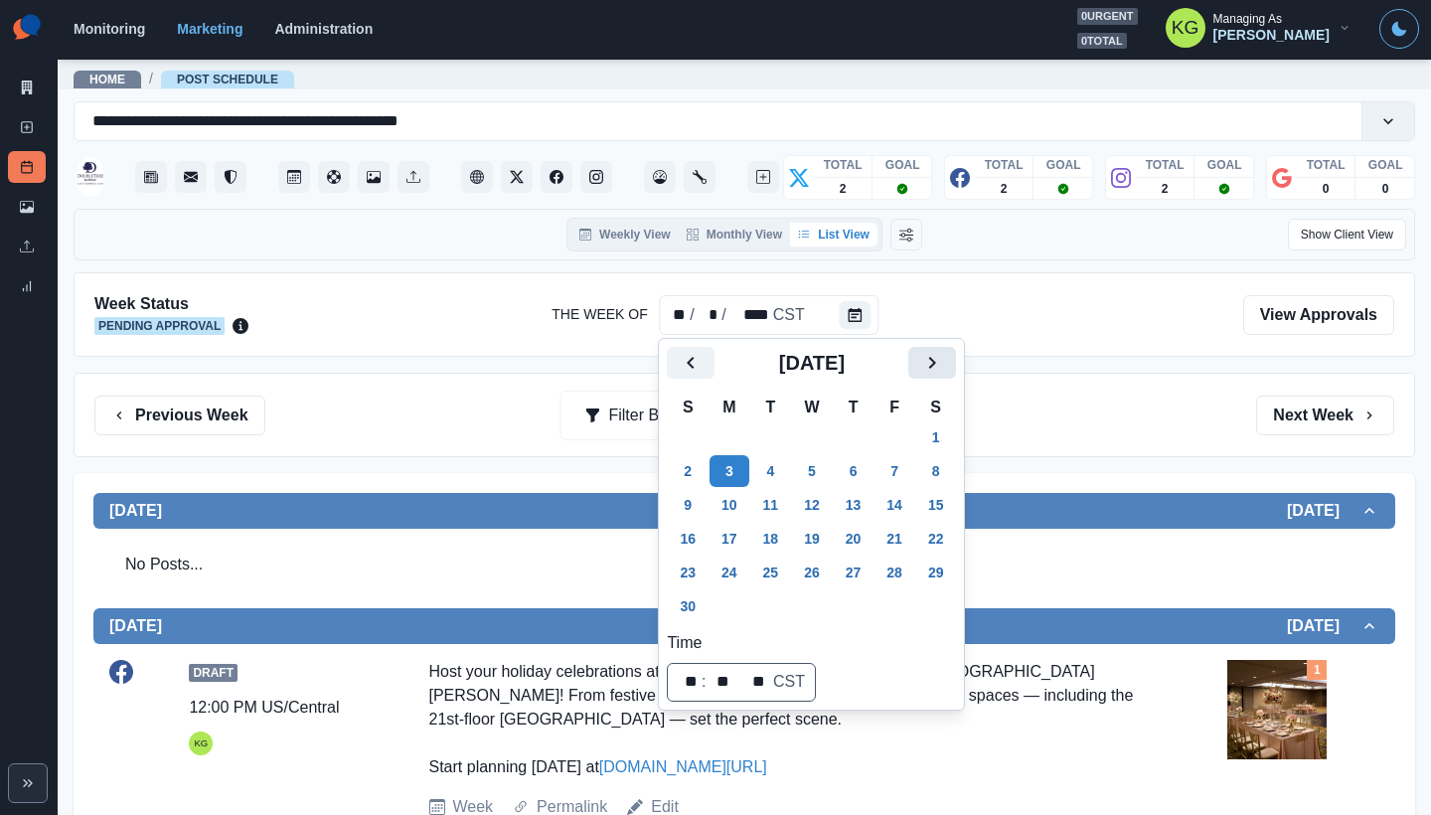
click at [941, 359] on icon "Next" at bounding box center [932, 363] width 24 height 24
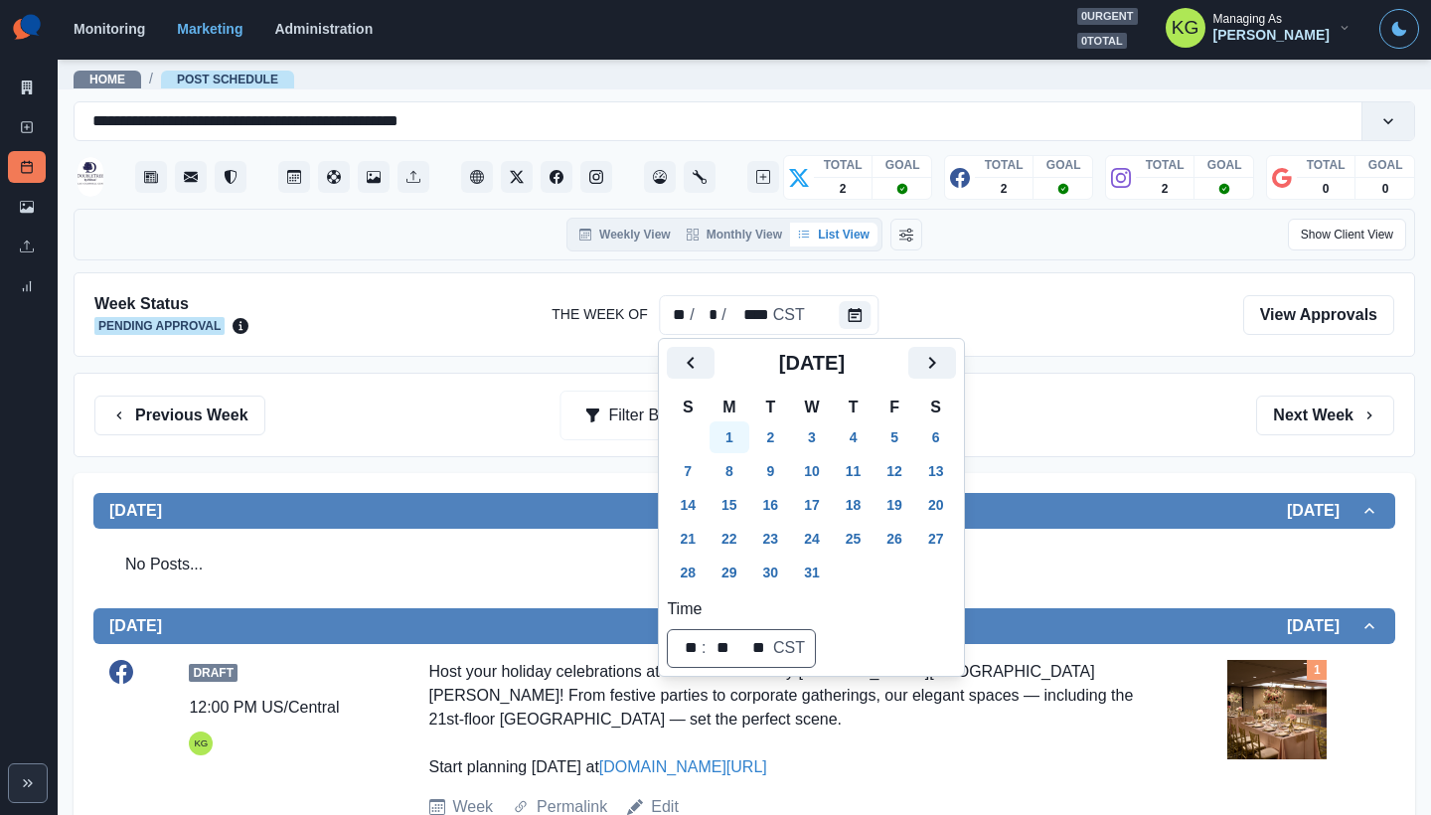
click at [735, 442] on button "1" at bounding box center [729, 437] width 40 height 32
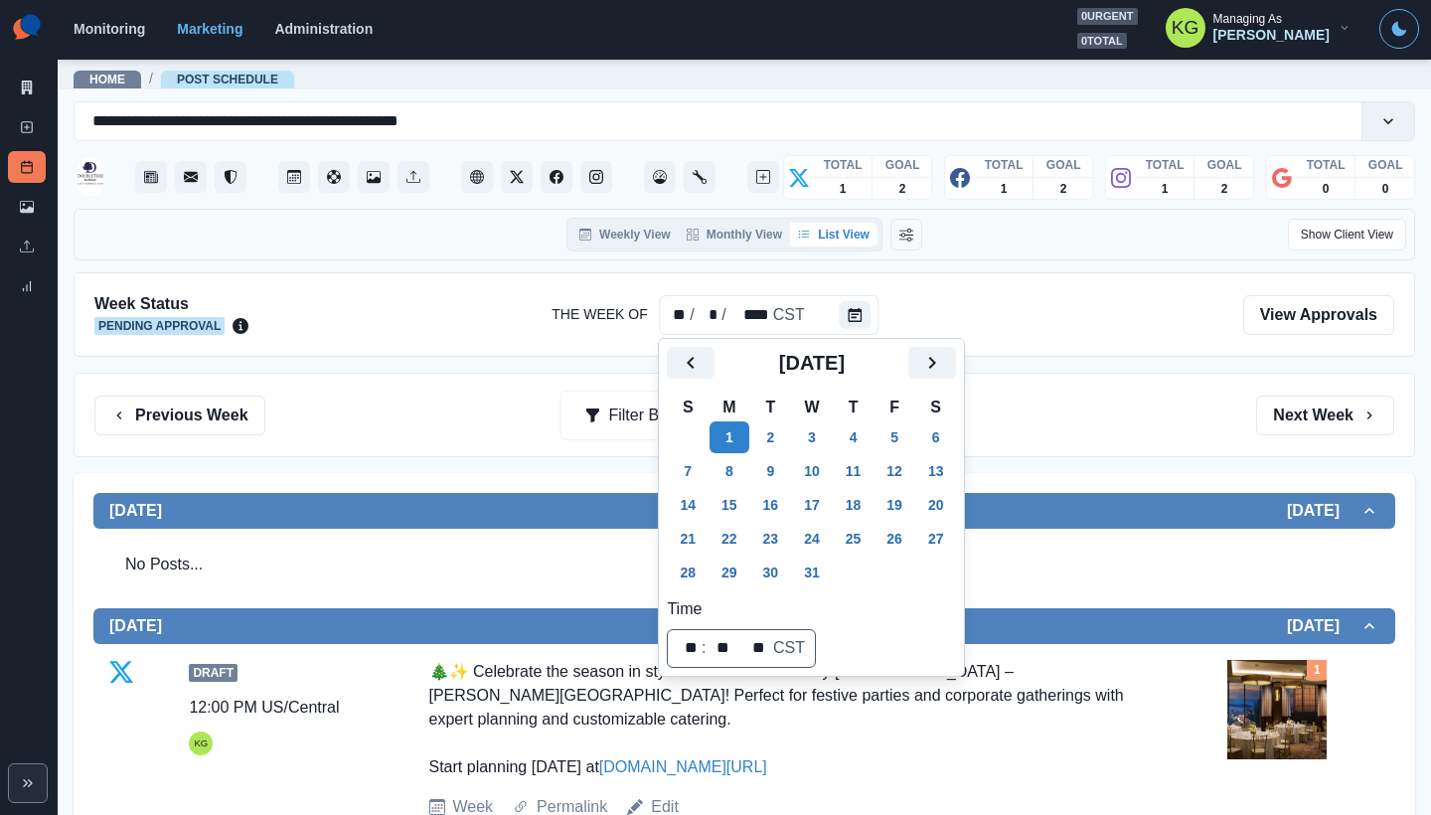
click at [1115, 385] on div "Previous Week Filter By: Next Week" at bounding box center [744, 415] width 1341 height 84
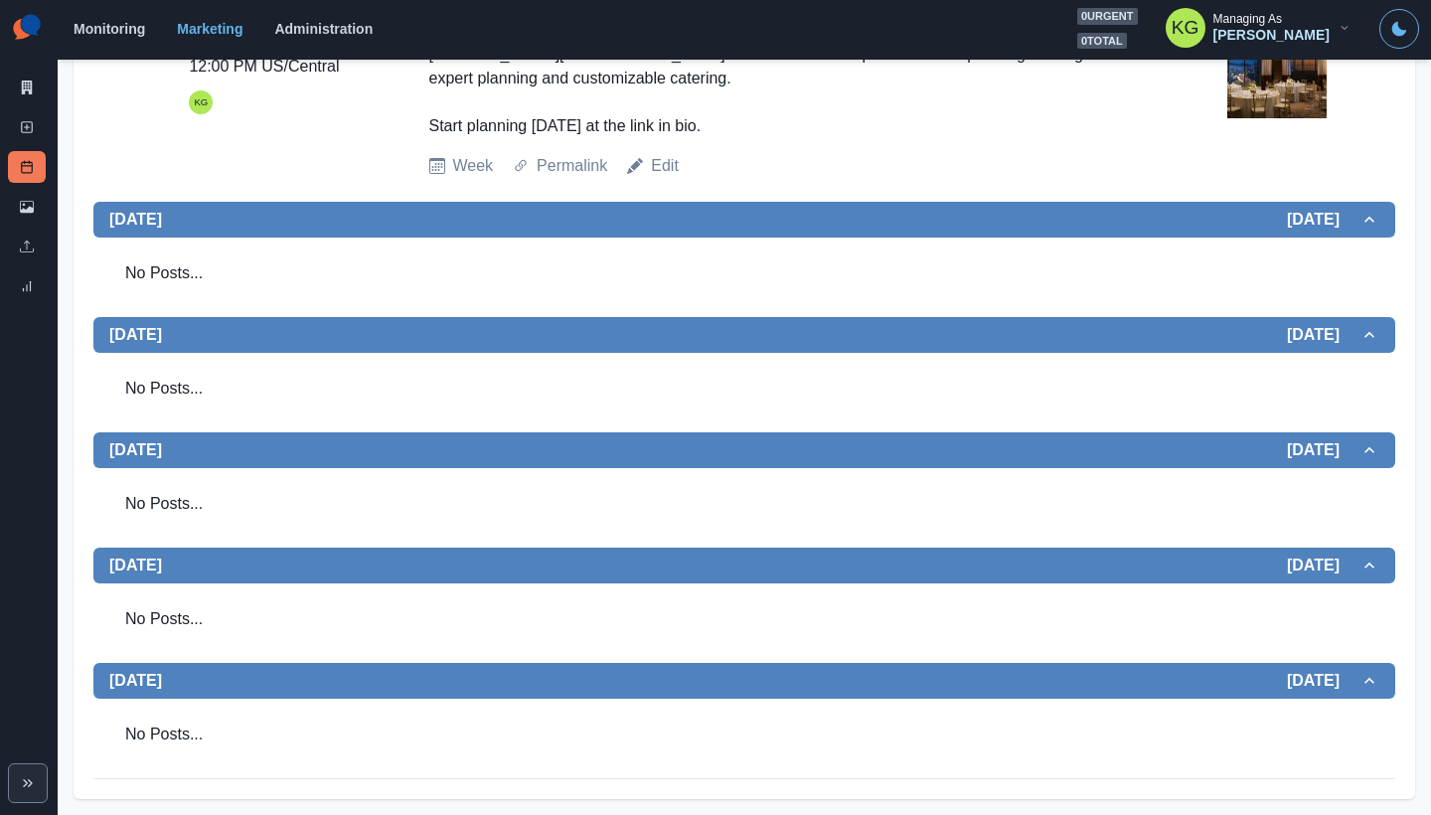
scroll to position [60, 0]
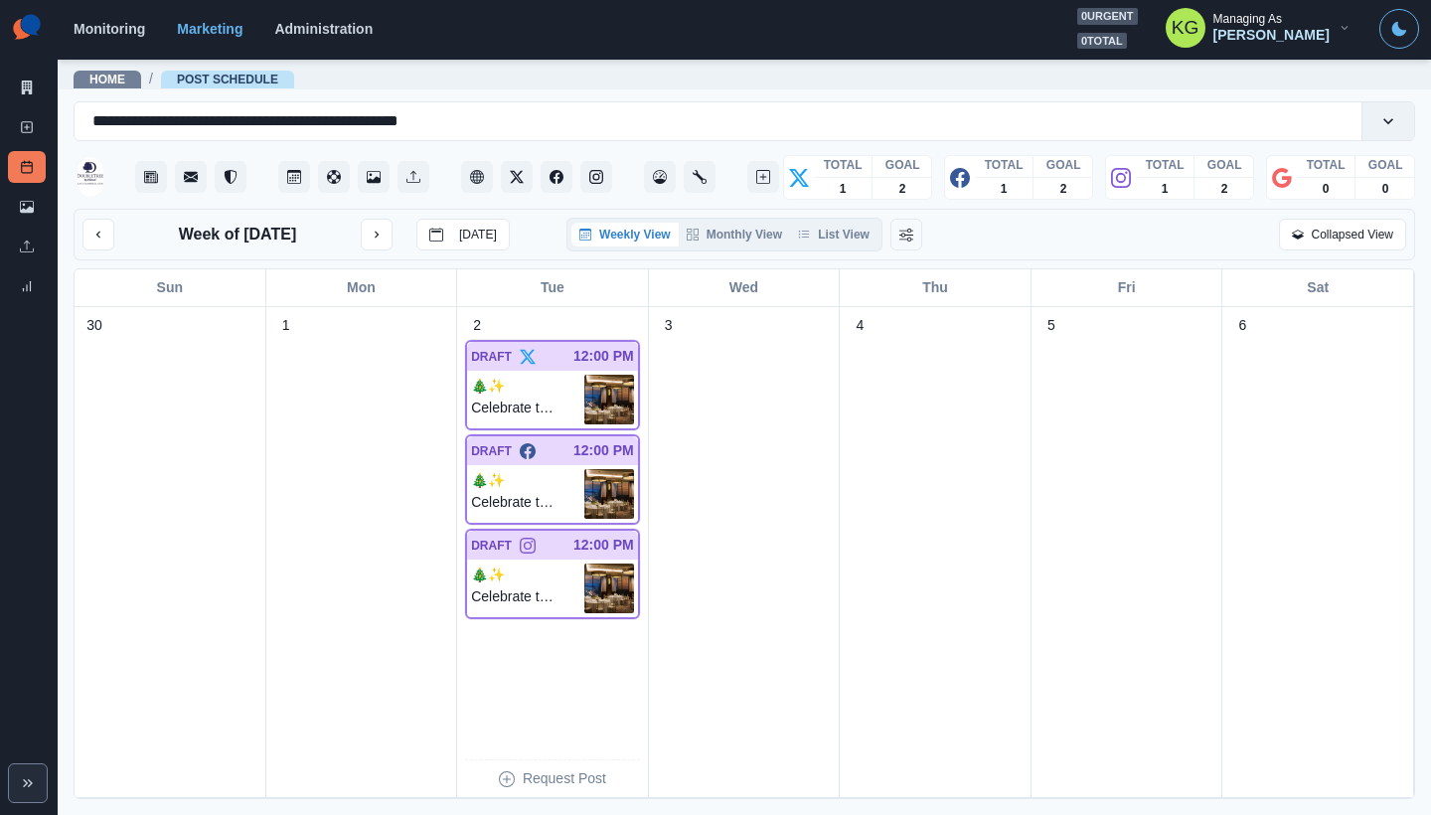
click at [844, 221] on div "Weekly View Monthly View List View" at bounding box center [724, 235] width 316 height 34
click at [849, 243] on button "List View" at bounding box center [833, 235] width 87 height 24
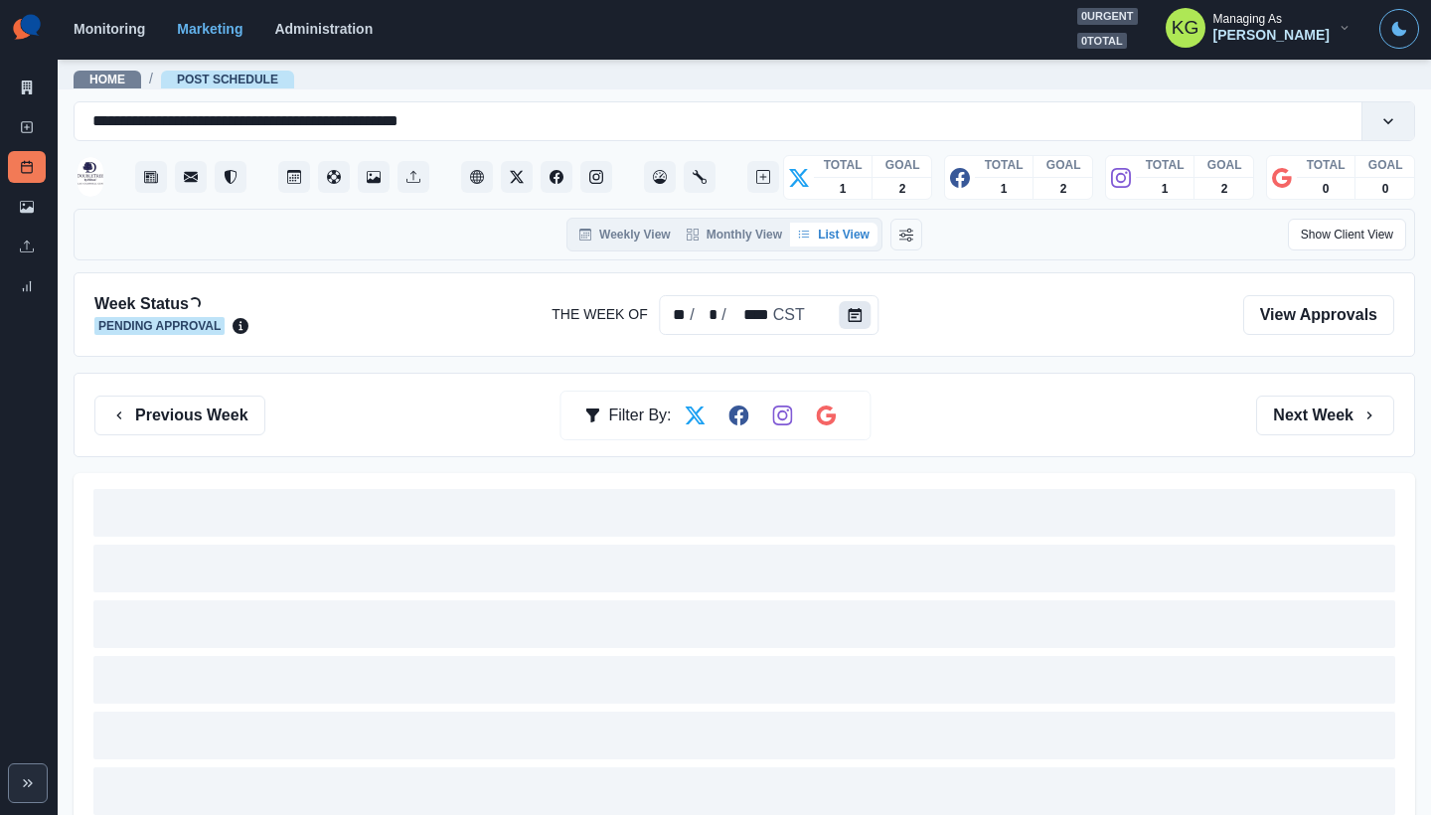
click at [849, 314] on icon "Calendar" at bounding box center [855, 315] width 14 height 14
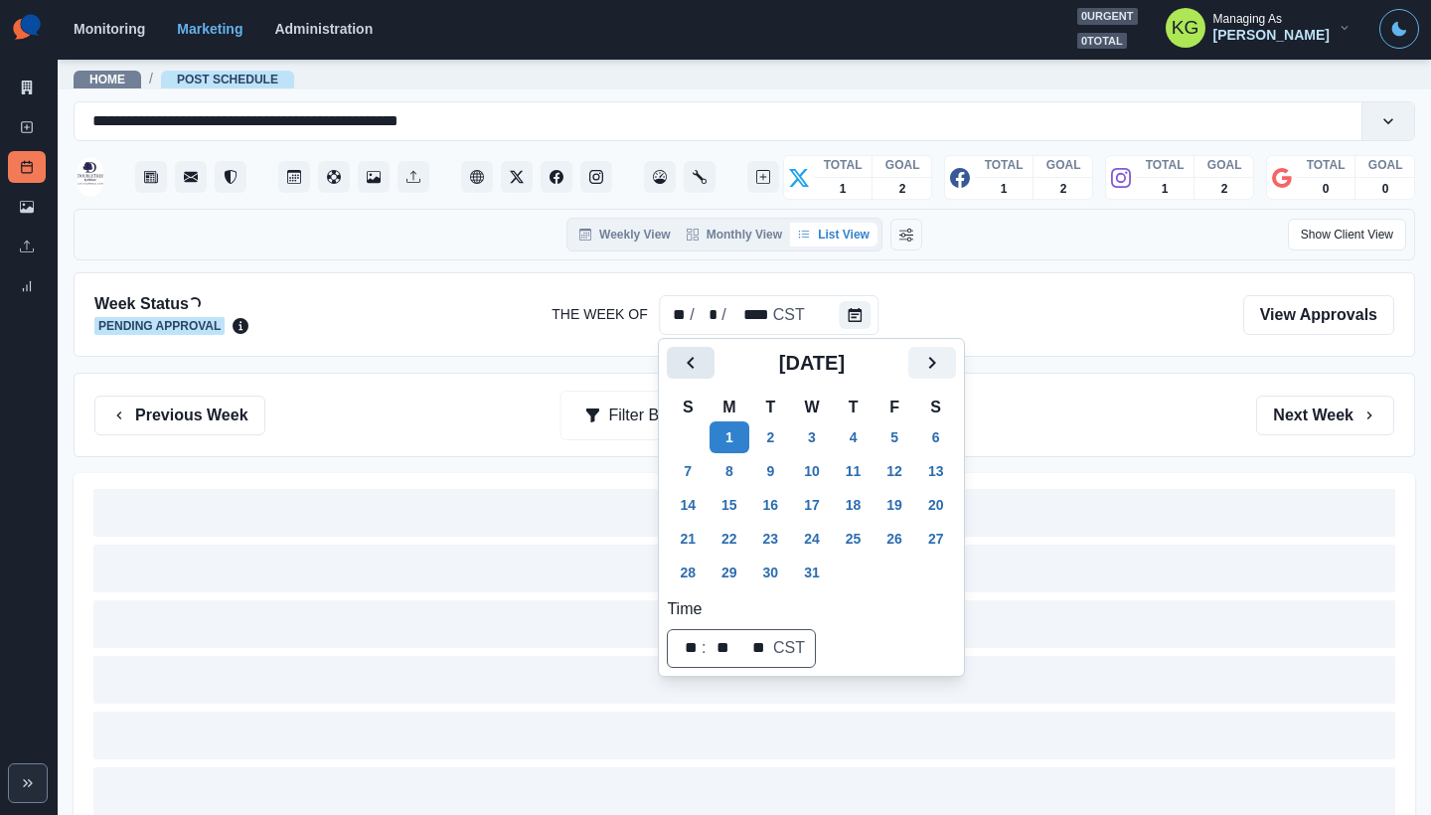
click at [682, 355] on icon "Previous" at bounding box center [691, 363] width 24 height 24
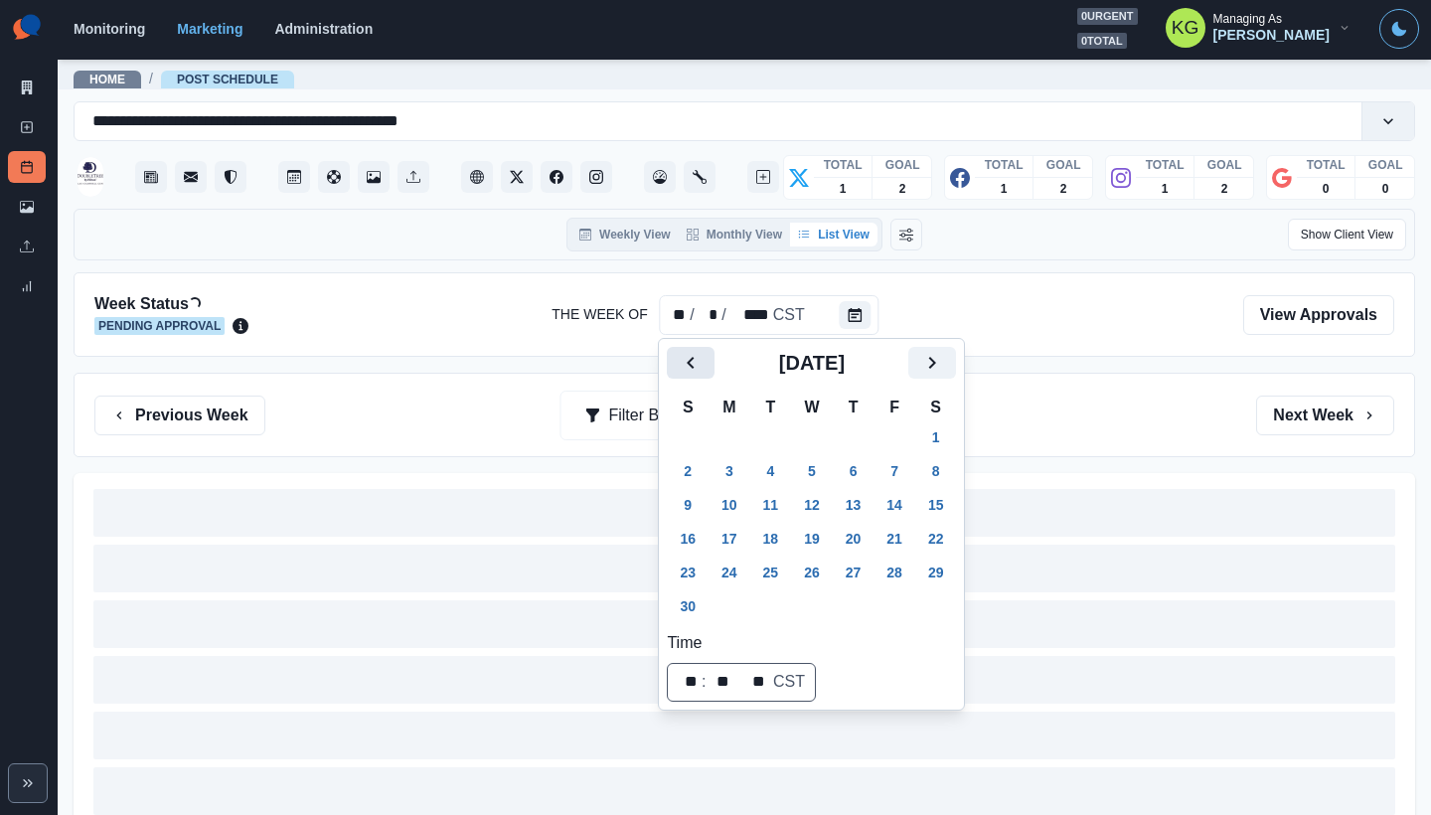
click at [682, 355] on icon "Previous" at bounding box center [691, 363] width 24 height 24
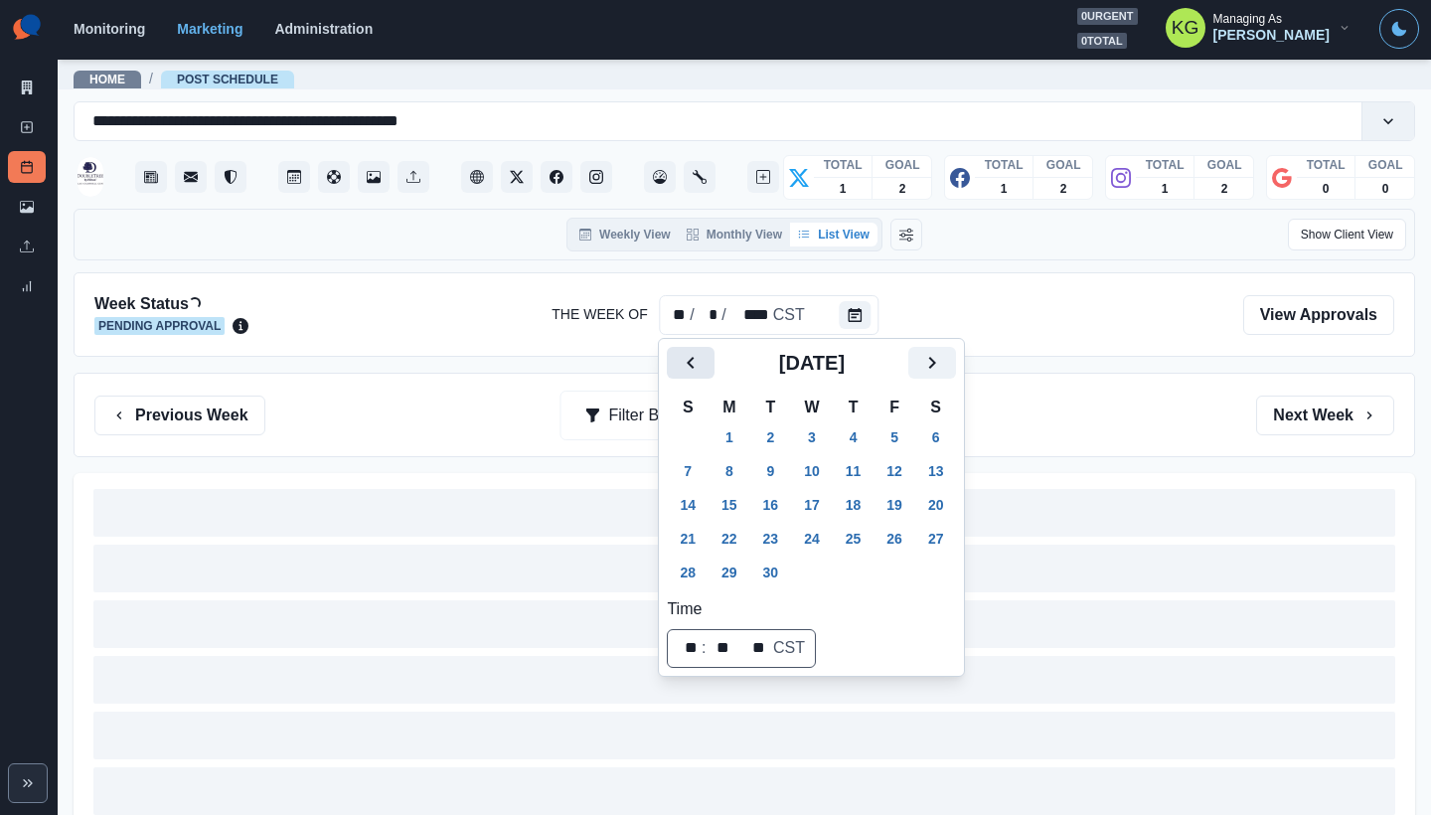
click at [682, 355] on icon "Previous" at bounding box center [691, 363] width 24 height 24
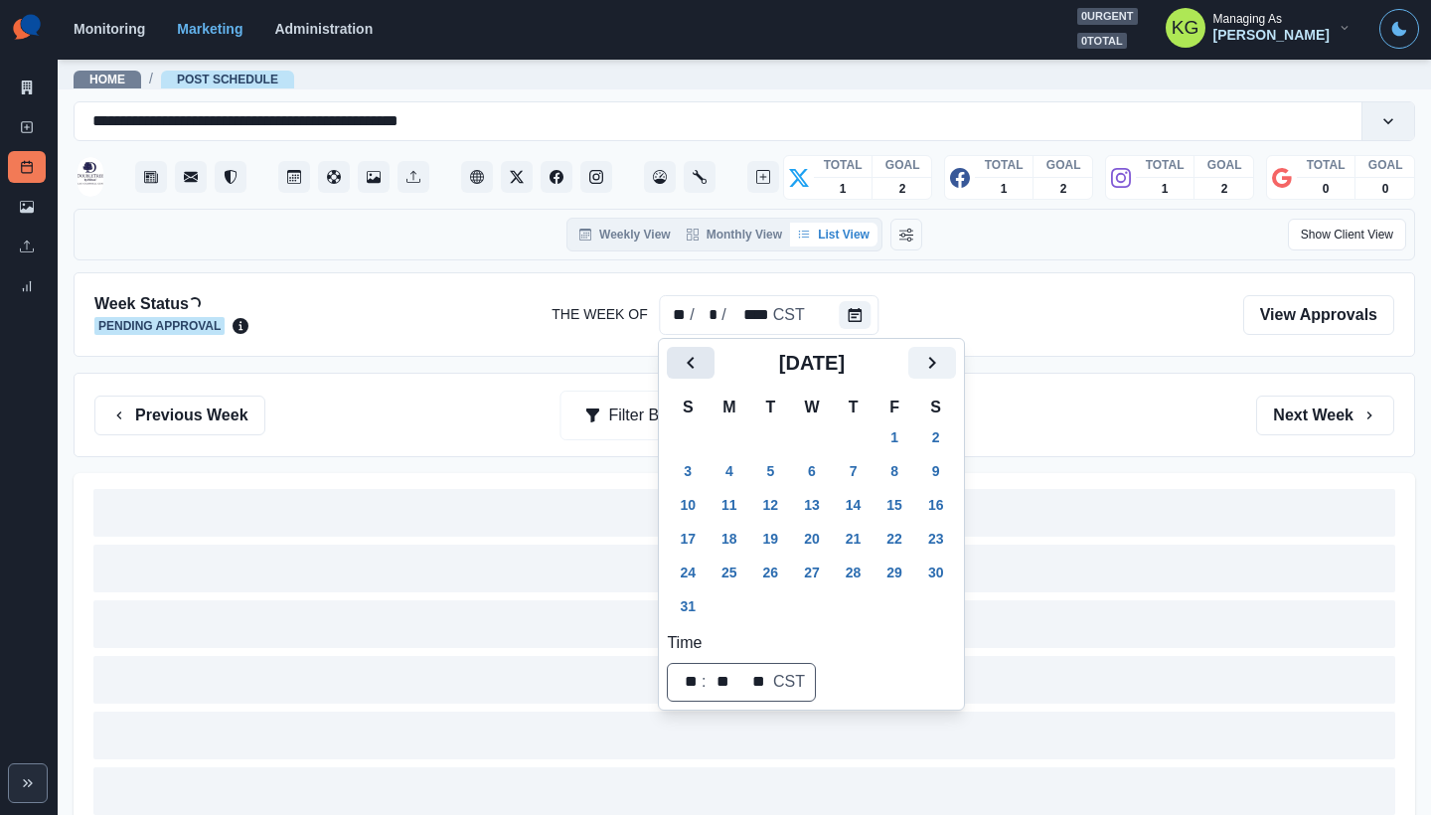
click at [682, 355] on icon "Previous" at bounding box center [691, 363] width 24 height 24
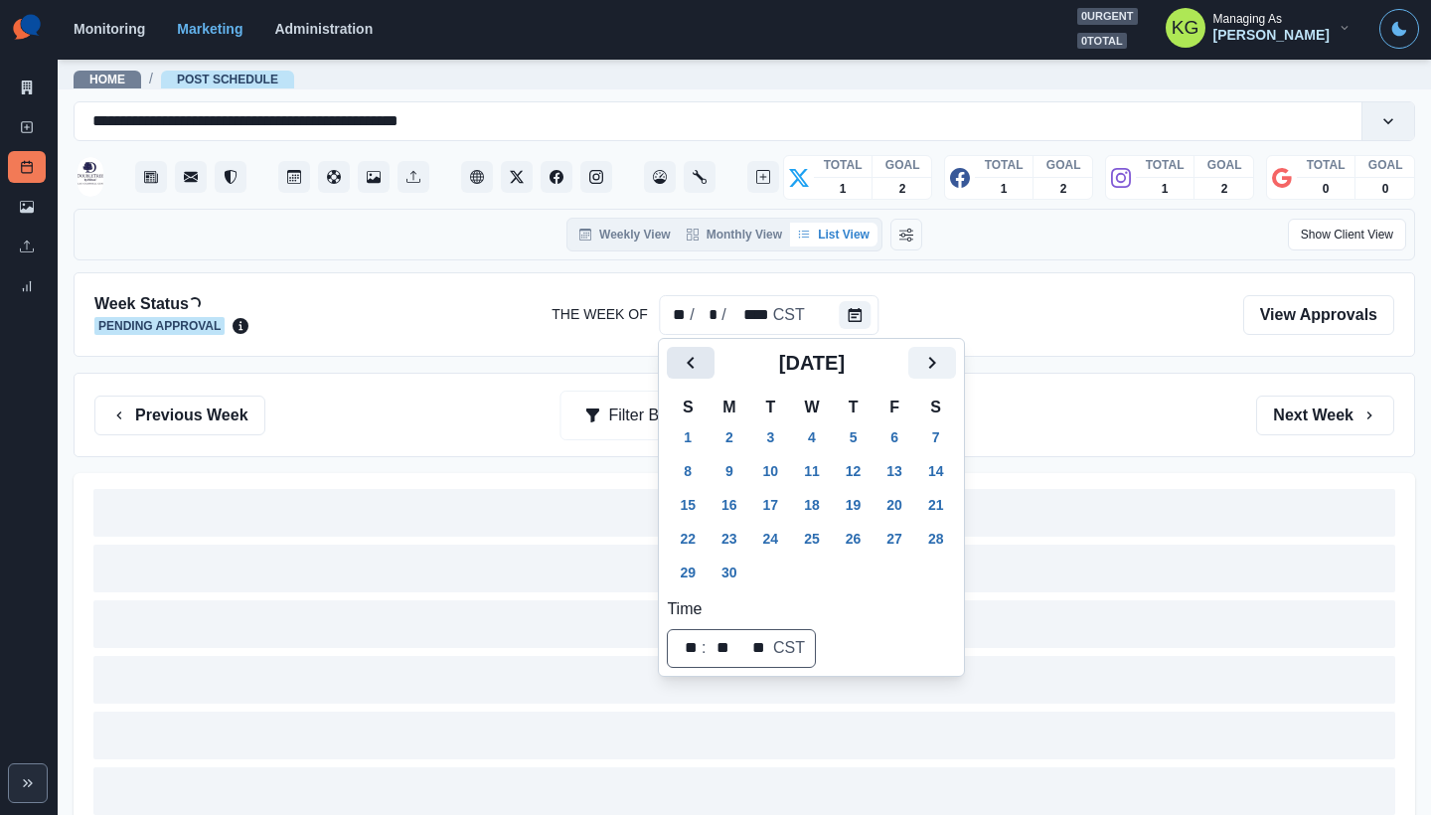
click at [682, 355] on icon "Previous" at bounding box center [691, 363] width 24 height 24
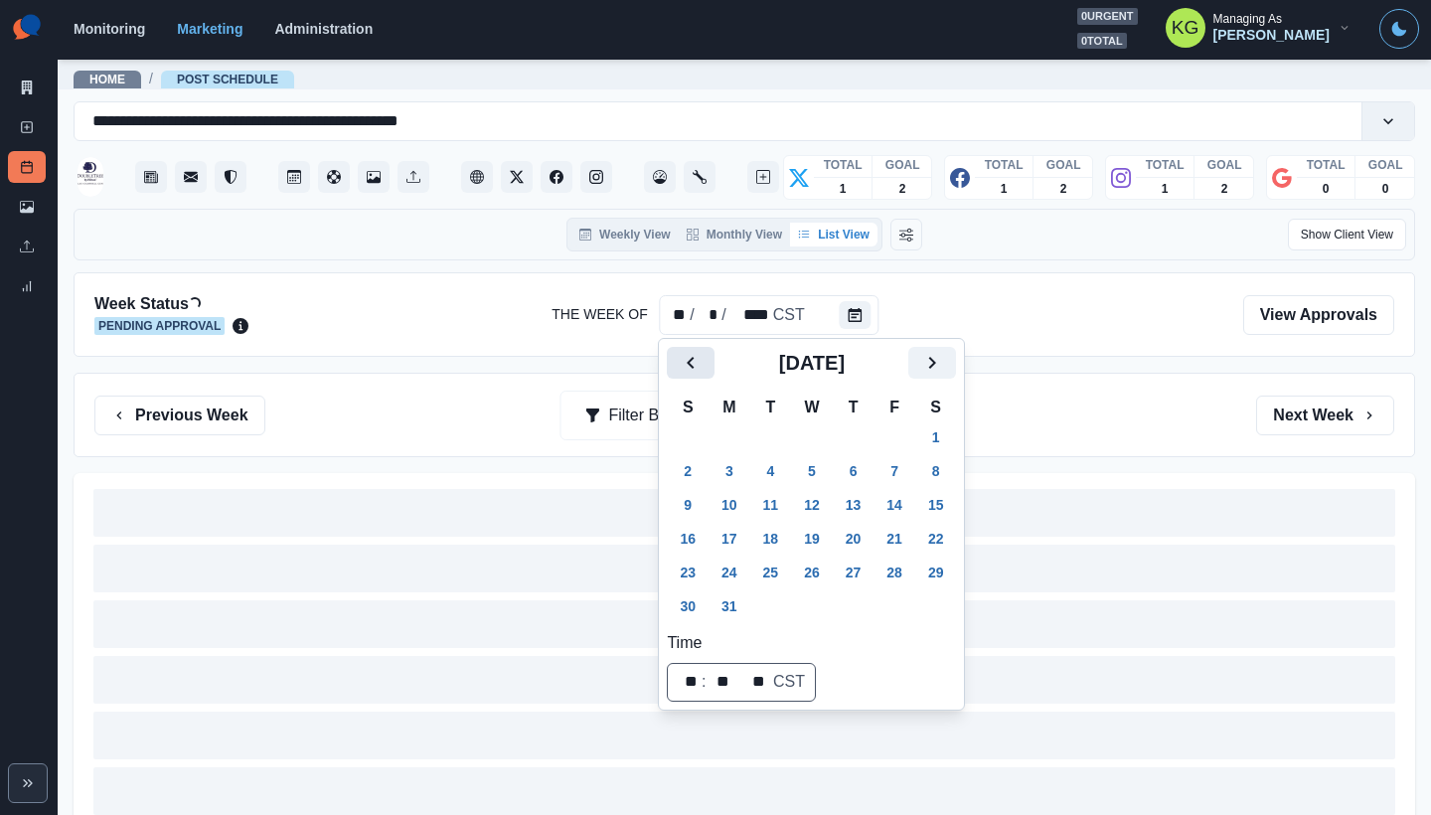
click at [682, 355] on icon "Previous" at bounding box center [691, 363] width 24 height 24
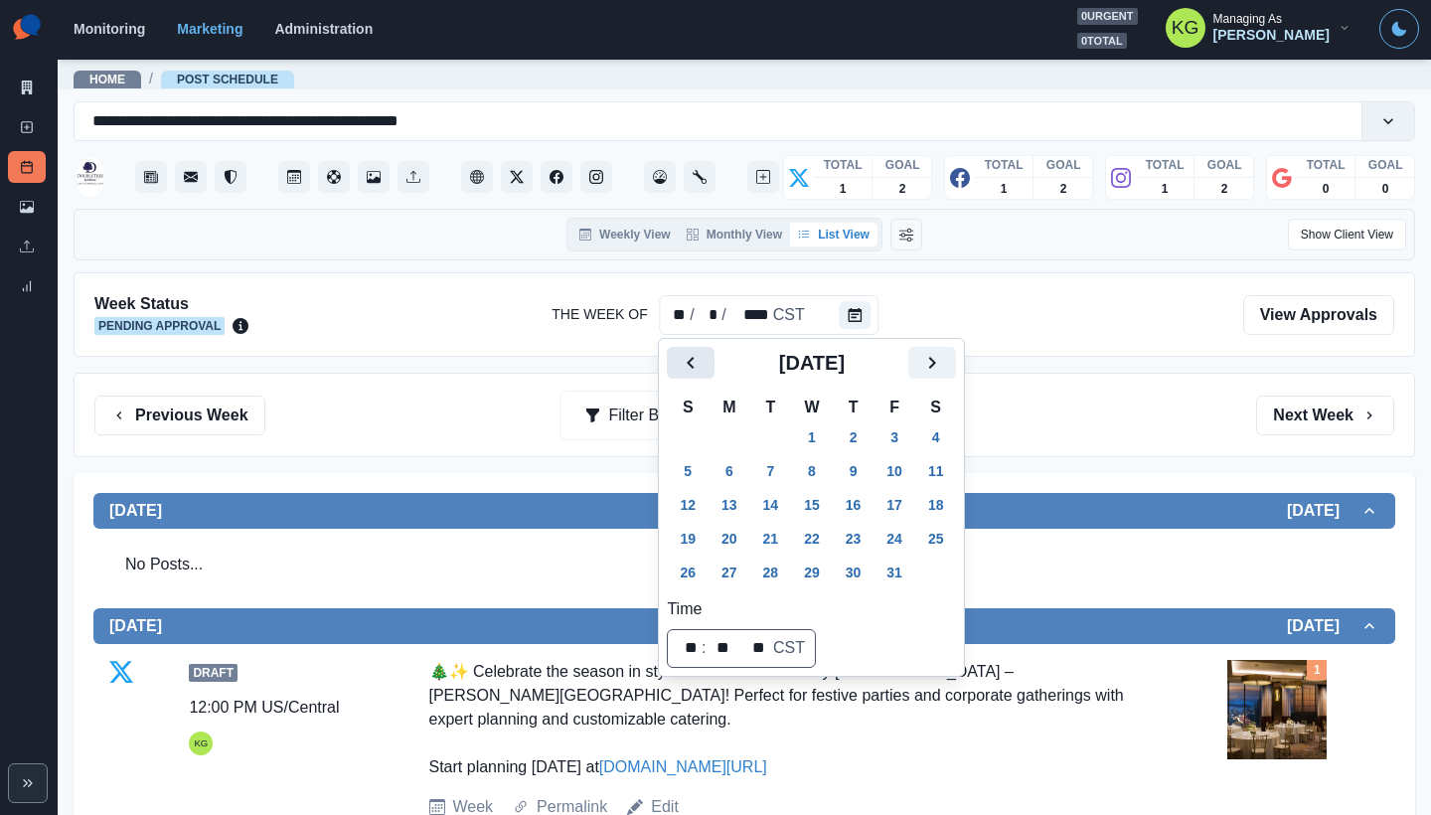
click at [691, 362] on icon "Previous" at bounding box center [691, 363] width 24 height 24
click at [731, 439] on button "2" at bounding box center [729, 437] width 40 height 32
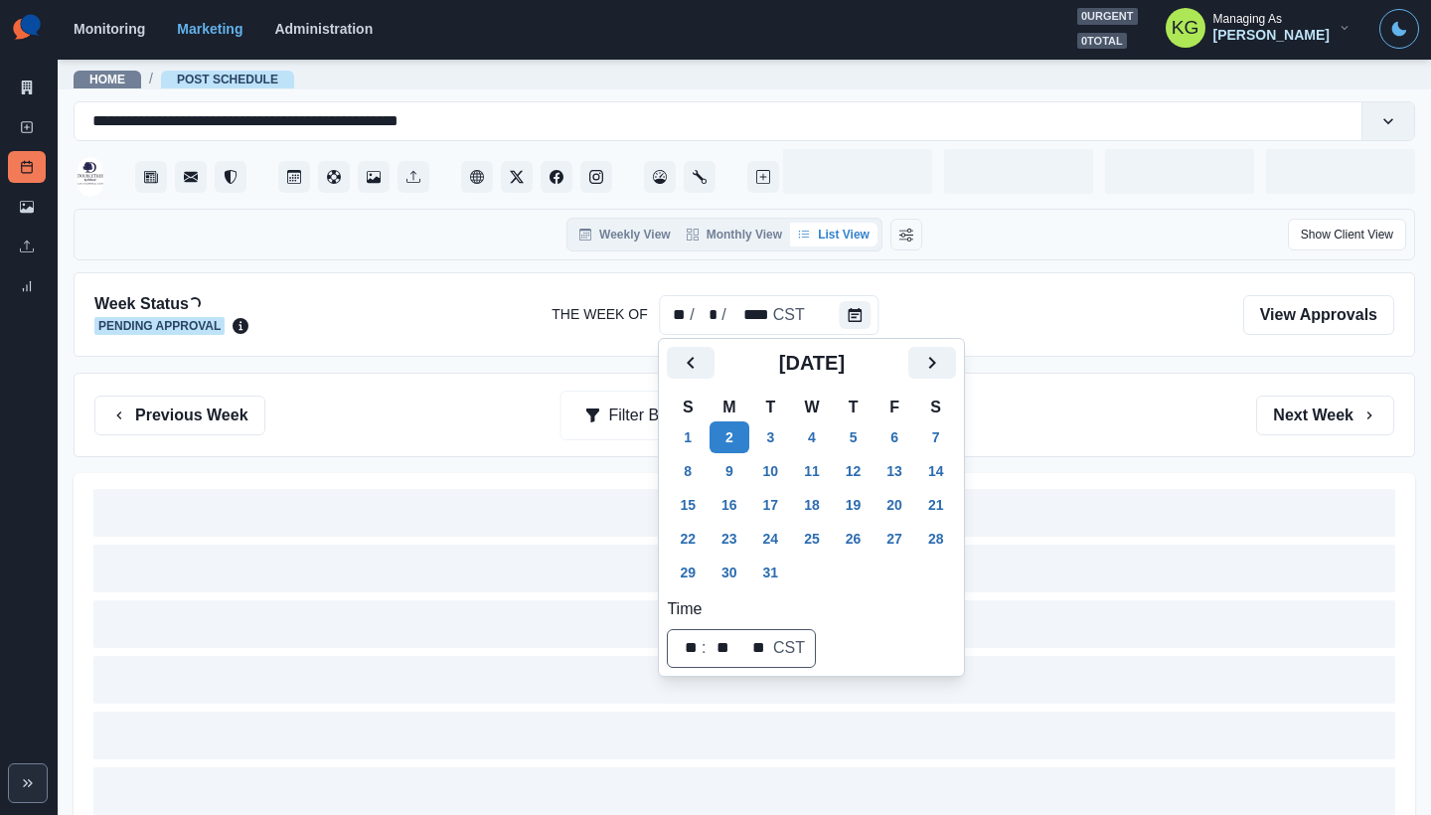
click at [1062, 371] on div "Week Status Loading... Pending Approval The Week Of ** / * / **** CST View Appr…" at bounding box center [744, 575] width 1341 height 606
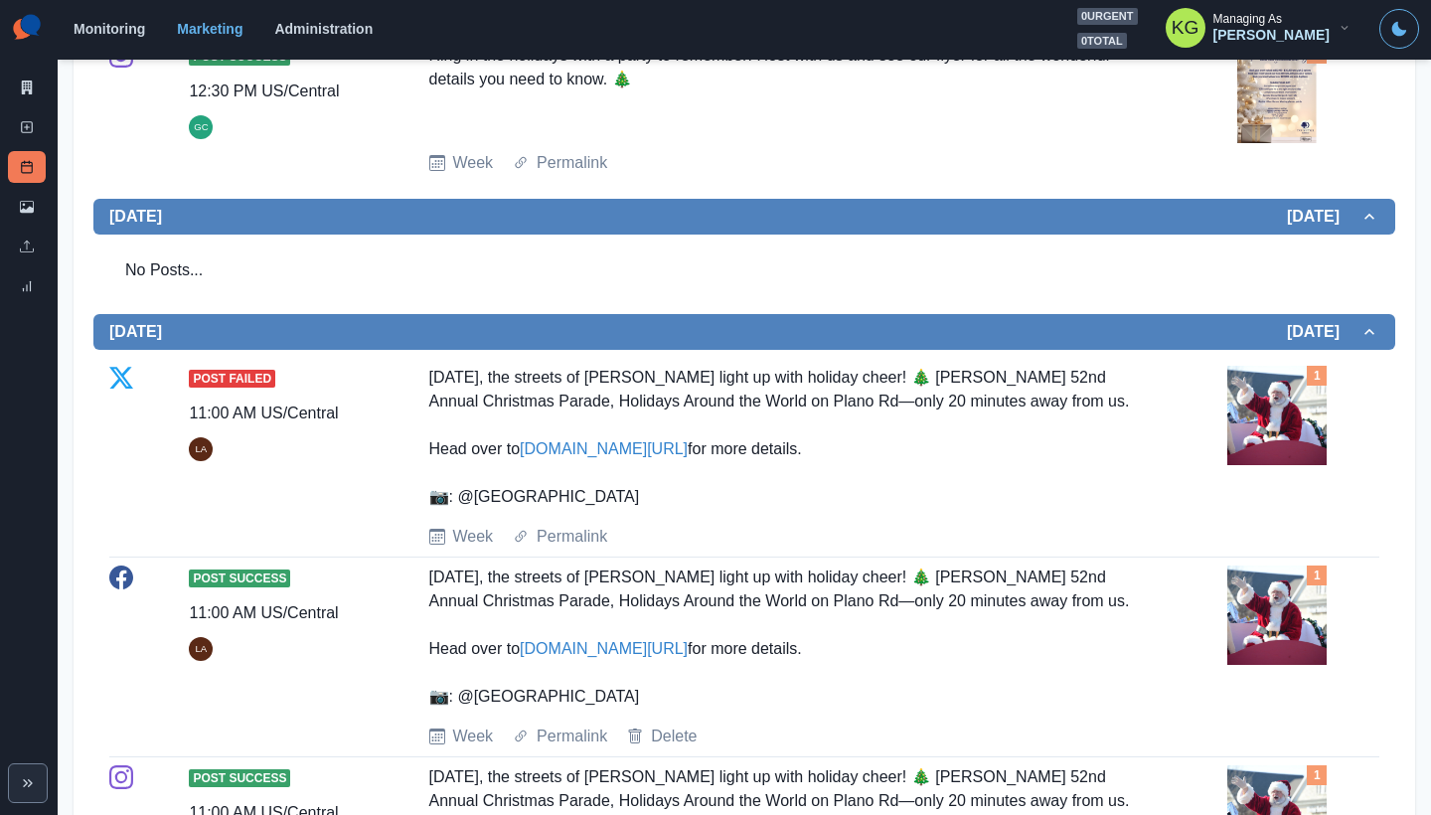
scroll to position [969, 0]
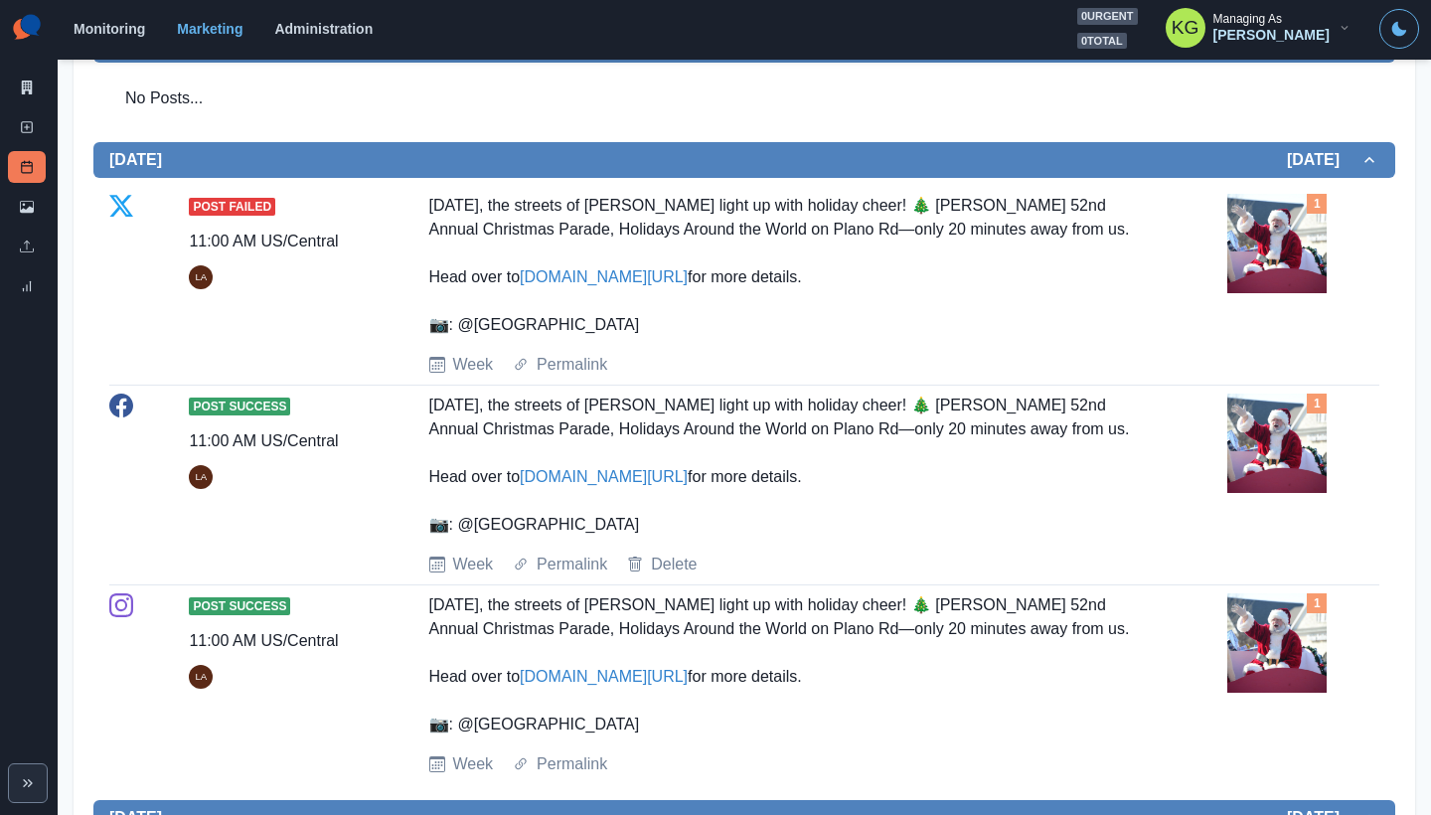
drag, startPoint x: 664, startPoint y: 356, endPoint x: 461, endPoint y: 350, distance: 202.8
click at [461, 337] on div "[DATE], the streets of [PERSON_NAME] light up with holiday cheer! 🎄 [PERSON_NAM…" at bounding box center [784, 265] width 710 height 143
copy div "richardsonparksandrec"
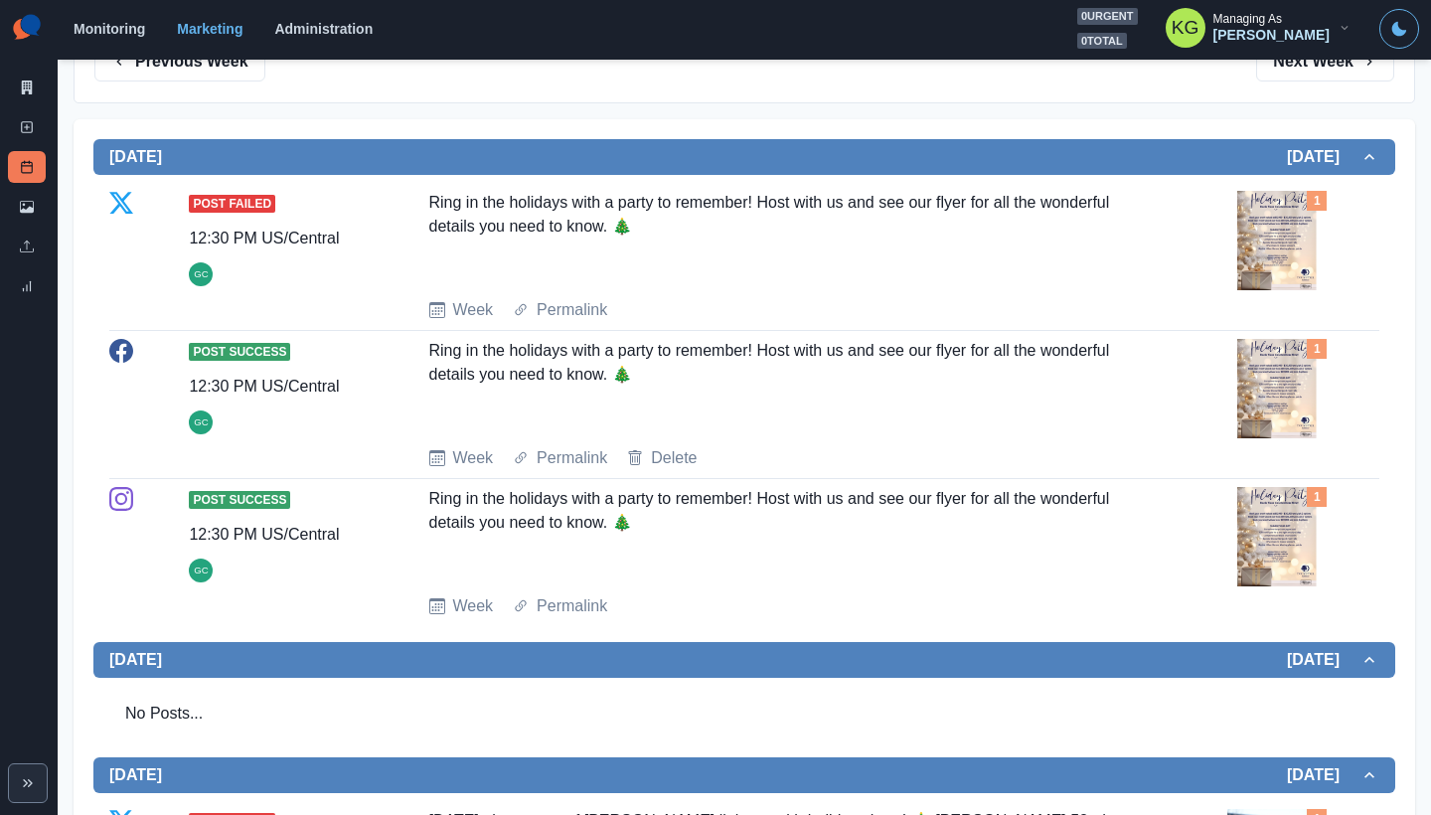
scroll to position [0, 0]
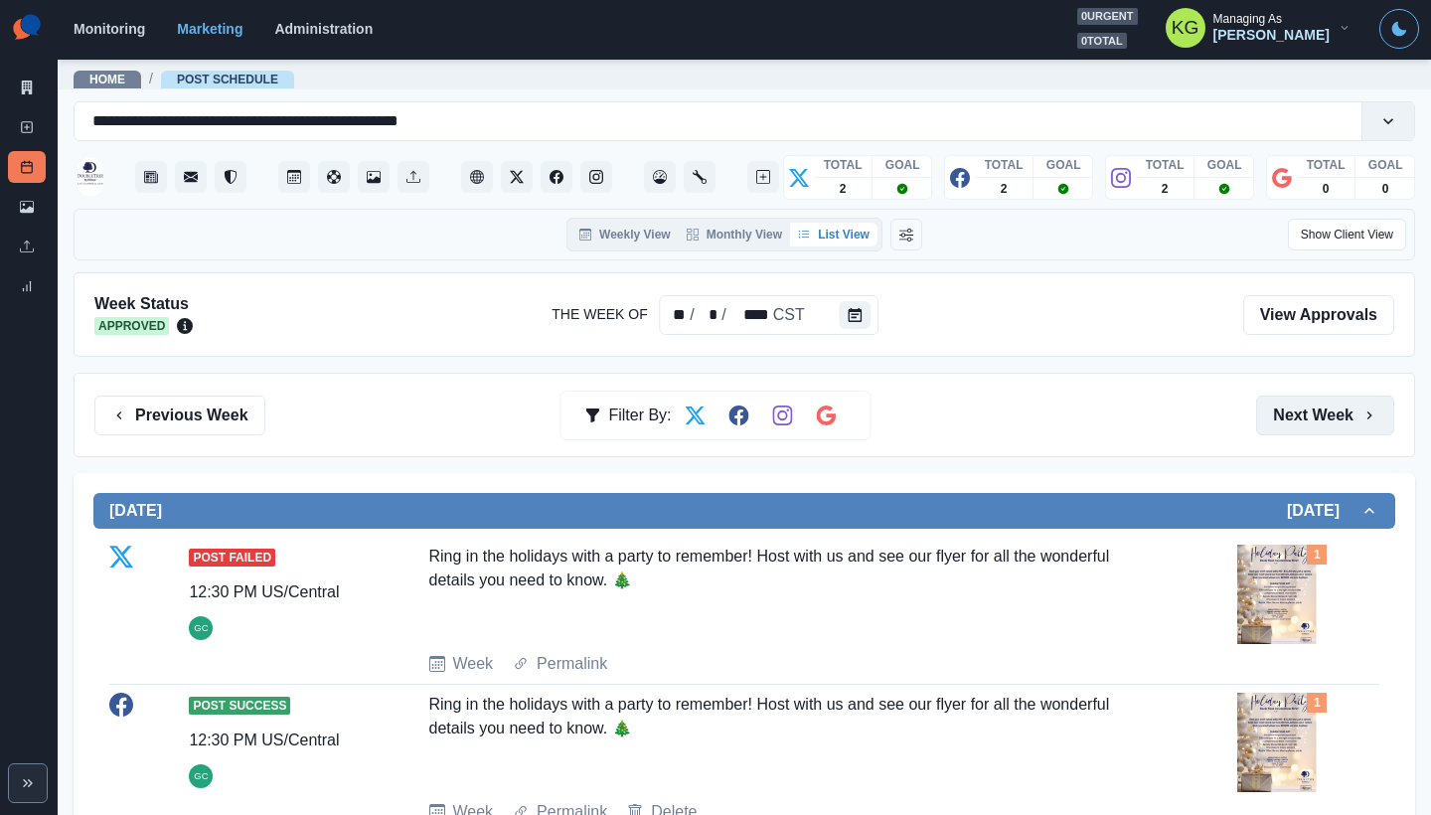
click at [1278, 421] on button "Next Week" at bounding box center [1325, 415] width 138 height 40
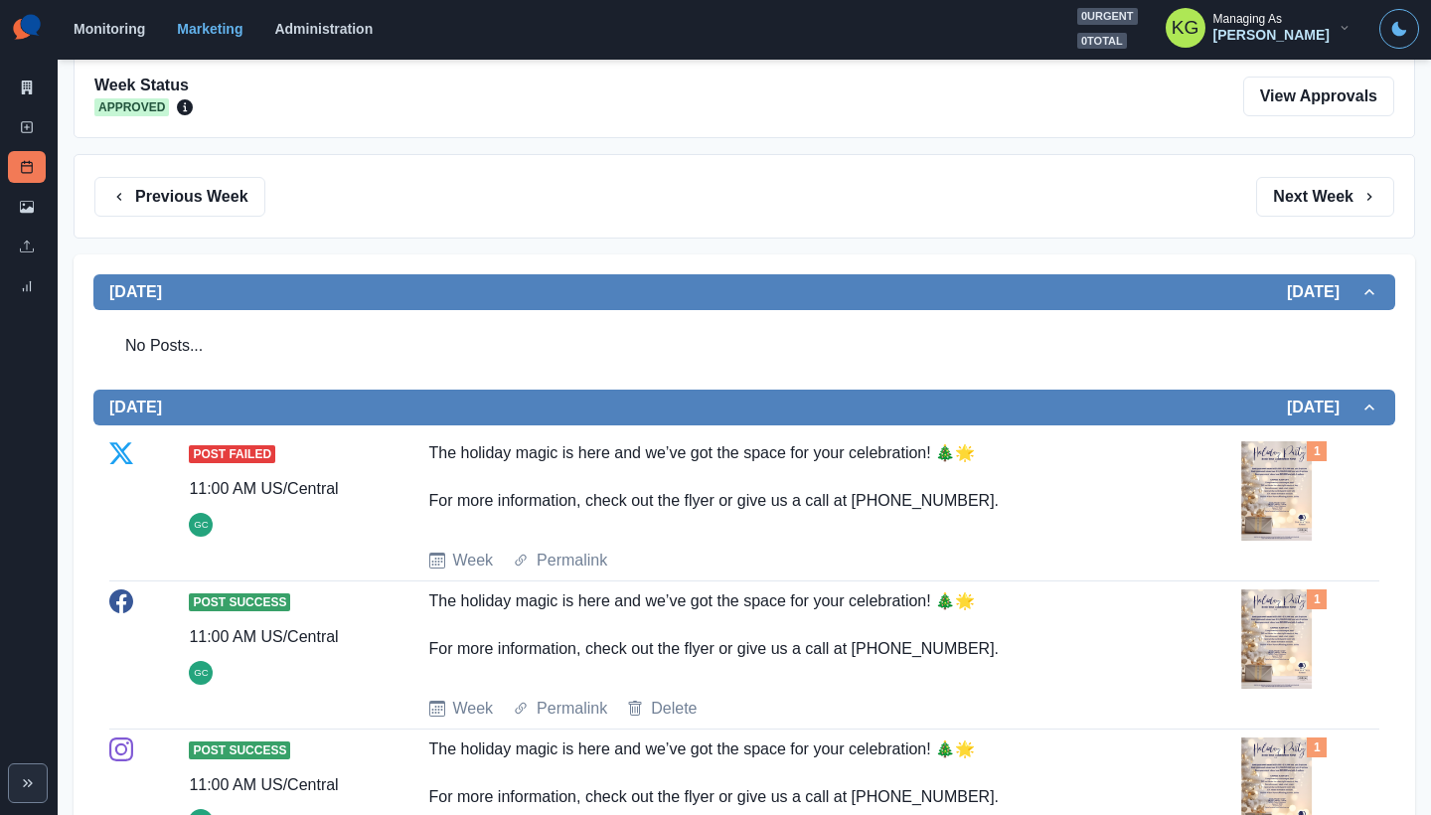
scroll to position [66, 0]
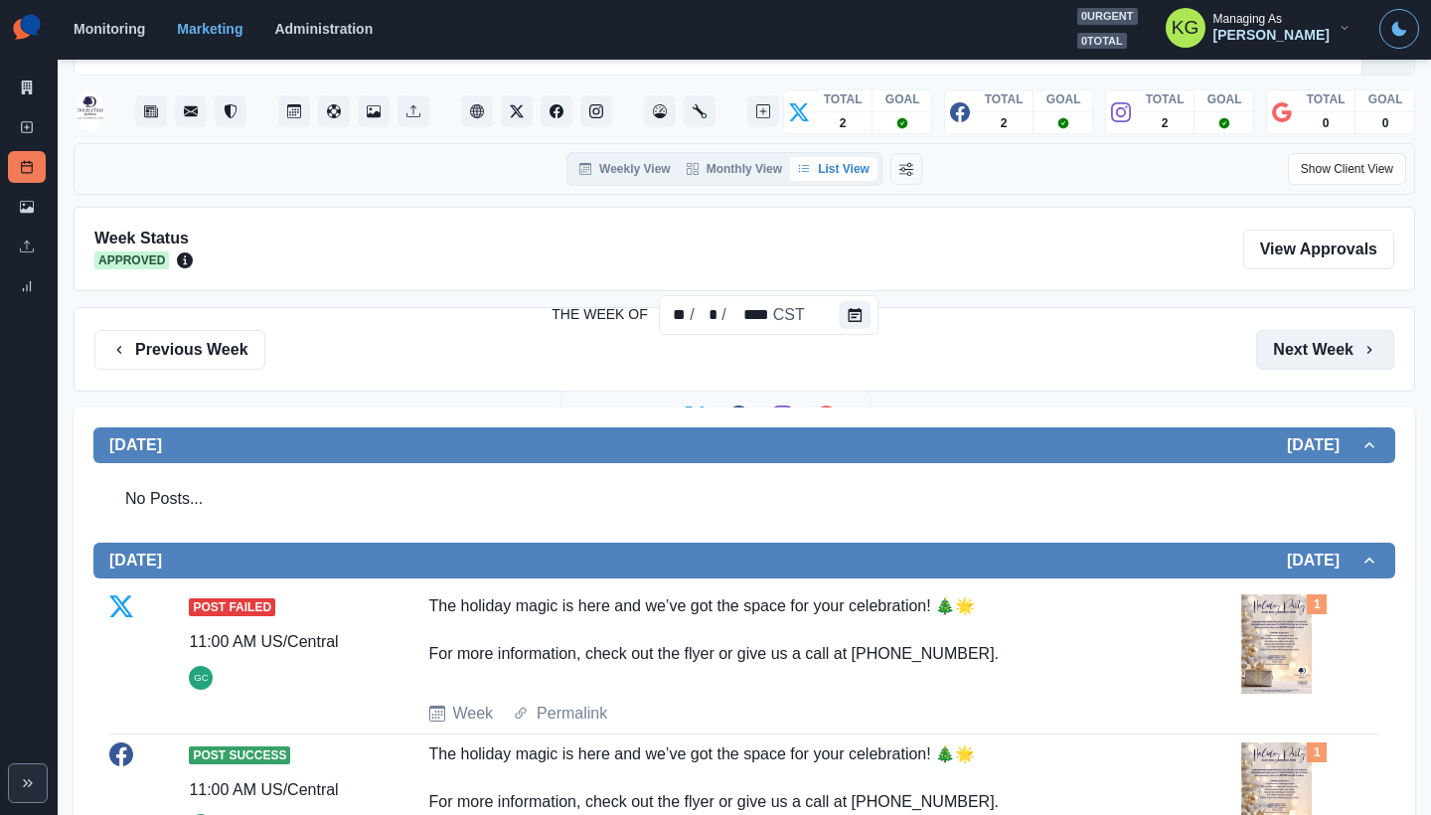
click at [1296, 350] on button "Next Week" at bounding box center [1325, 350] width 138 height 40
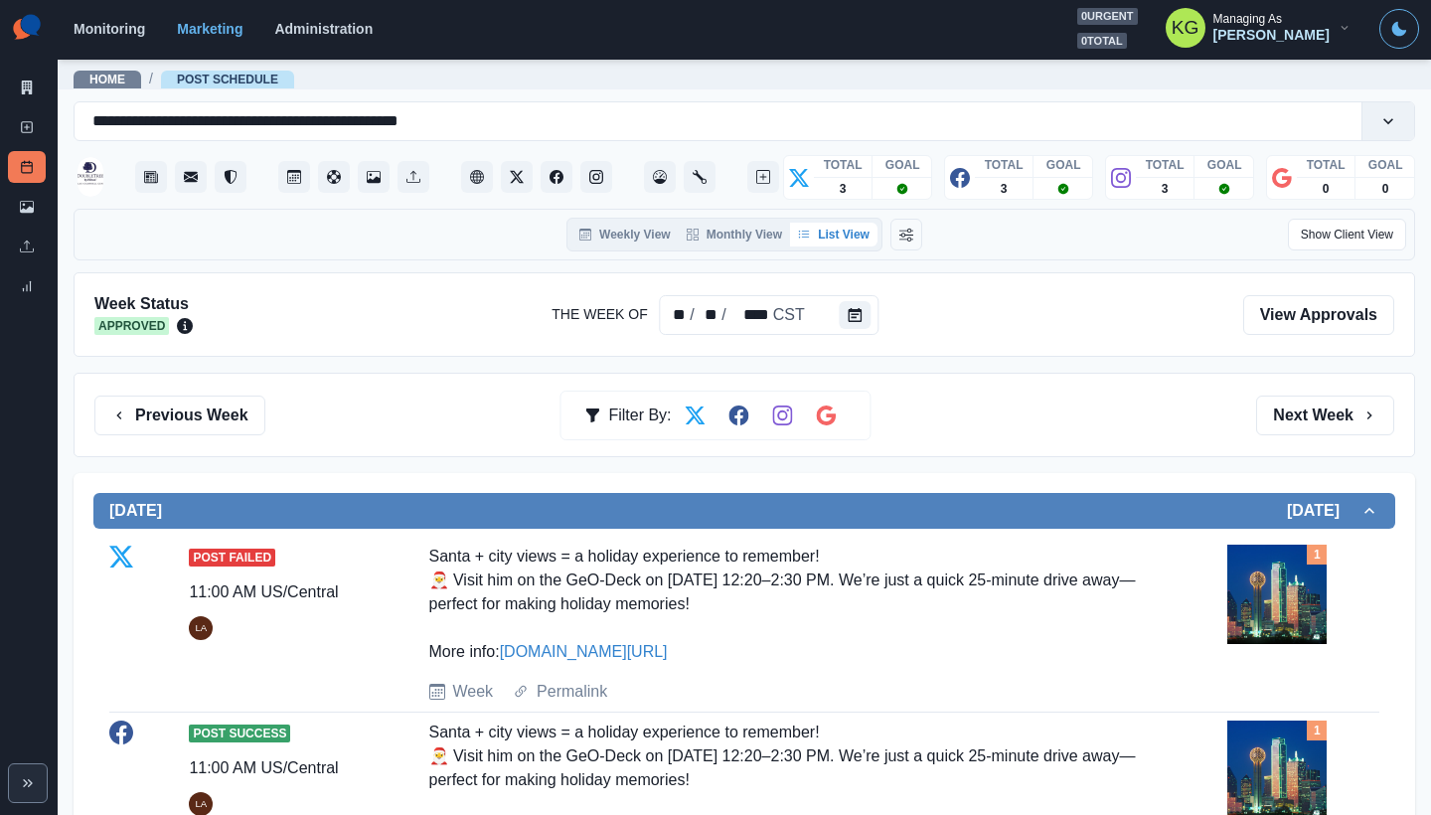
click at [1272, 391] on div "Previous Week Filter By: Next Week" at bounding box center [744, 415] width 1341 height 84
click at [1281, 415] on button "Next Week" at bounding box center [1325, 415] width 138 height 40
